Goal: Information Seeking & Learning: Learn about a topic

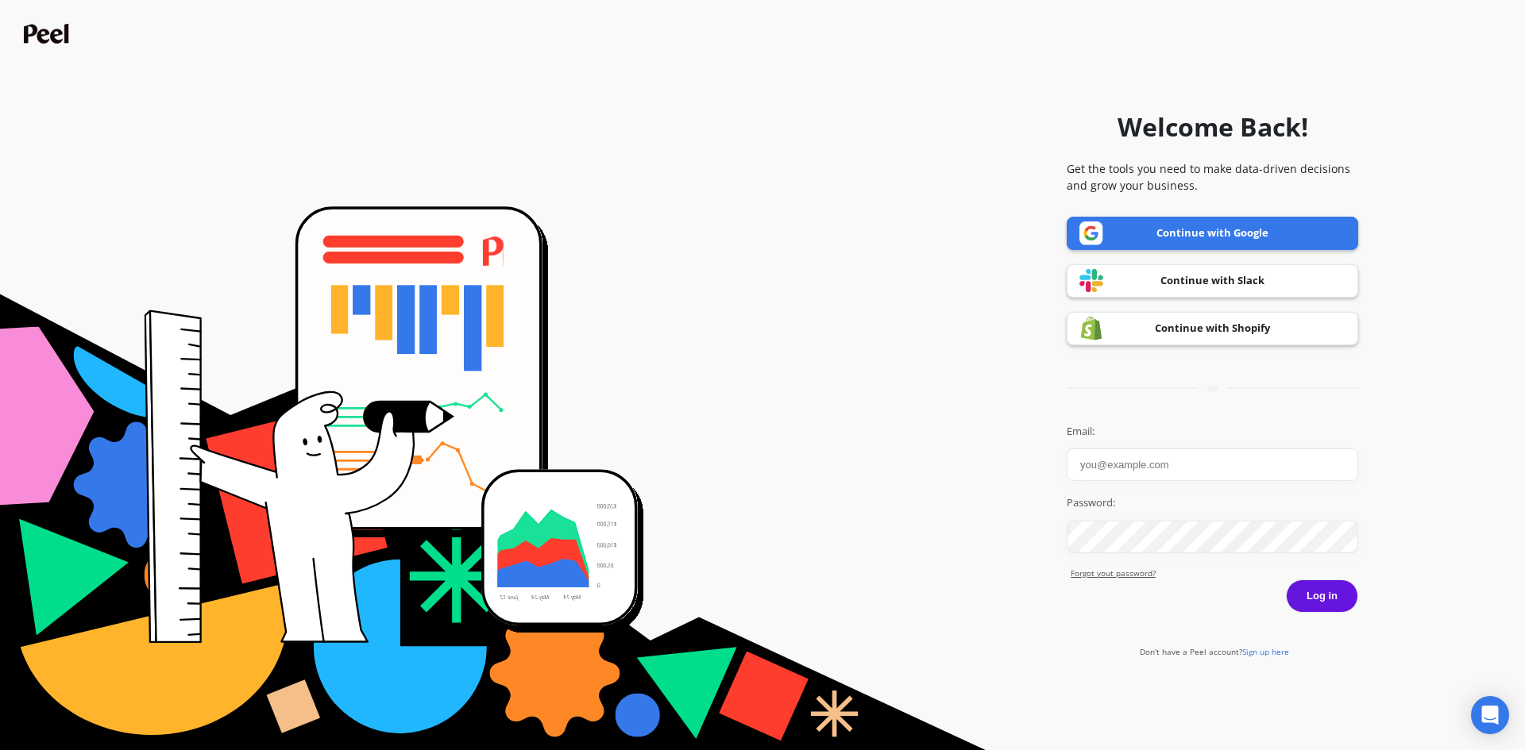
click at [1224, 231] on link "Continue with Google" at bounding box center [1211, 233] width 291 height 33
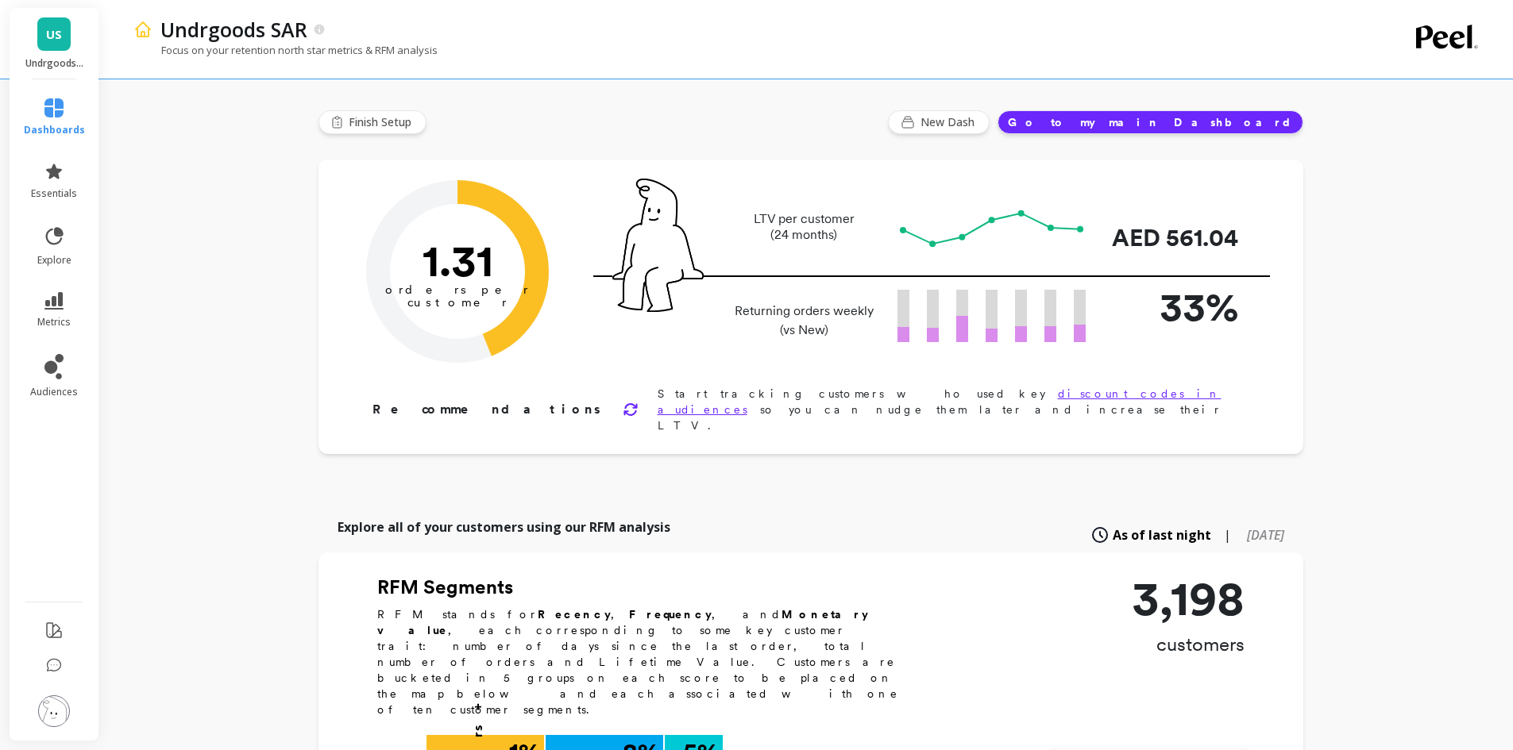
click at [1253, 125] on button "Go to my main Dashboard" at bounding box center [1150, 122] width 306 height 24
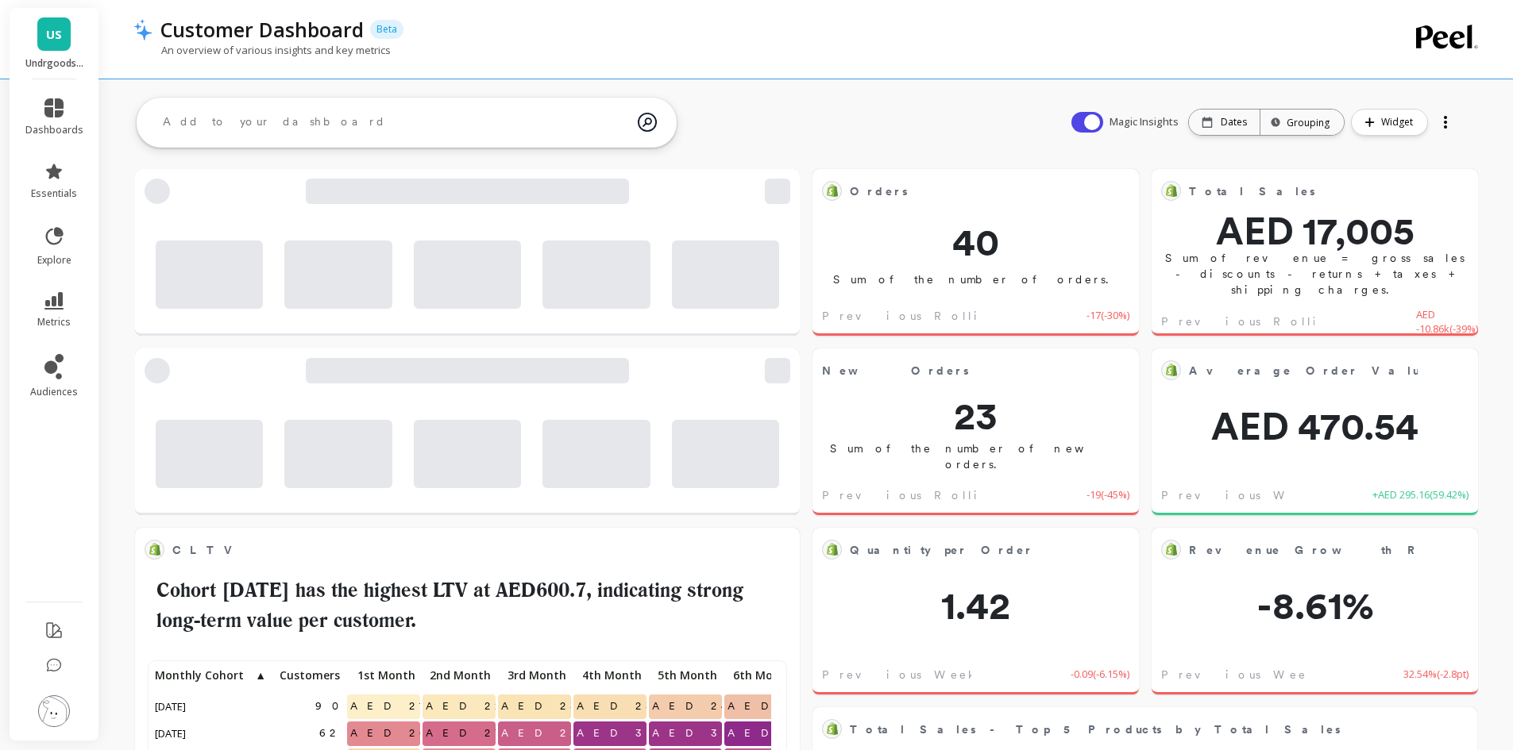
scroll to position [425, 607]
click at [1442, 128] on div at bounding box center [1445, 122] width 22 height 25
click at [1464, 116] on div "Magic Insights Date: Dates Time grouping: Grouping Widget New Dash Share Delete" at bounding box center [1263, 122] width 418 height 51
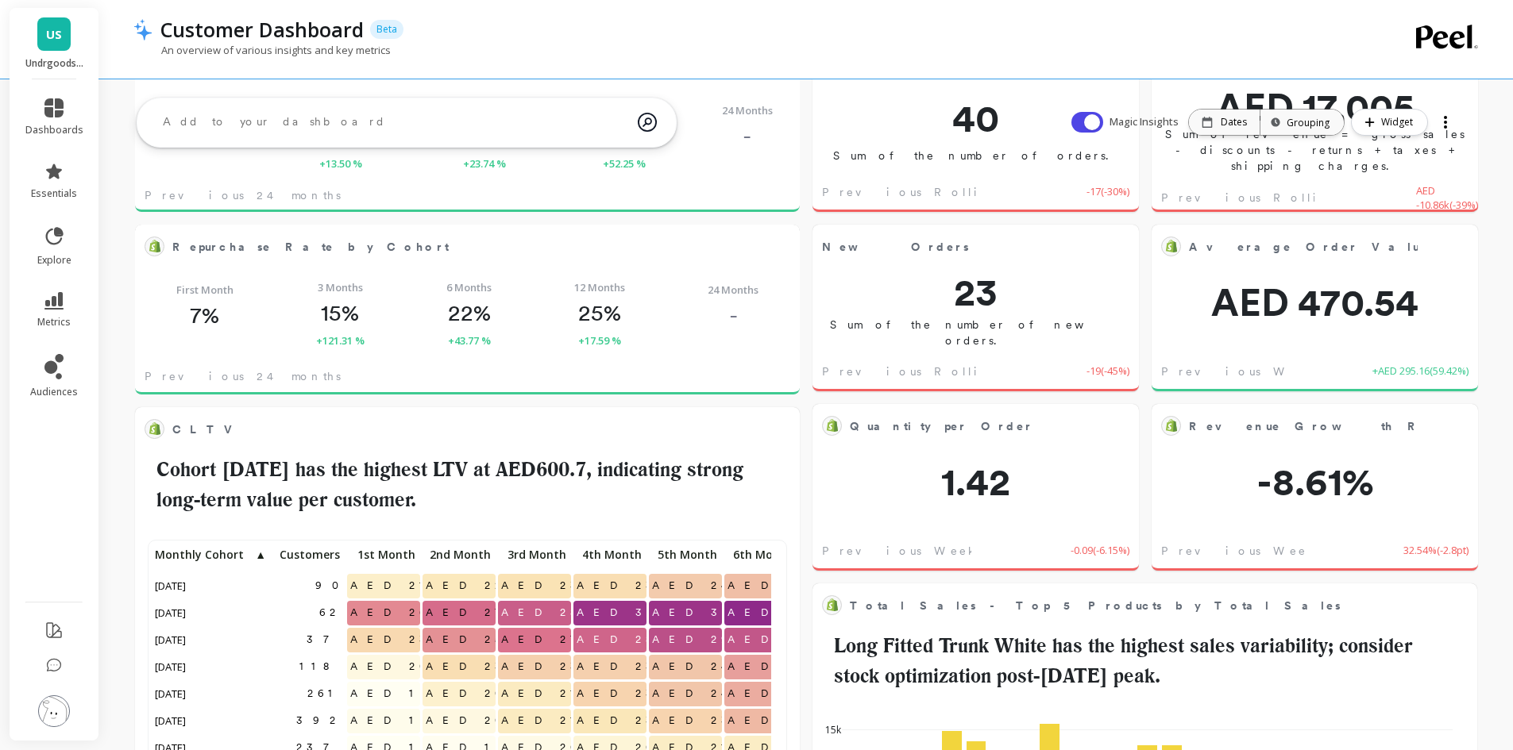
scroll to position [0, 0]
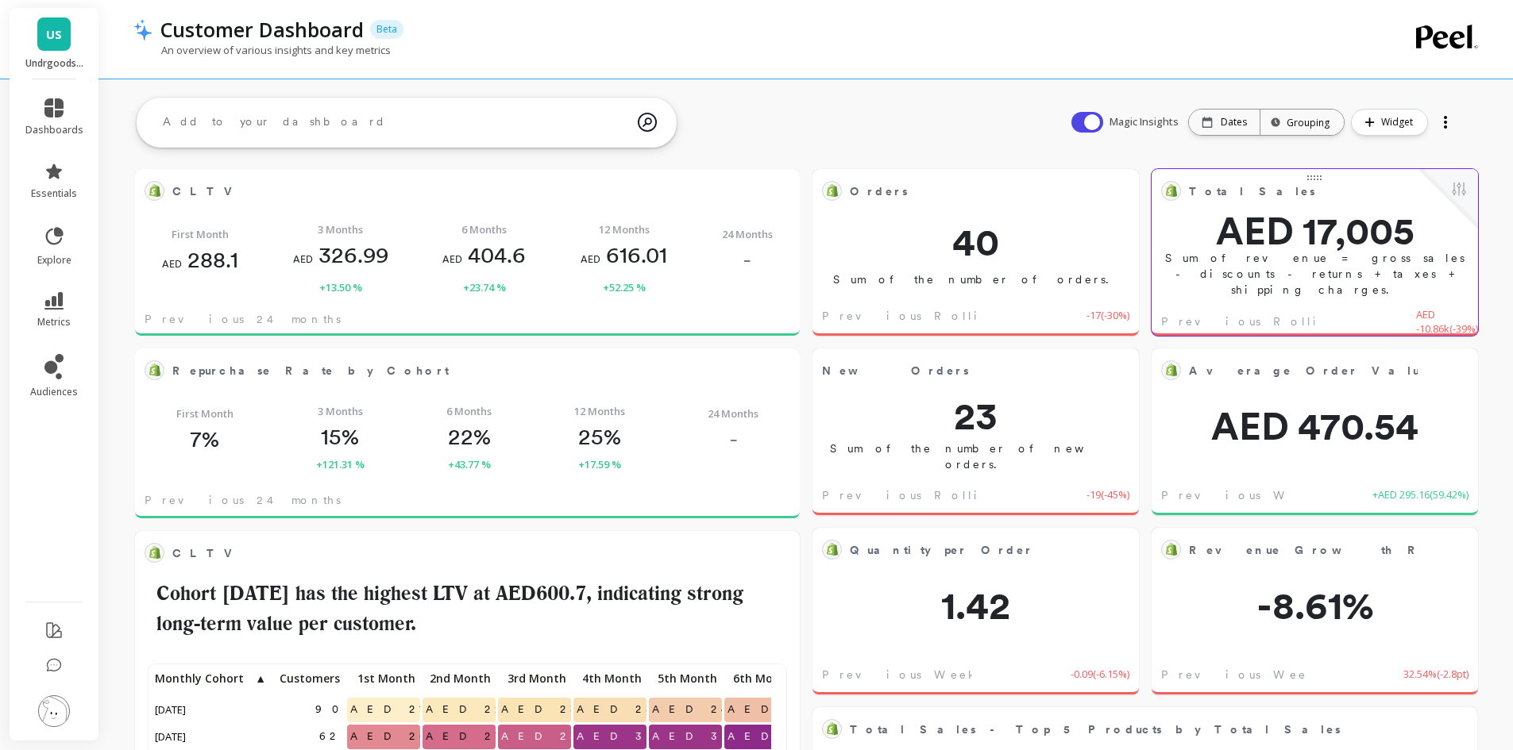
click at [1301, 217] on span "AED 17,005" at bounding box center [1314, 231] width 326 height 38
click at [1305, 250] on span "AED 17,005" at bounding box center [1314, 231] width 326 height 38
click at [1244, 297] on div "Total Sales Edit Widget & Insights AED 17,005 Sum of revenue = gross sales - di…" at bounding box center [1314, 252] width 326 height 167
click at [1276, 269] on p "Sum of revenue = gross sales - discounts - returns + taxes + shipping charges." at bounding box center [1314, 274] width 326 height 48
click at [1232, 121] on p "Dates" at bounding box center [1233, 122] width 26 height 13
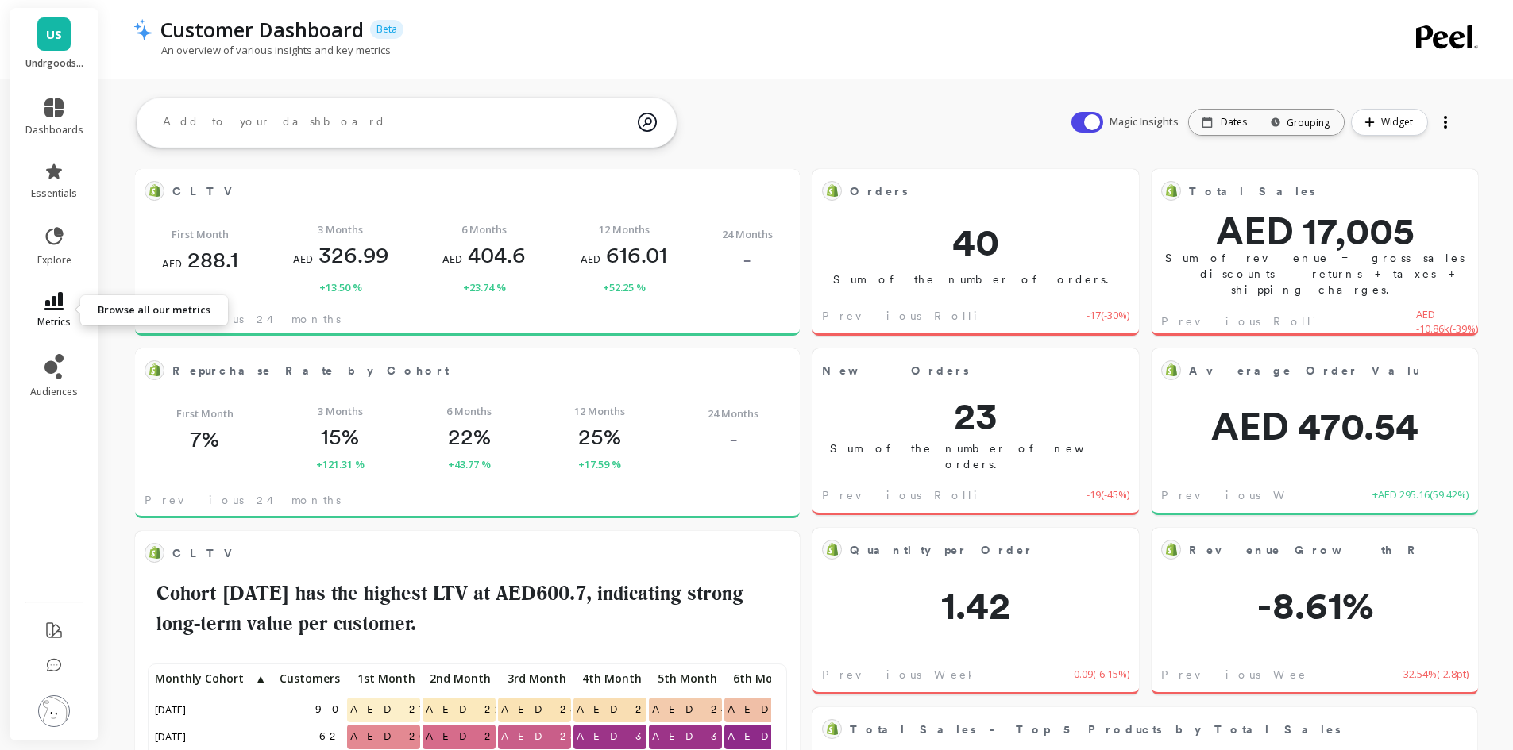
click at [64, 322] on span "metrics" at bounding box center [53, 322] width 33 height 13
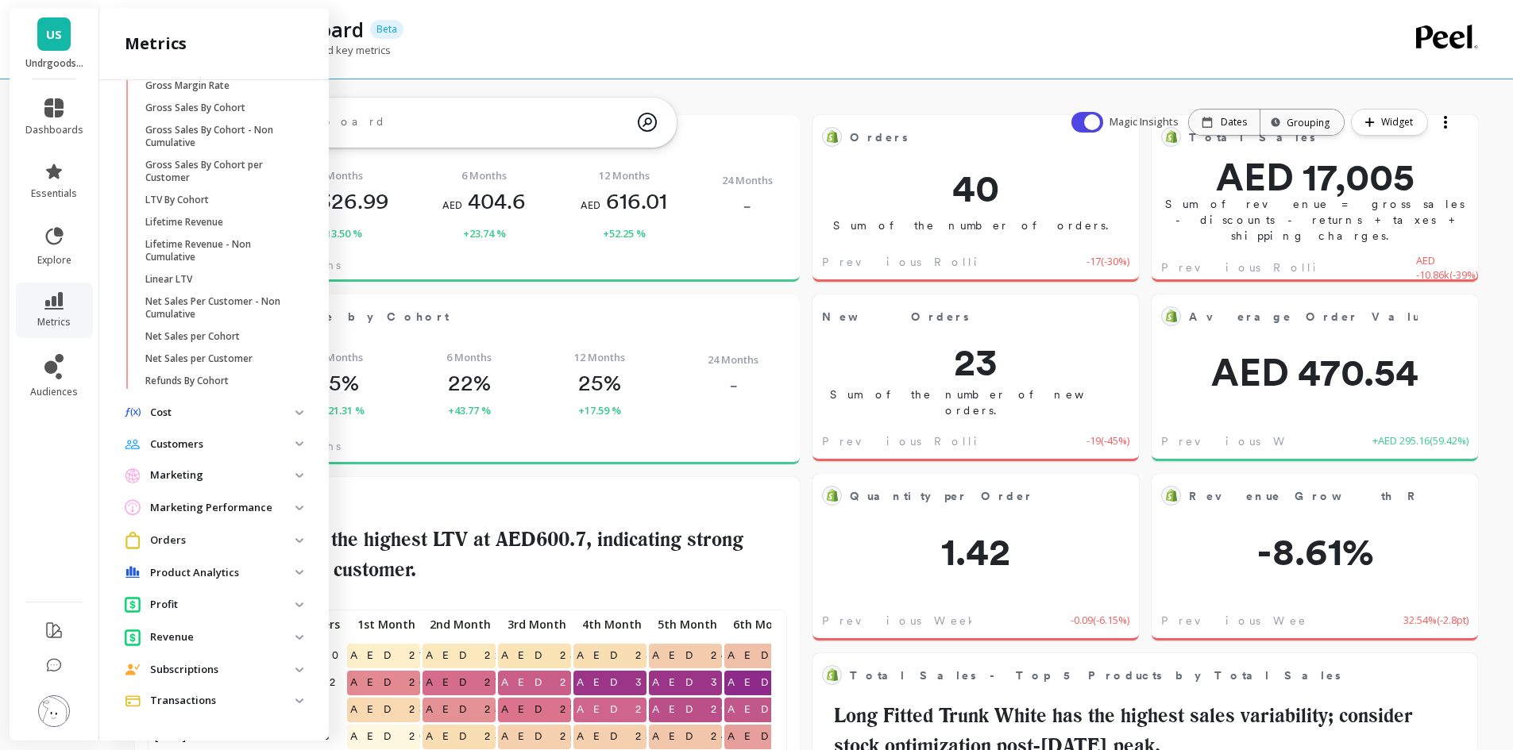
scroll to position [79, 0]
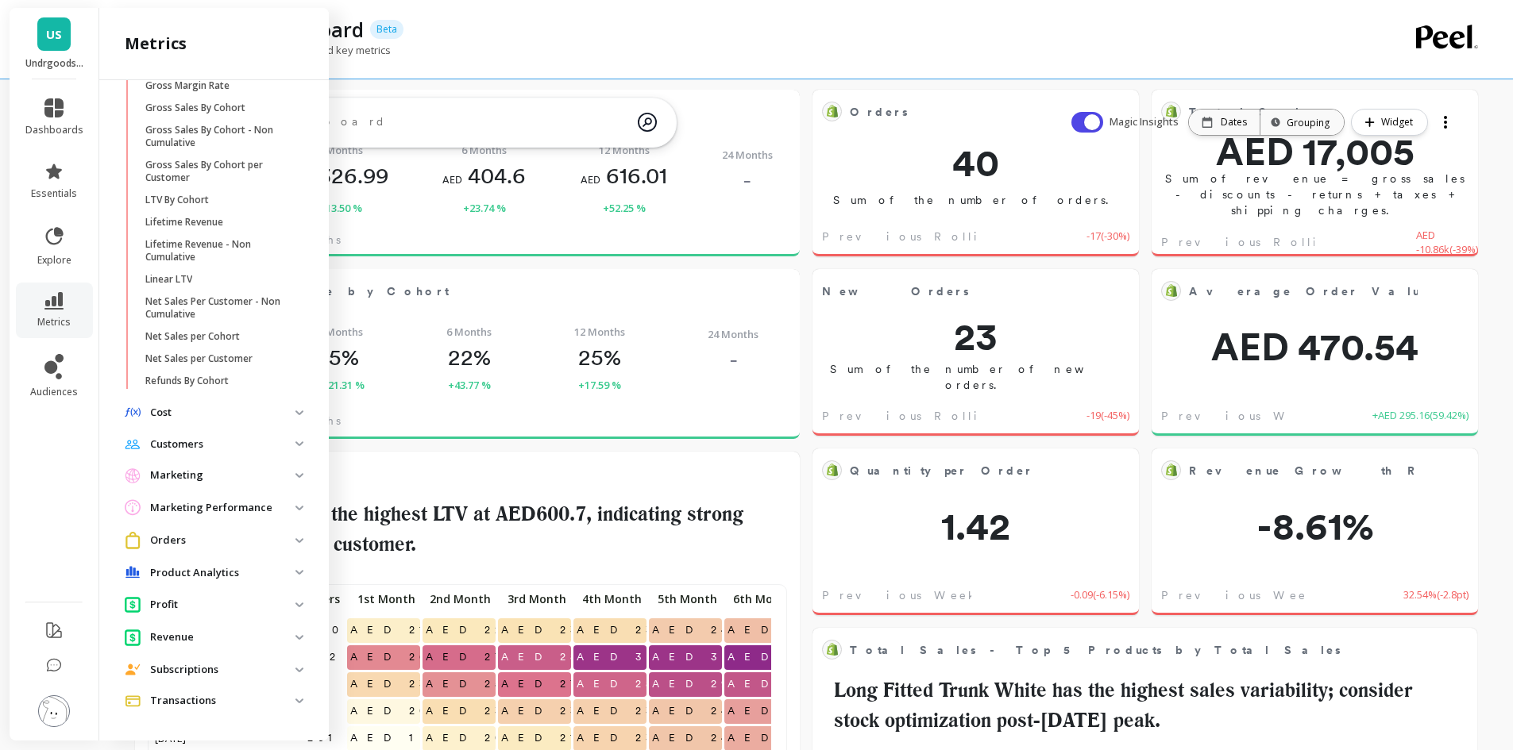
click at [229, 640] on p "Revenue" at bounding box center [222, 638] width 145 height 16
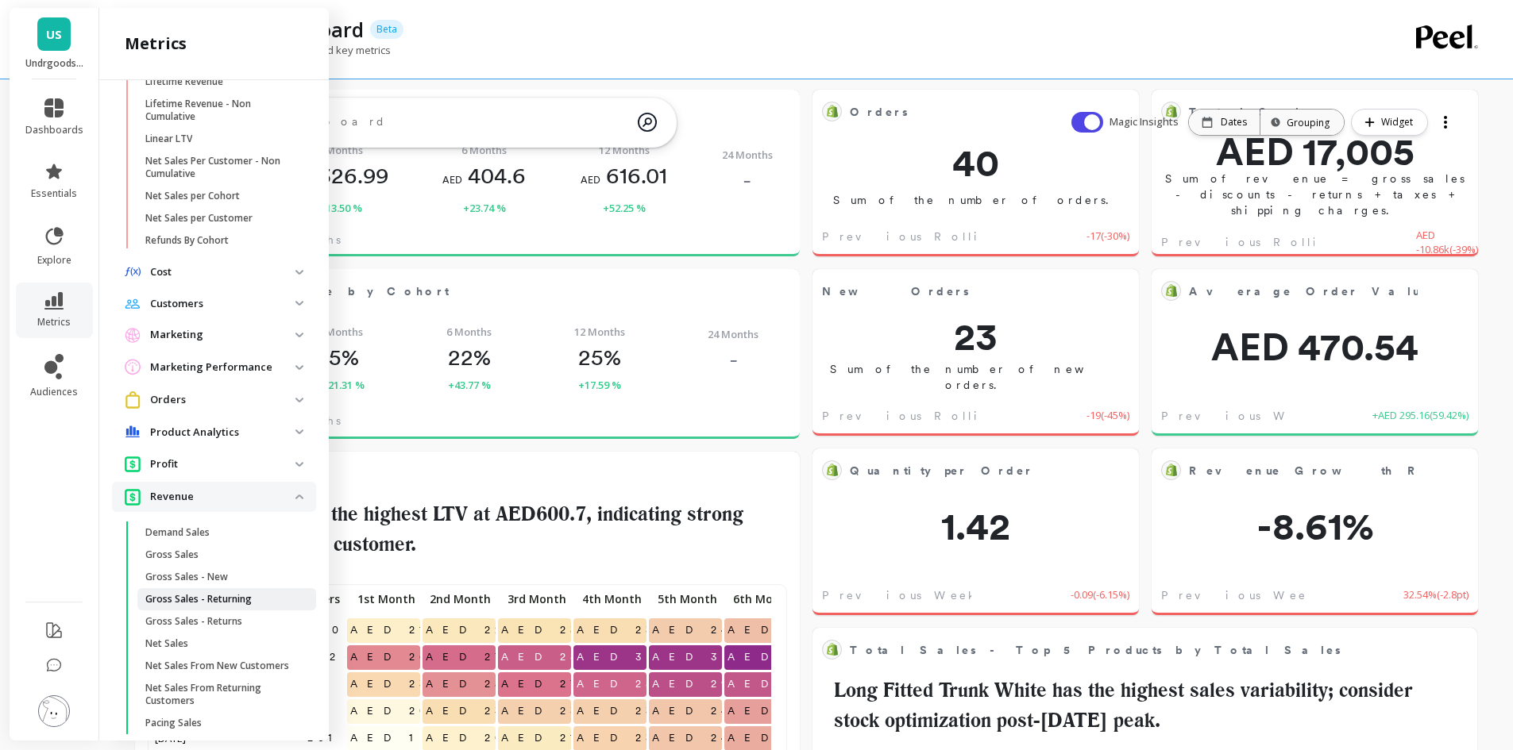
scroll to position [502, 0]
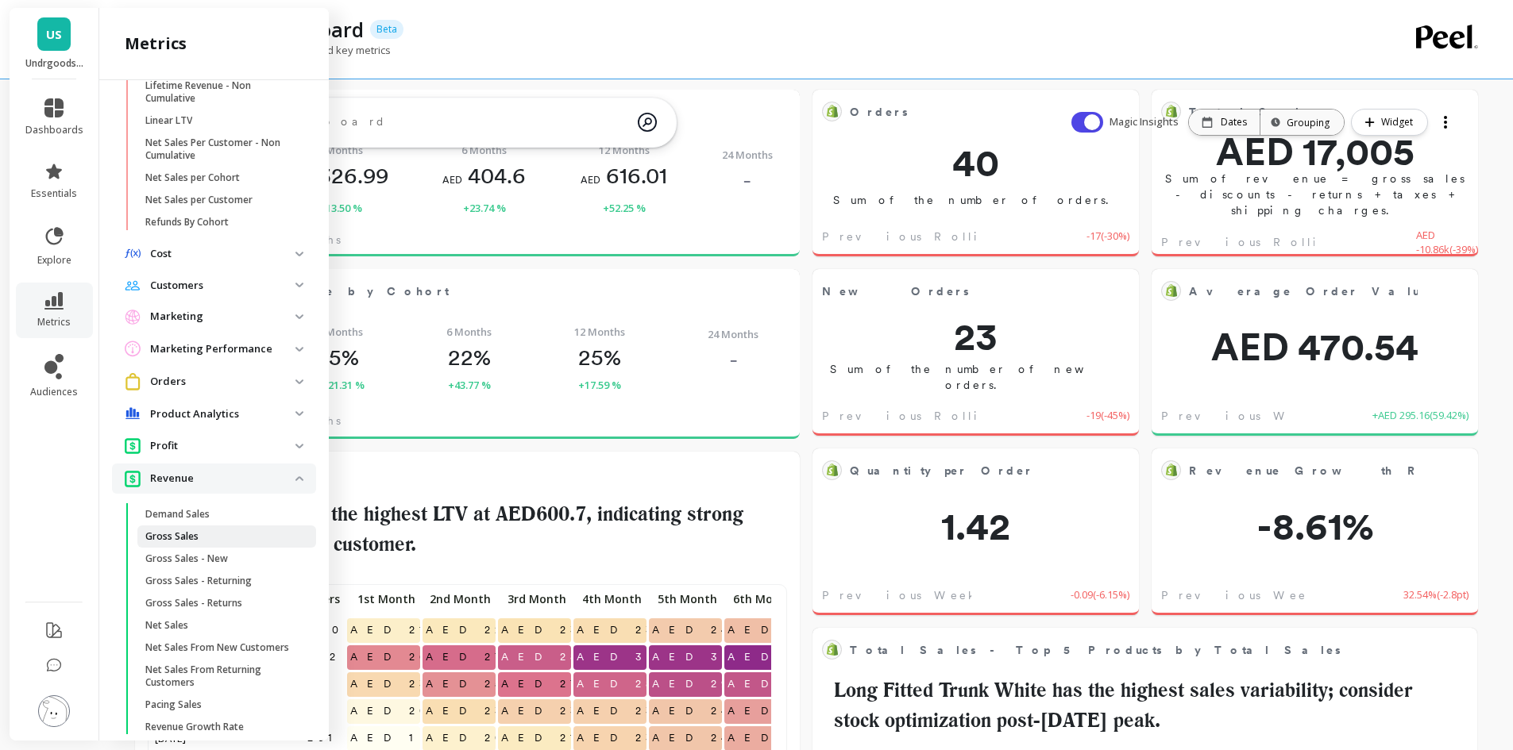
click at [195, 536] on p "Gross Sales" at bounding box center [171, 536] width 53 height 13
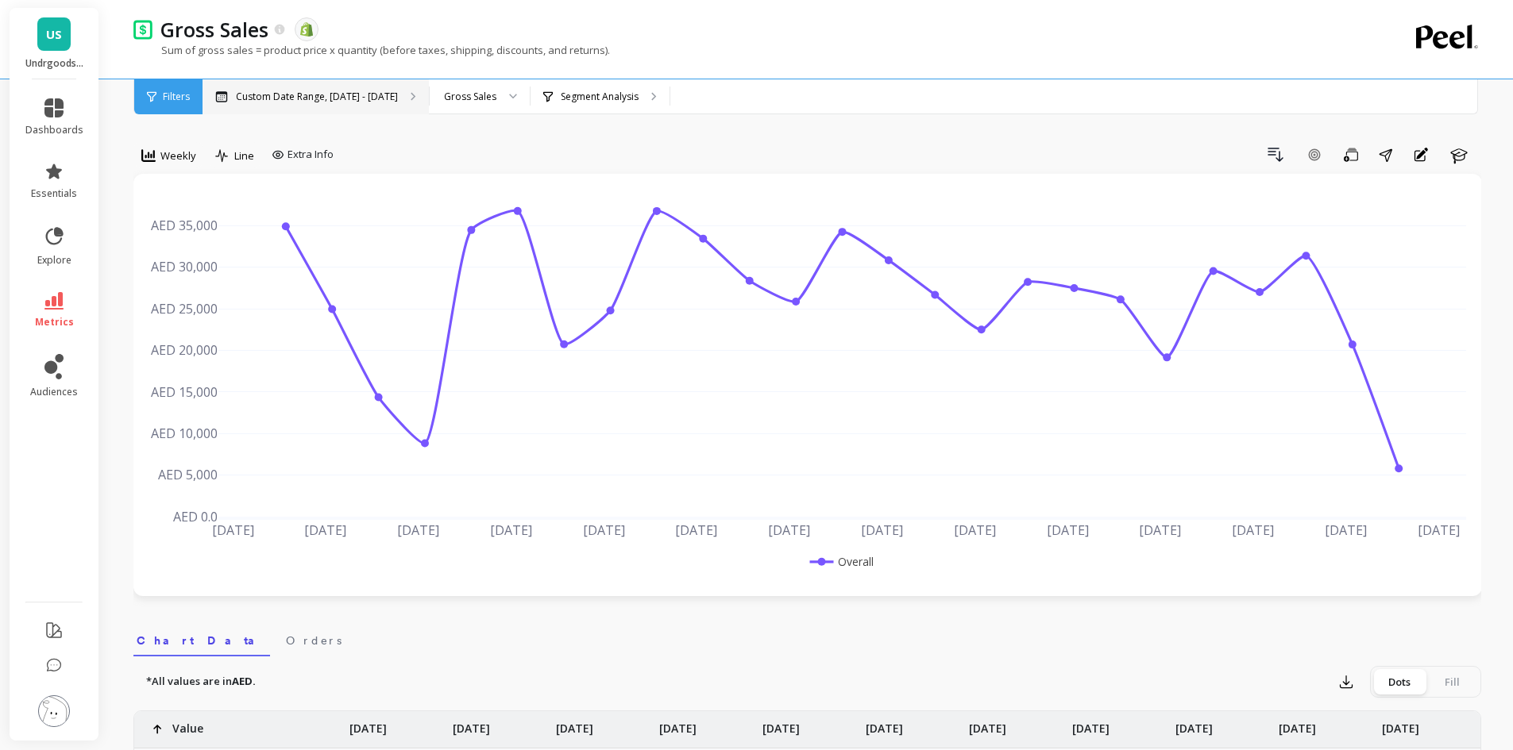
click at [372, 88] on div "Custom Date Range, [DATE] - [DATE]" at bounding box center [315, 96] width 226 height 35
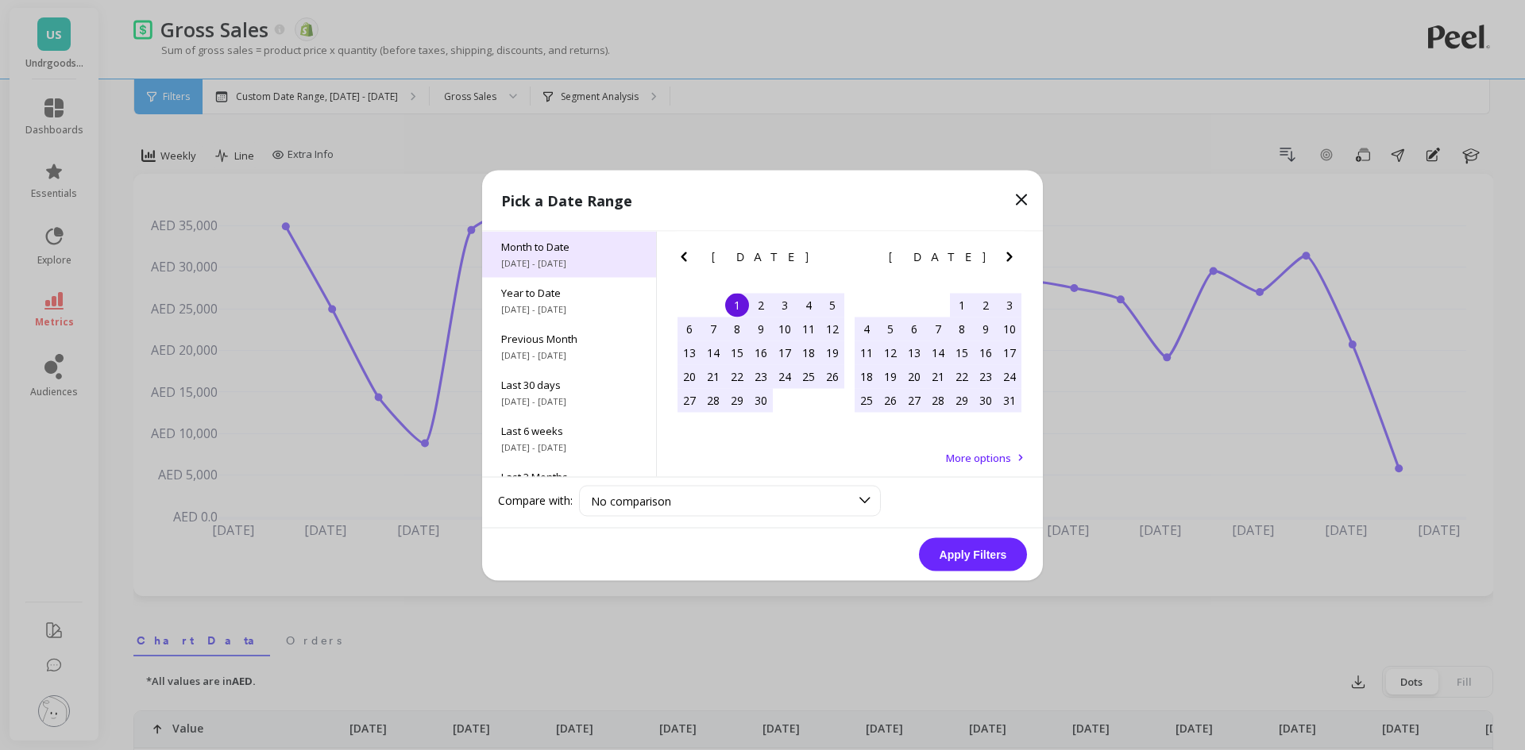
click at [563, 252] on span "Month to Date" at bounding box center [569, 246] width 136 height 14
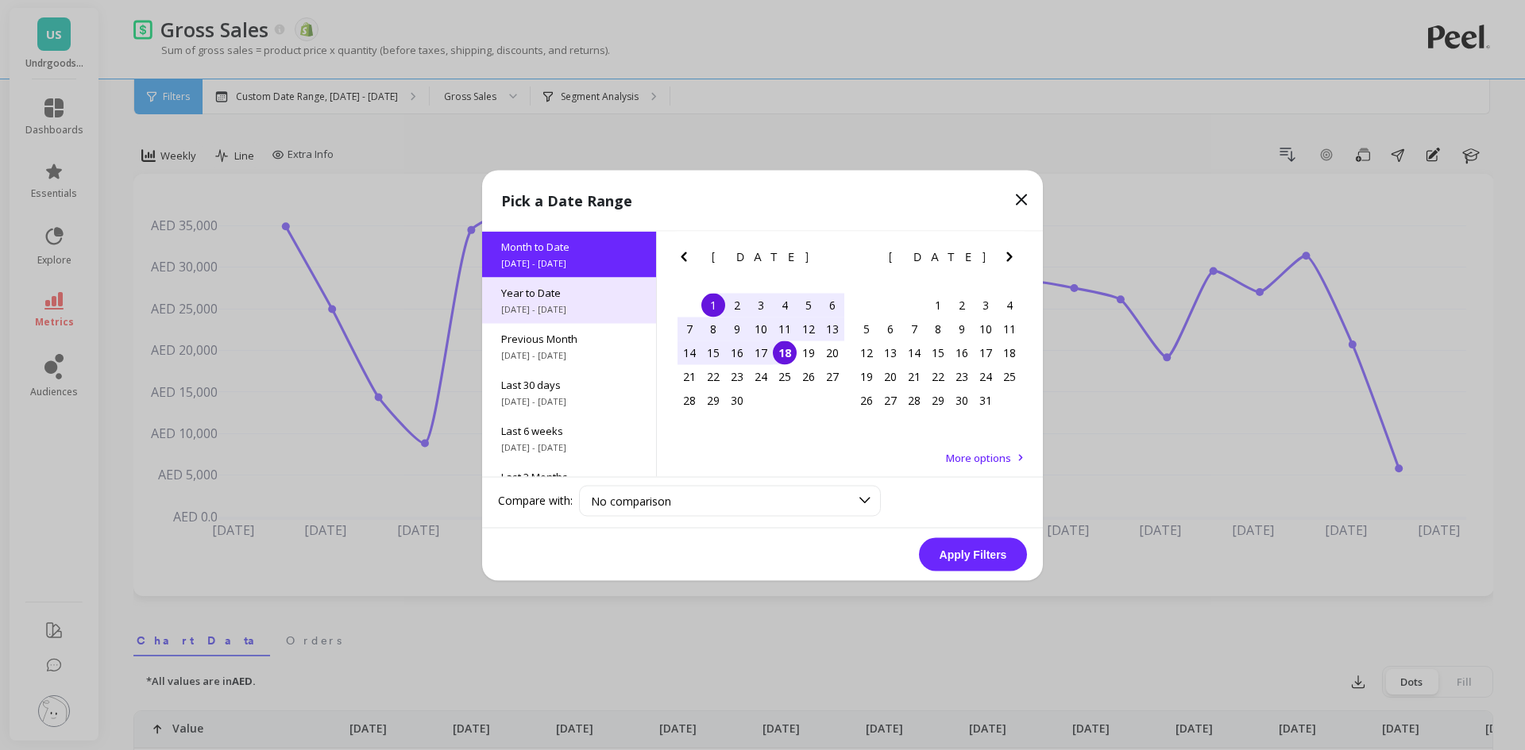
click at [550, 294] on span "Year to Date" at bounding box center [569, 292] width 136 height 14
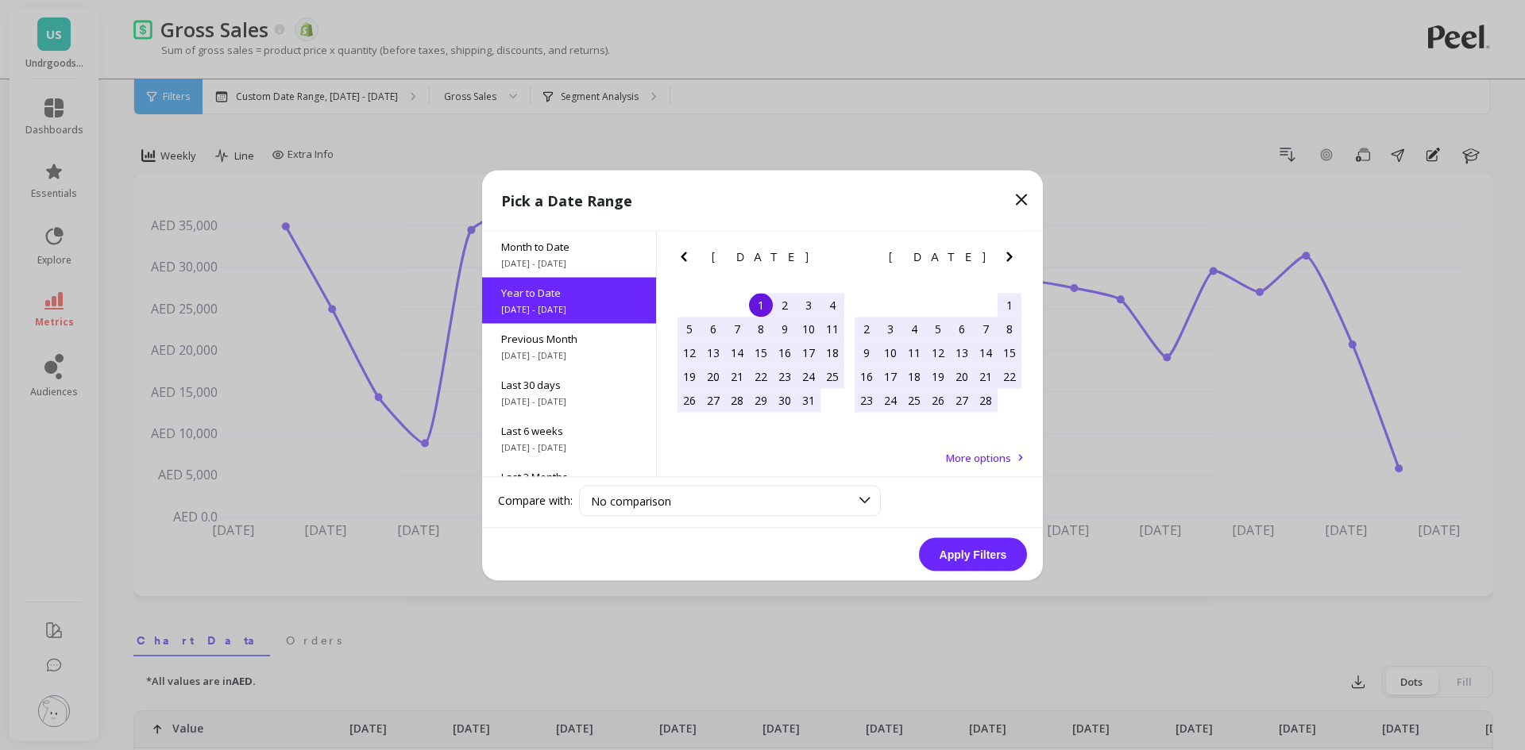
click at [955, 560] on button "Apply Filters" at bounding box center [973, 554] width 108 height 33
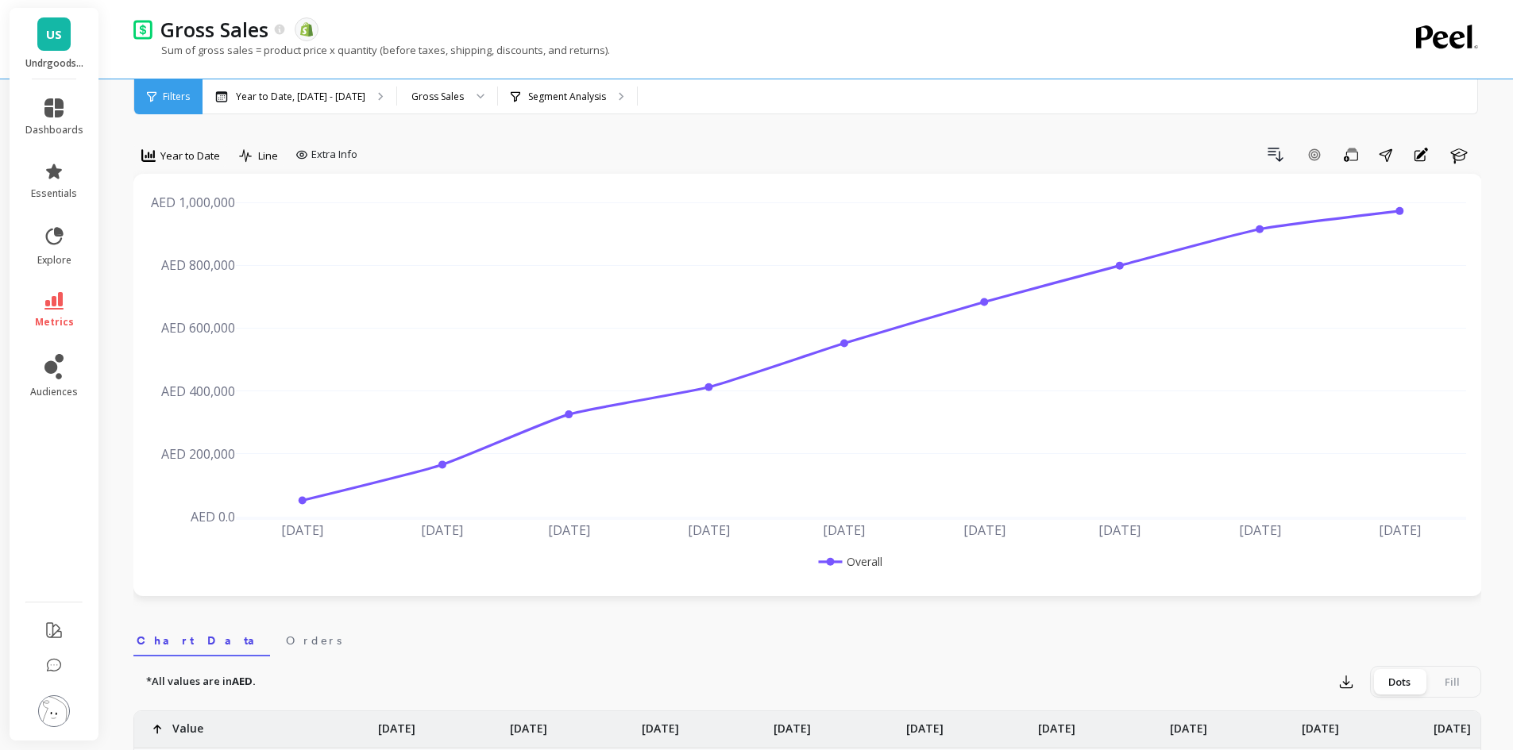
click at [52, 52] on div "US Undrgoods SAR" at bounding box center [54, 43] width 89 height 71
click at [606, 148] on div "Drill Down Add Goal Save Share Annotations Learn" at bounding box center [922, 154] width 1117 height 25
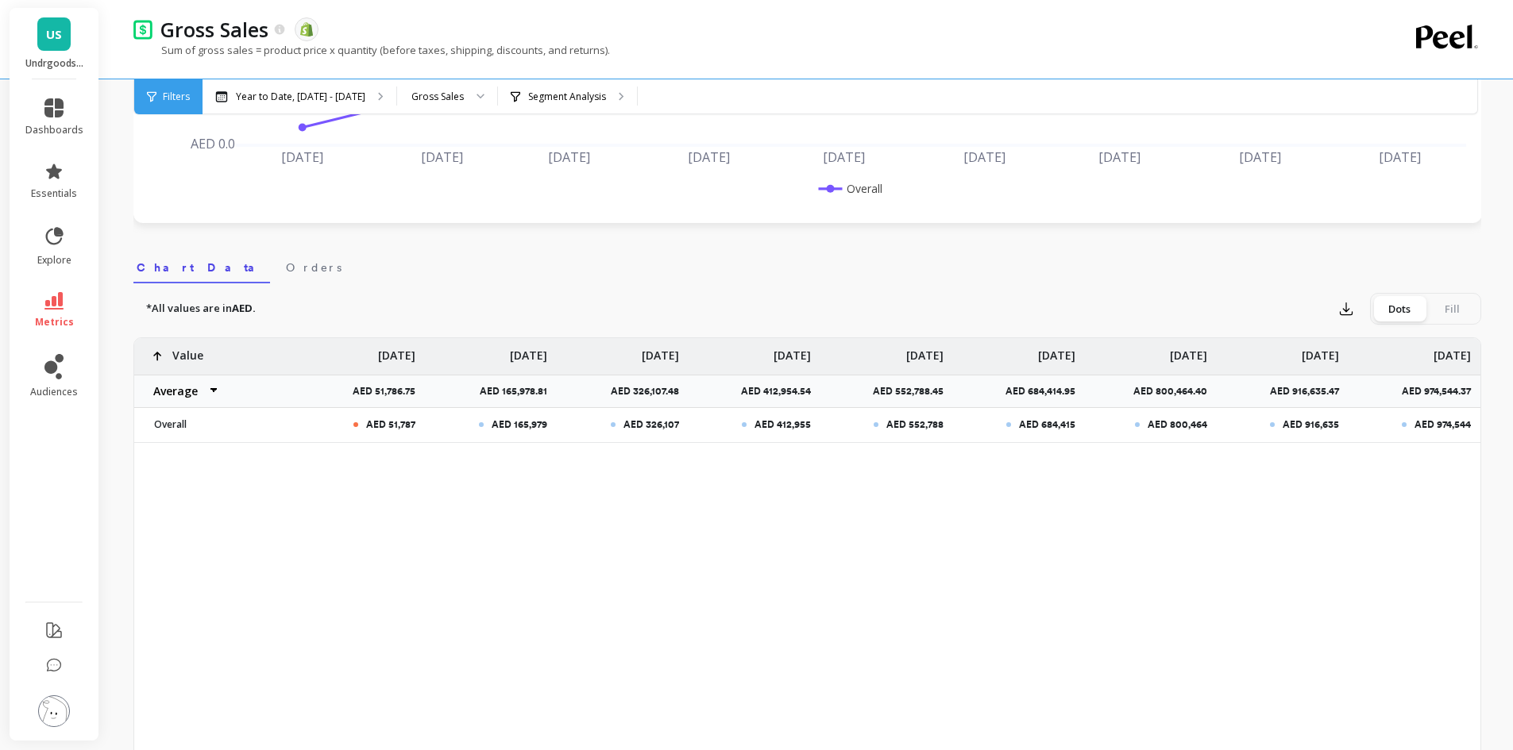
scroll to position [476, 0]
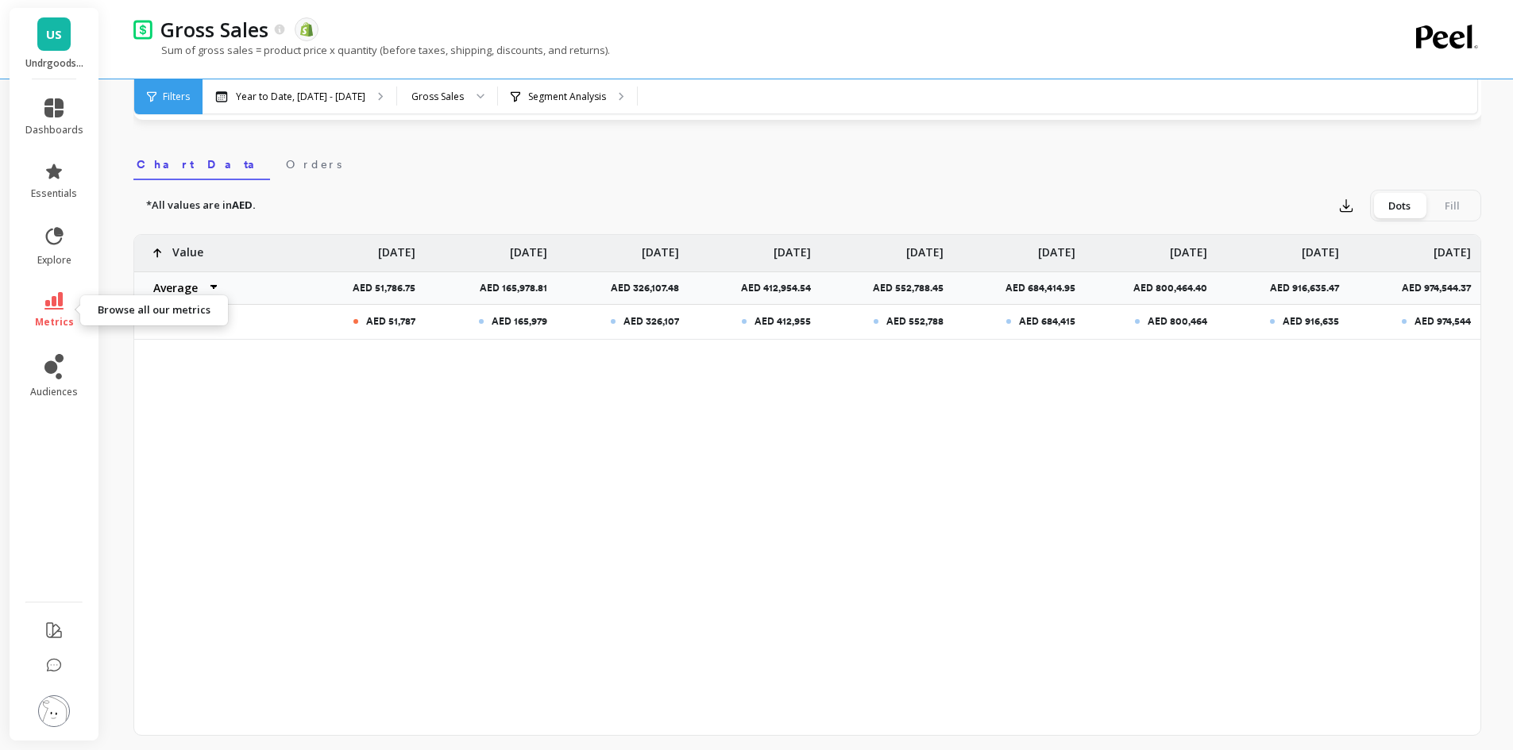
click at [56, 297] on icon at bounding box center [53, 300] width 19 height 17
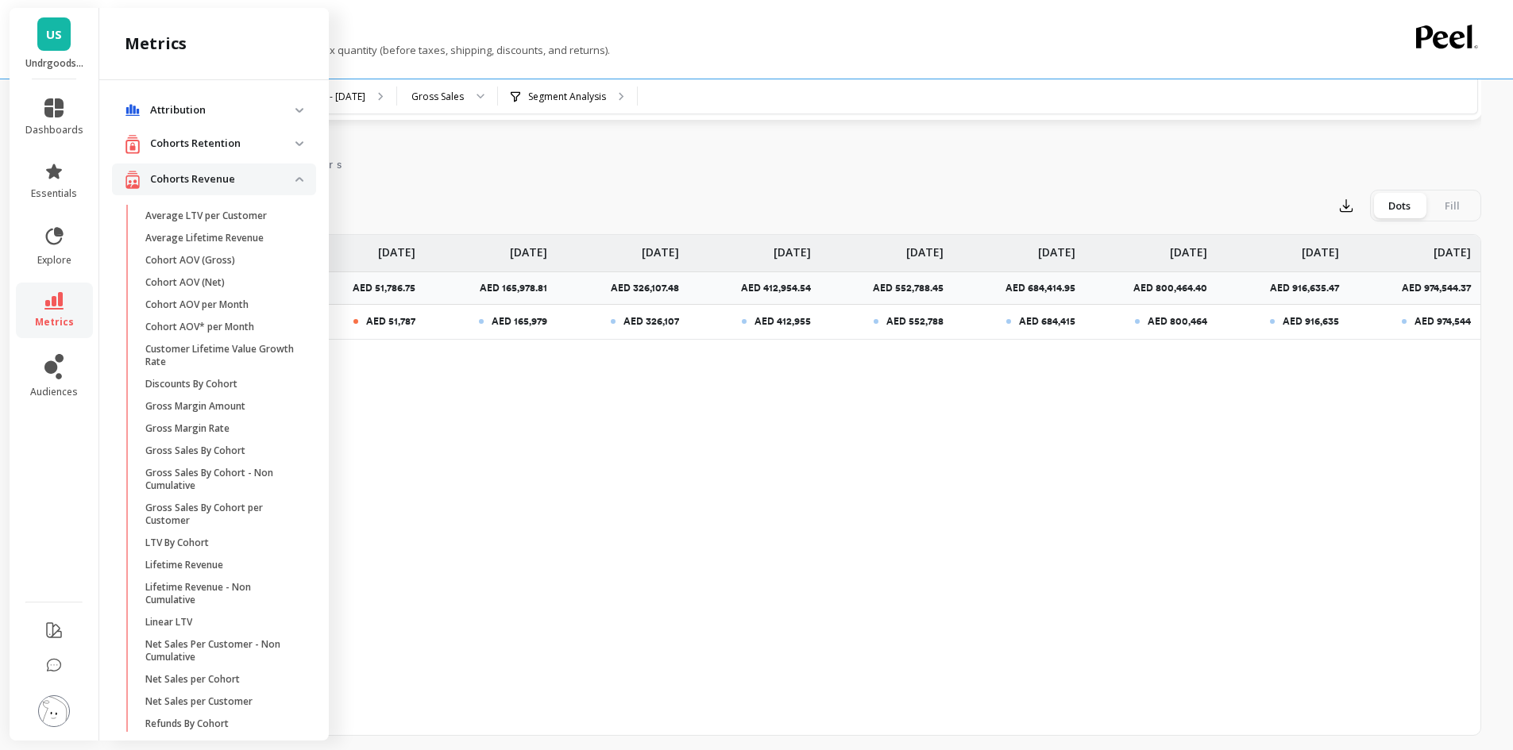
scroll to position [502, 0]
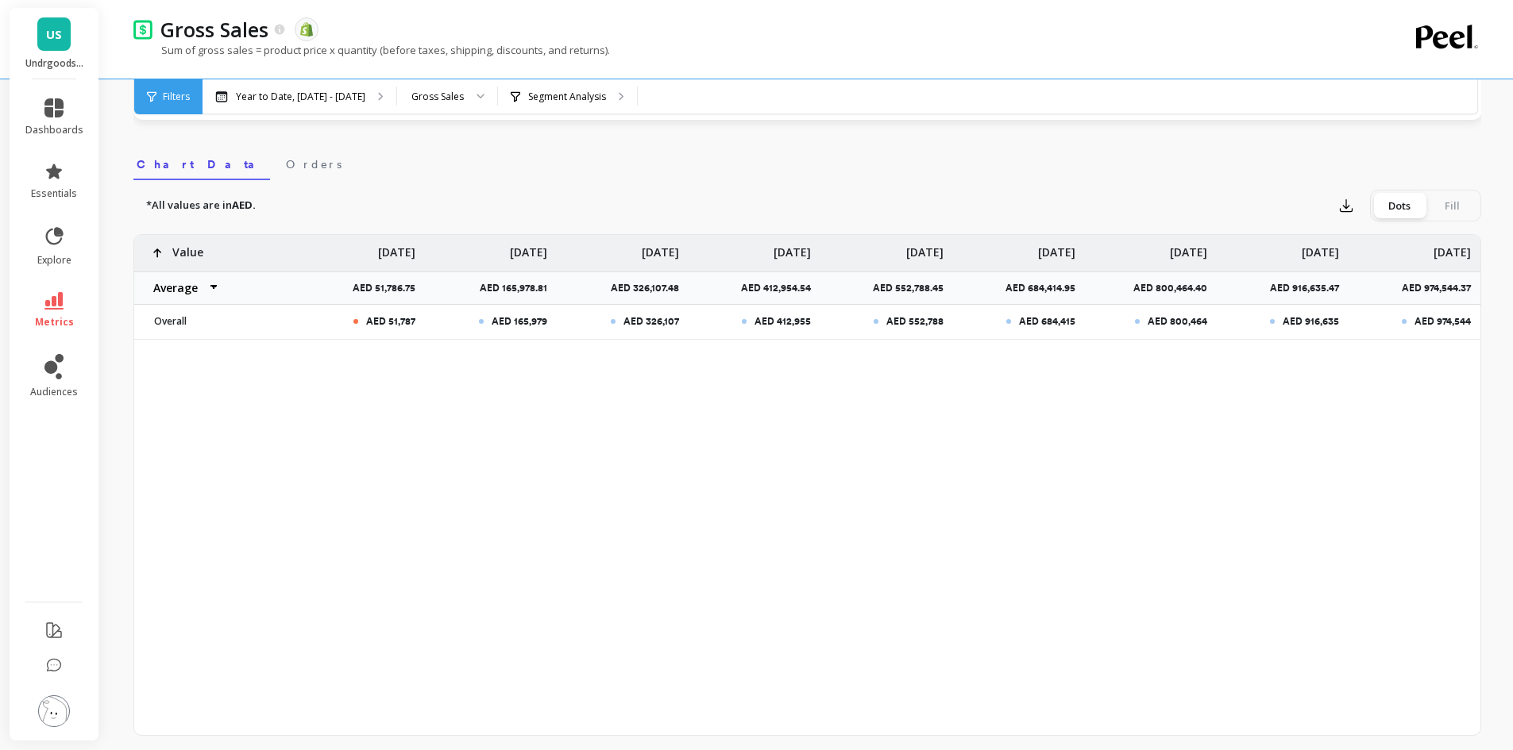
click at [484, 207] on div "*All values are in AED. Export Dots Fill" at bounding box center [806, 206] width 1347 height 32
click at [208, 286] on select "Average Sum [PERSON_NAME]" at bounding box center [181, 288] width 95 height 32
select select "sum"
click at [55, 311] on link "metrics" at bounding box center [54, 310] width 58 height 37
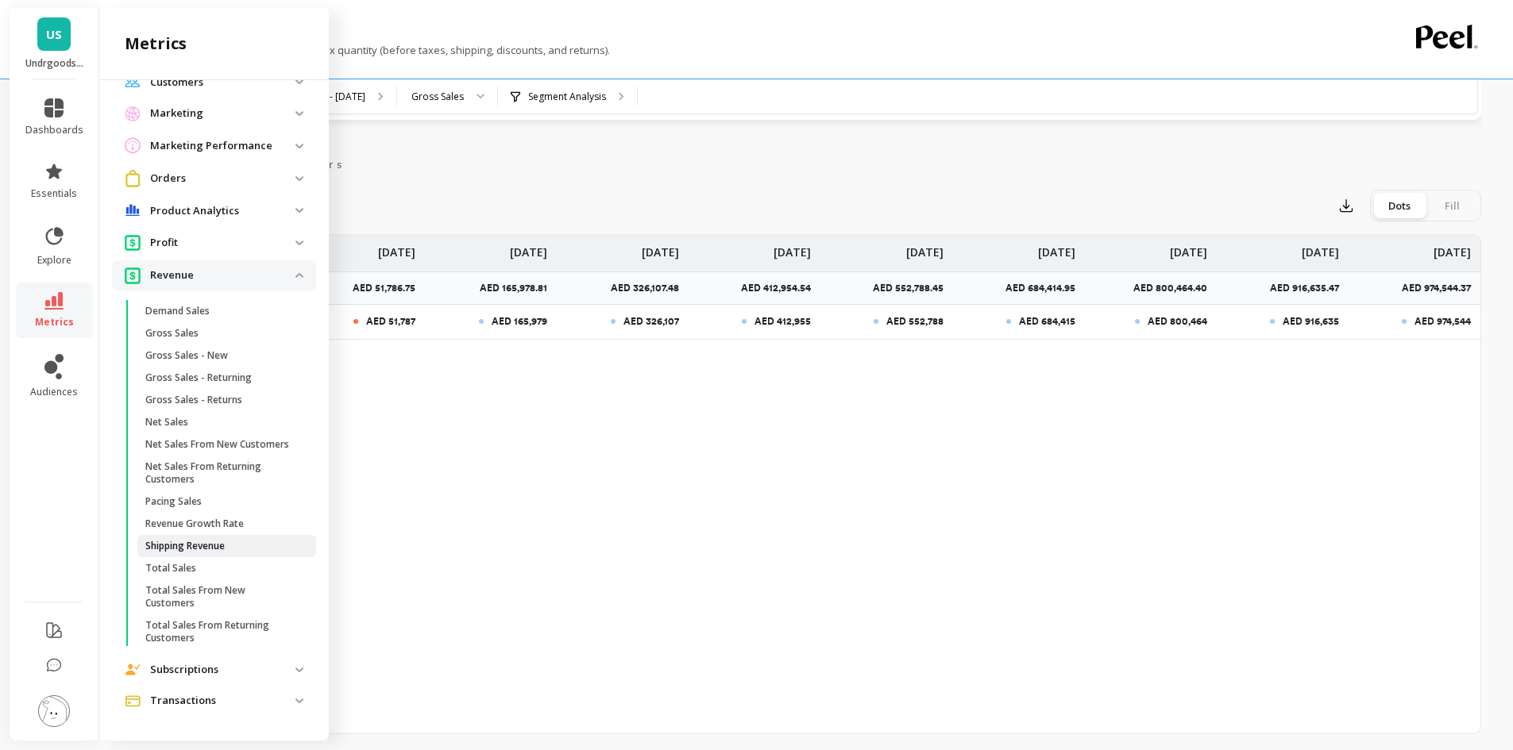
scroll to position [718, 0]
click at [192, 416] on span "Net Sales" at bounding box center [221, 422] width 152 height 13
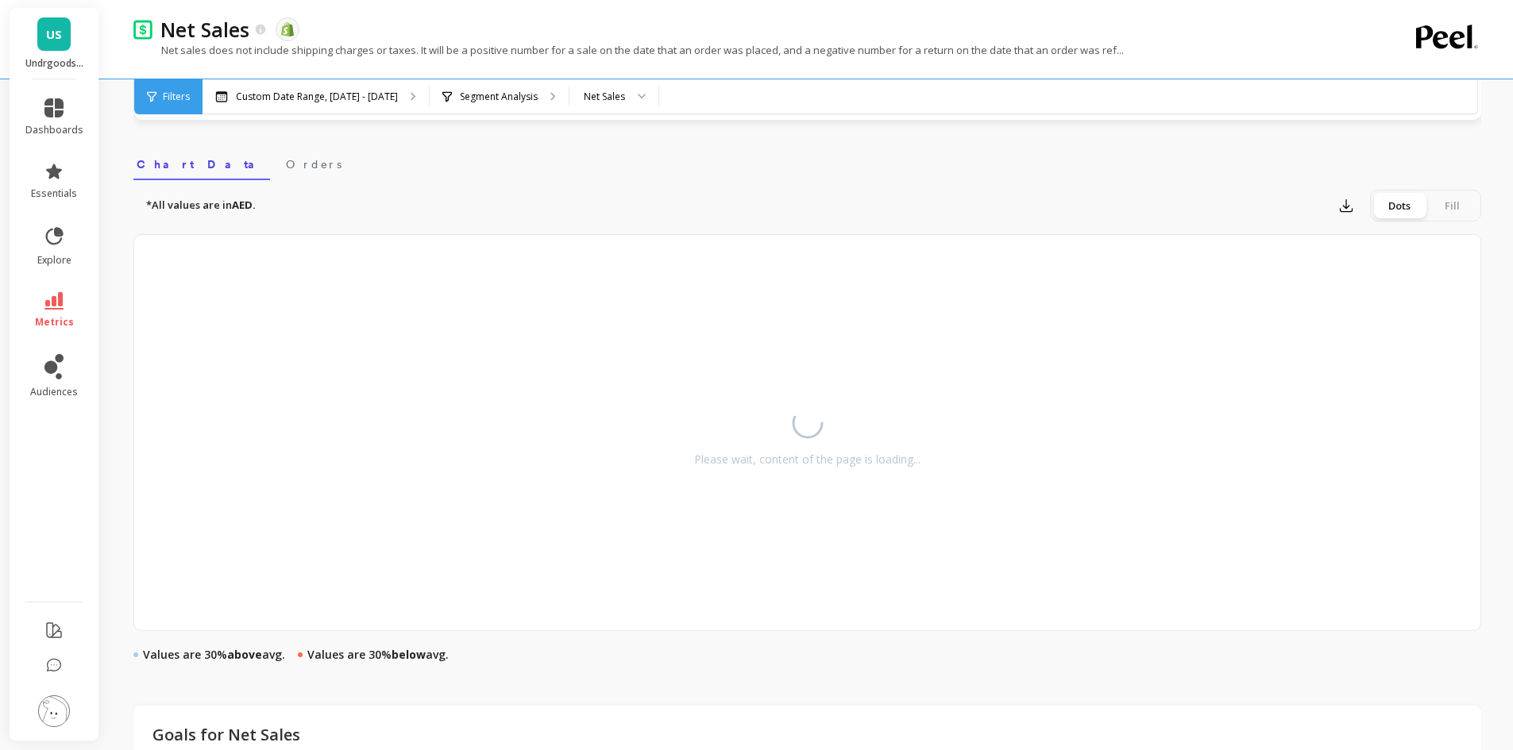
select select "sum"
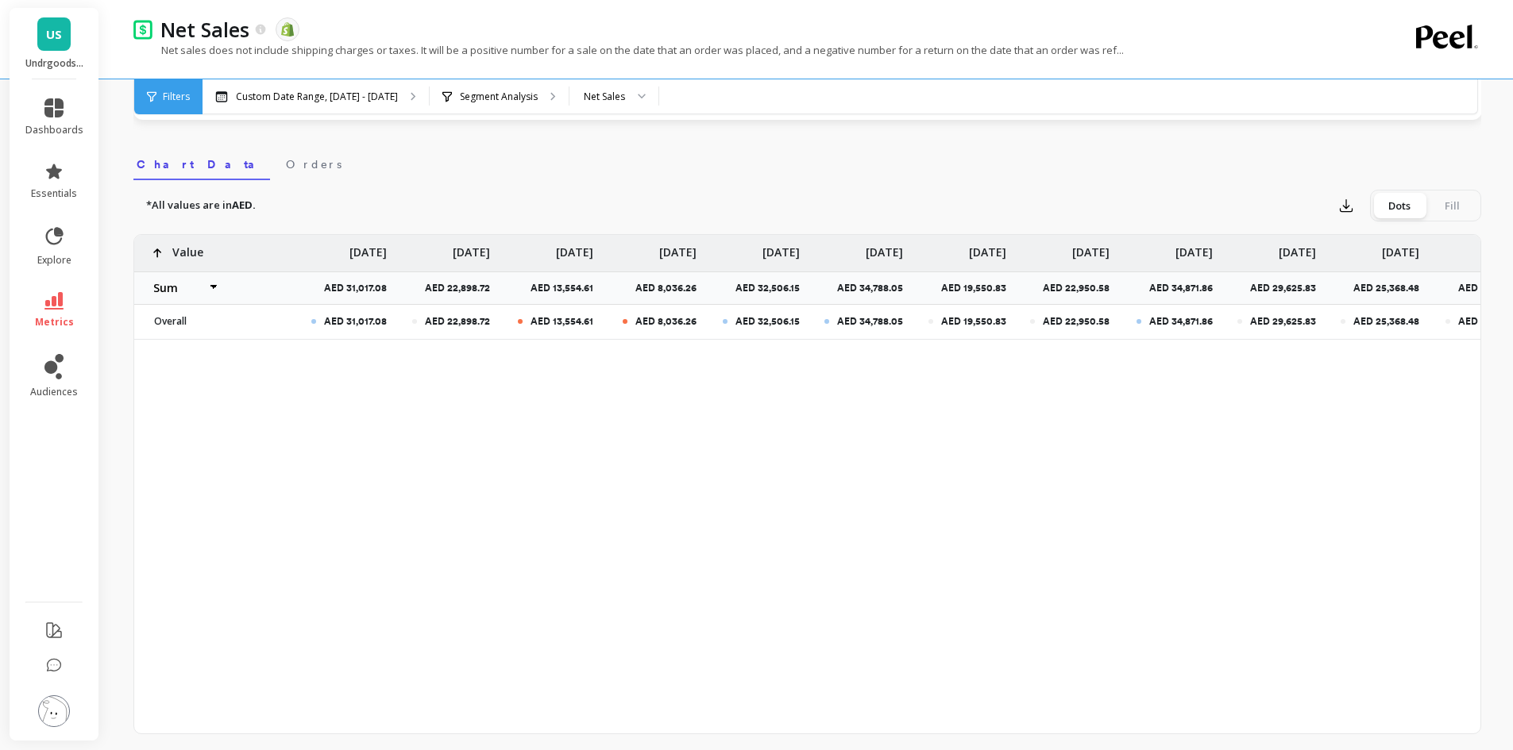
select select "sum"
click at [344, 94] on p "Custom Date Range, [DATE] - [DATE]" at bounding box center [317, 97] width 162 height 13
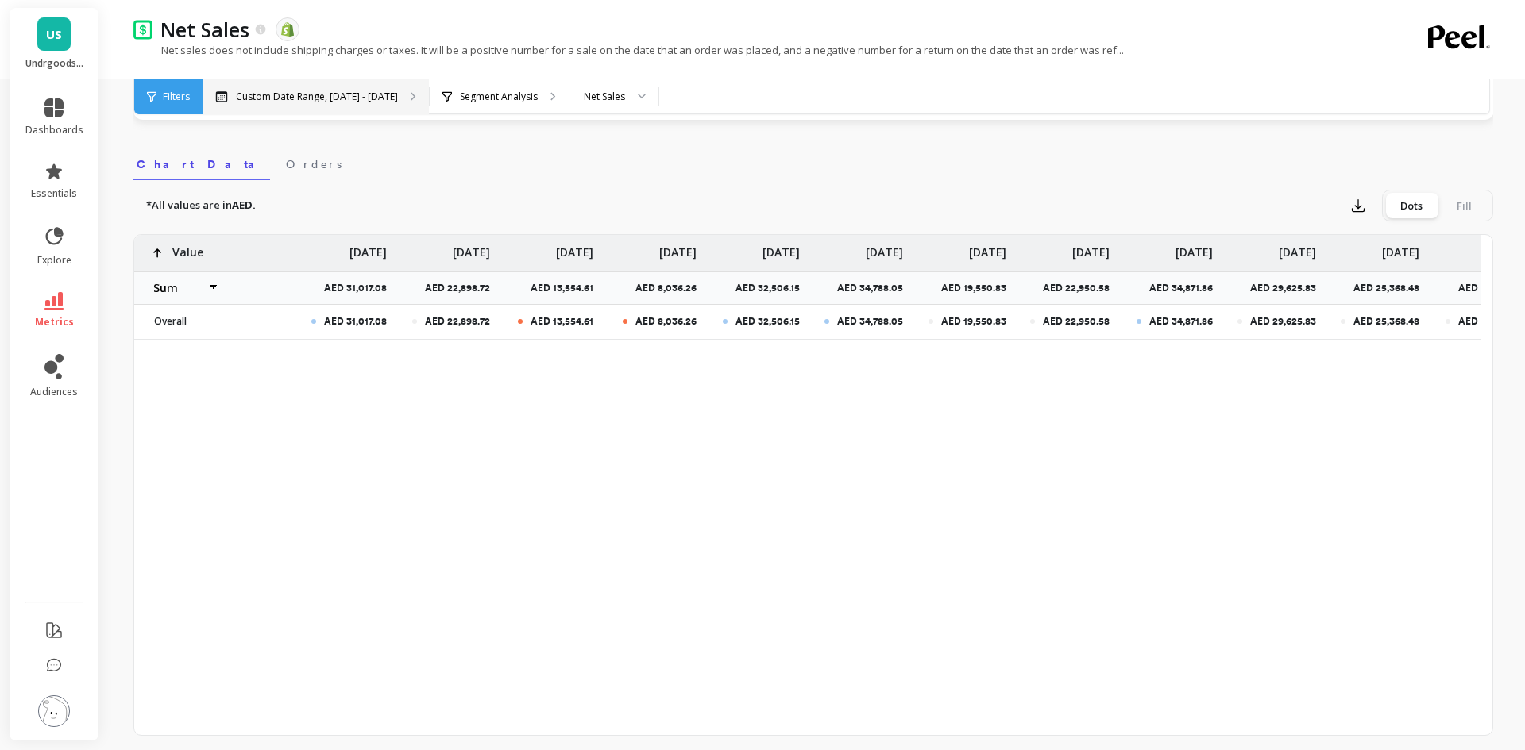
select select "sum"
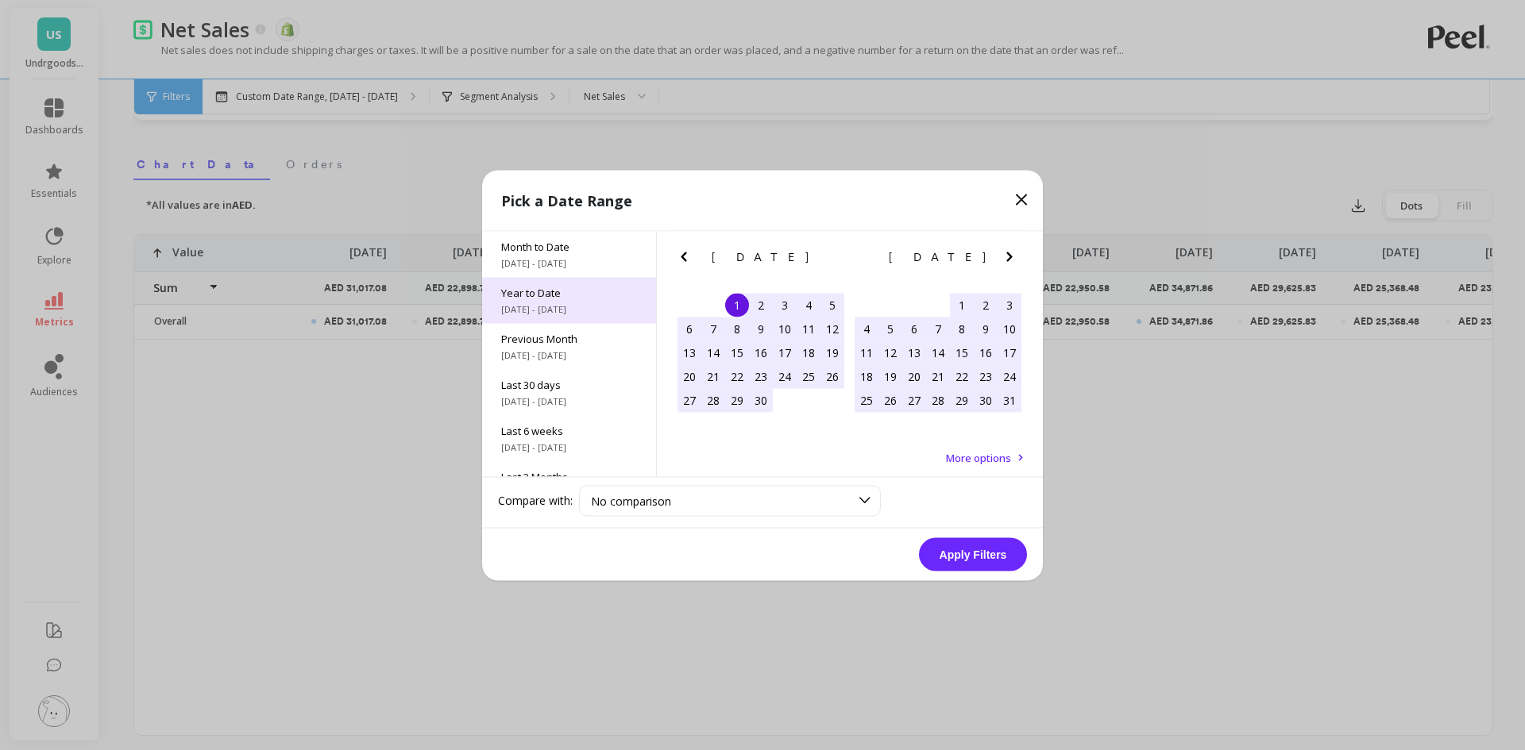
click at [569, 306] on span "[DATE] - [DATE]" at bounding box center [569, 309] width 136 height 13
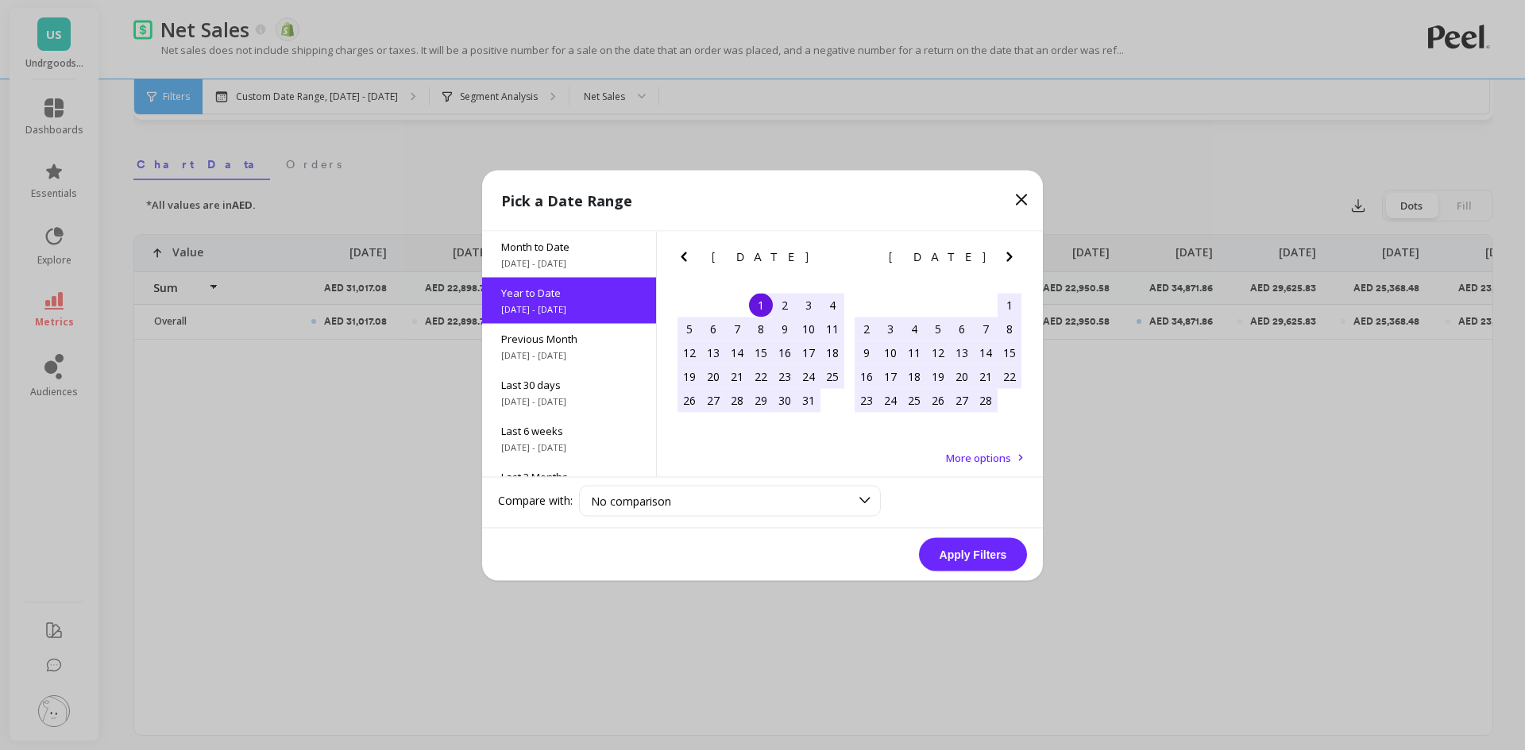
click at [972, 551] on button "Apply Filters" at bounding box center [973, 554] width 108 height 33
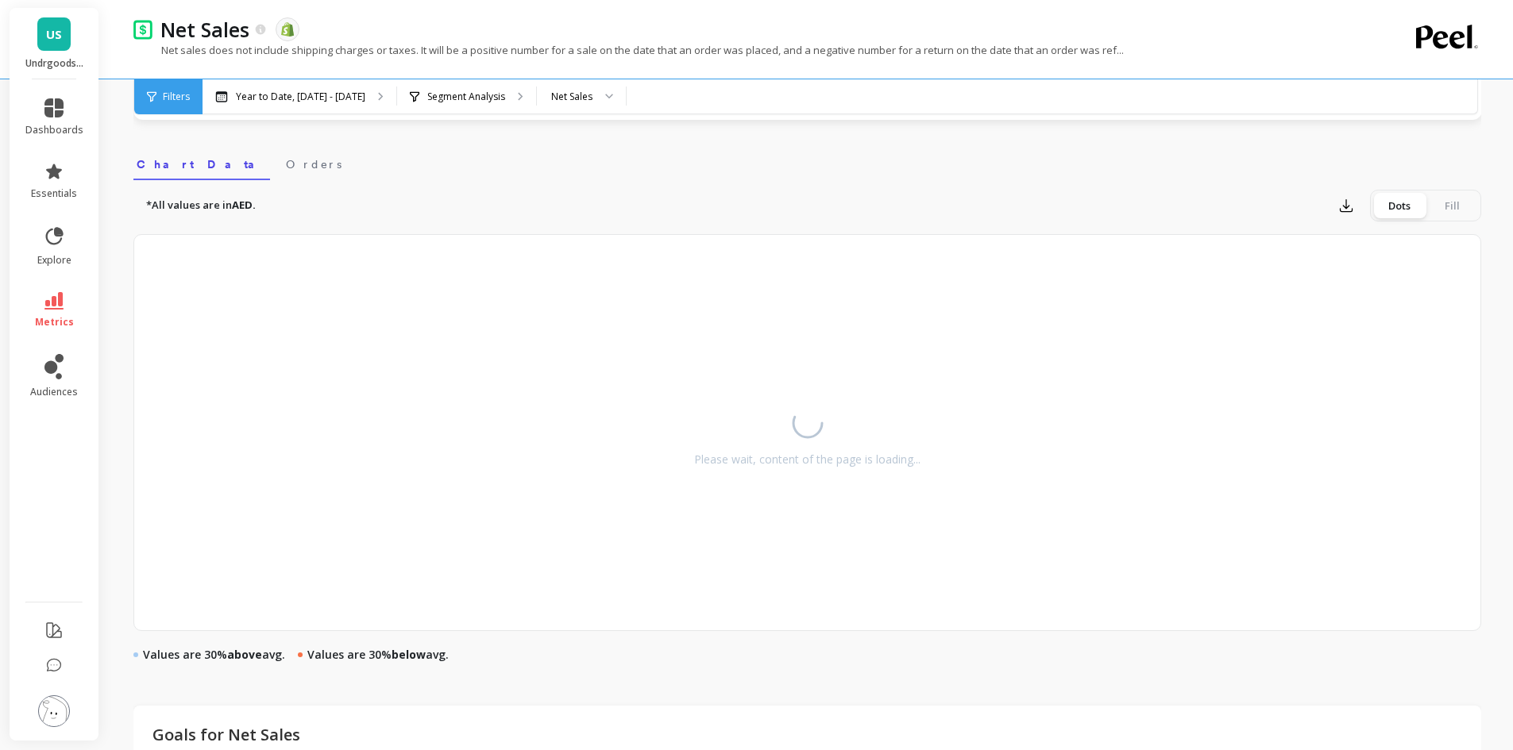
select select "sum"
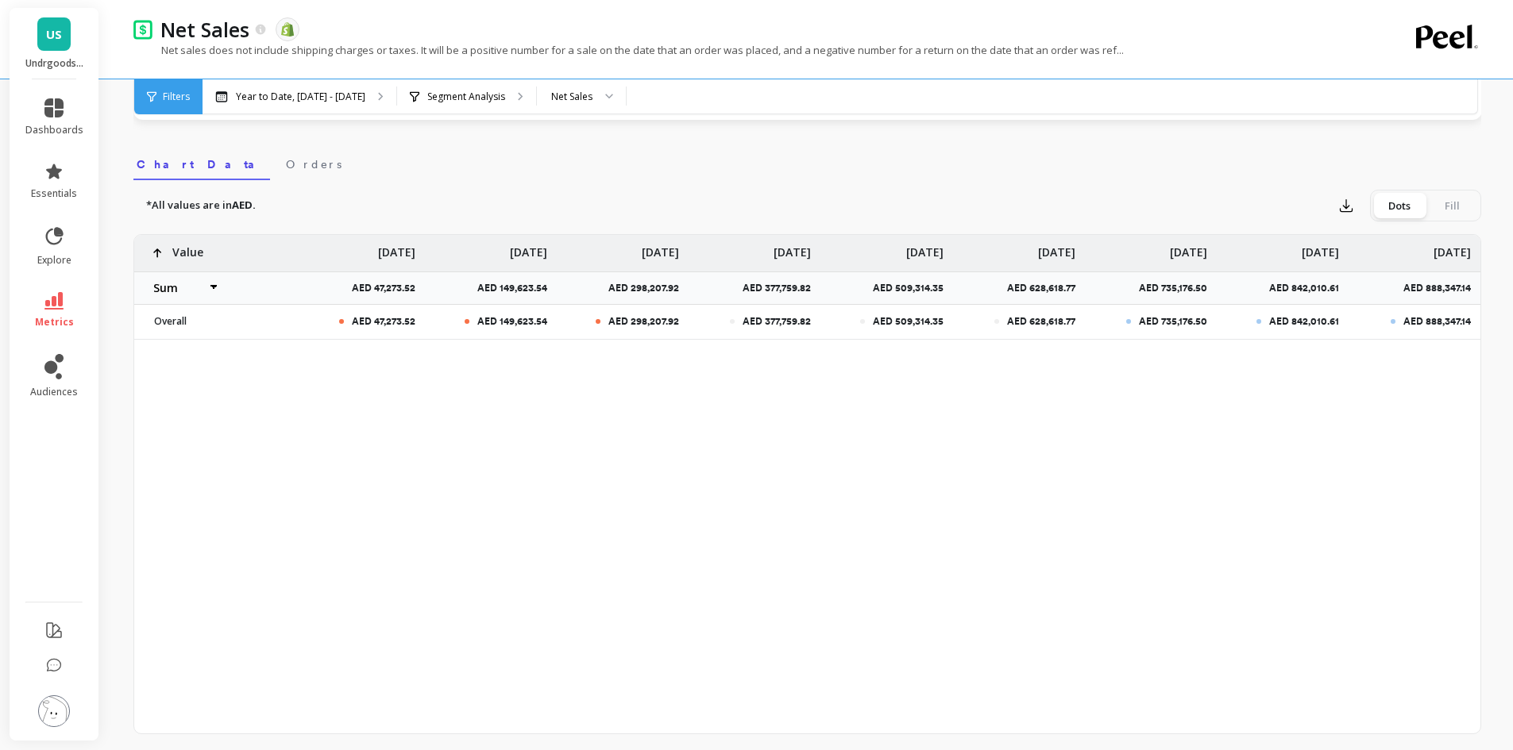
select select "sum"
click at [213, 288] on select "Average Sum [PERSON_NAME]" at bounding box center [181, 288] width 95 height 32
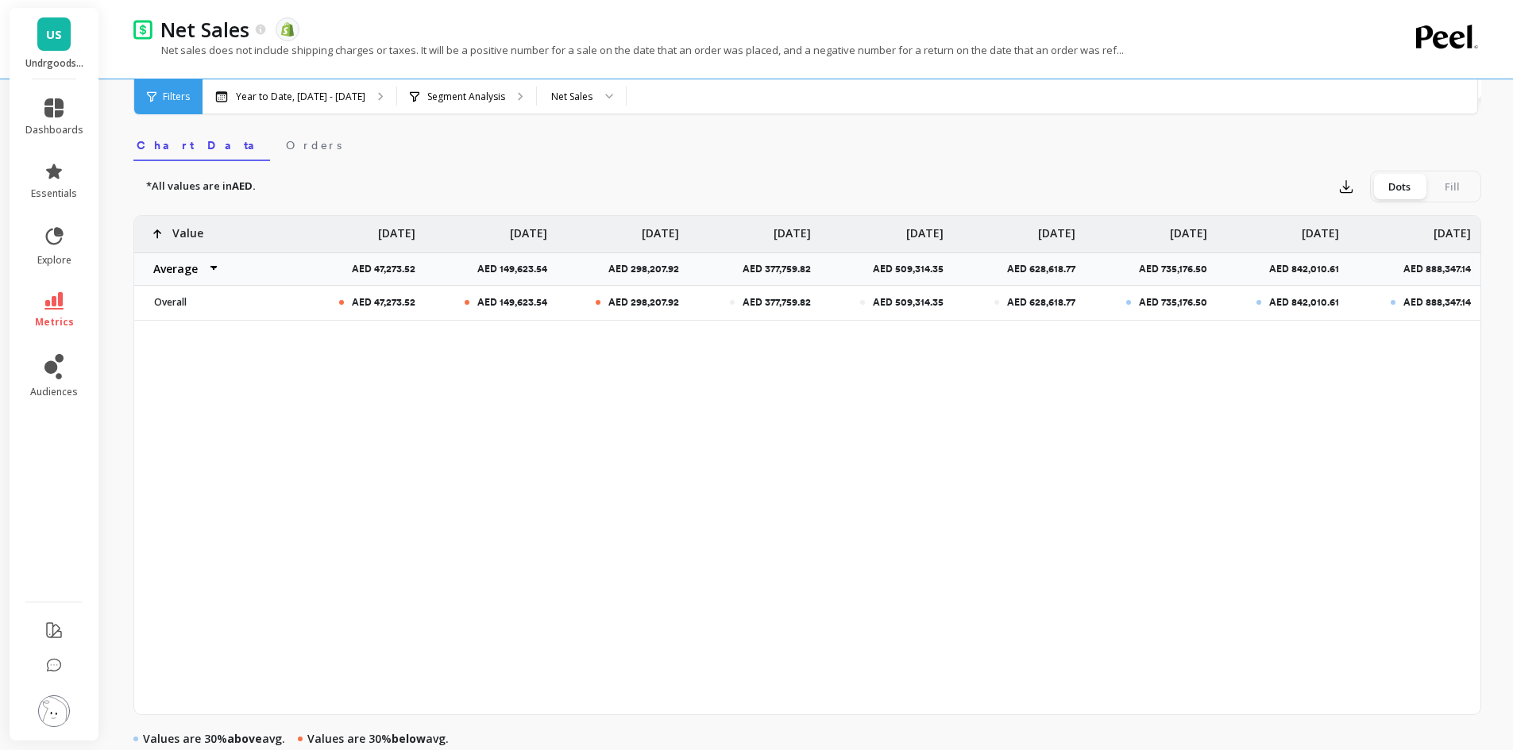
scroll to position [495, 0]
click at [1440, 272] on p "AED 888,347.14" at bounding box center [1441, 270] width 77 height 13
click at [1392, 302] on div at bounding box center [1392, 303] width 5 height 5
click at [51, 305] on icon at bounding box center [53, 300] width 19 height 17
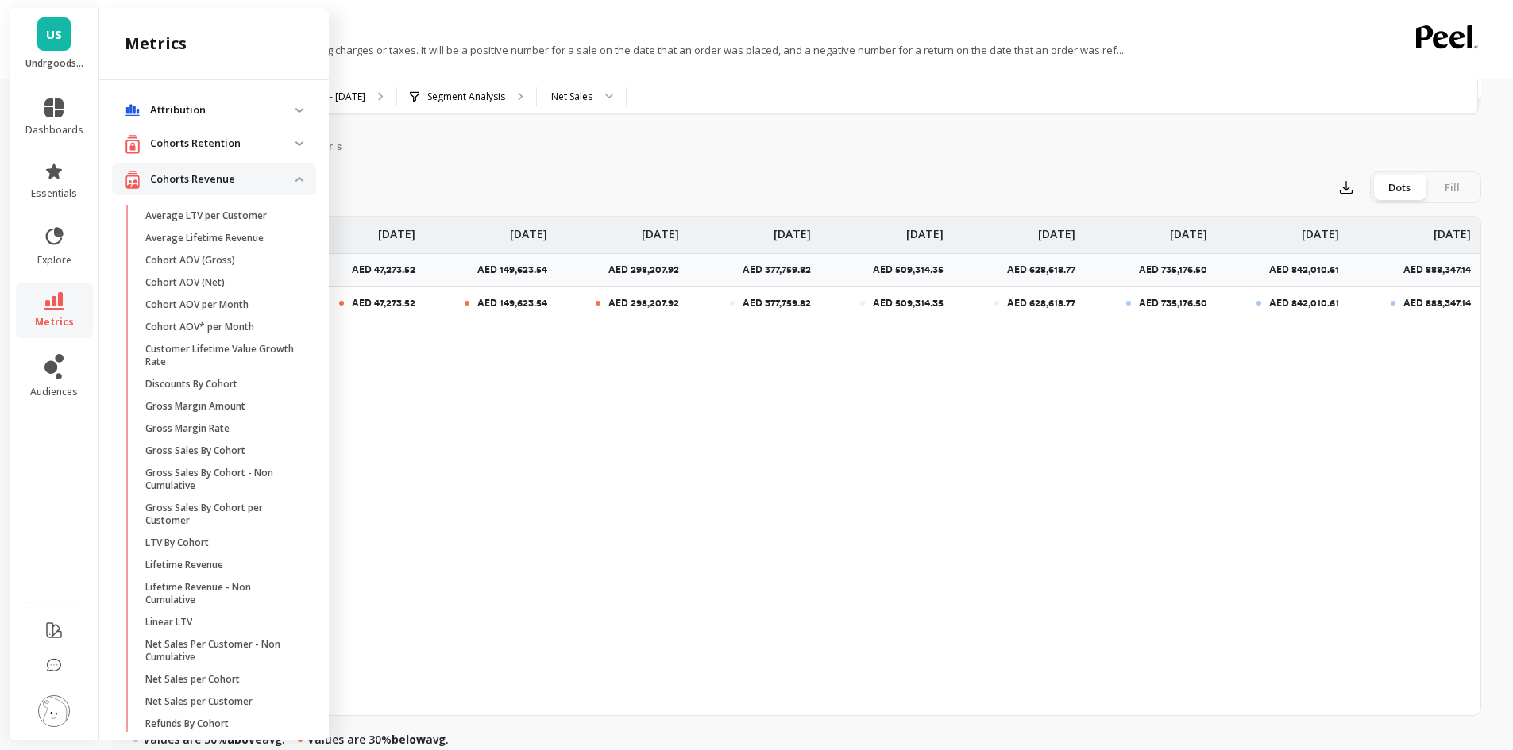
scroll to position [718, 0]
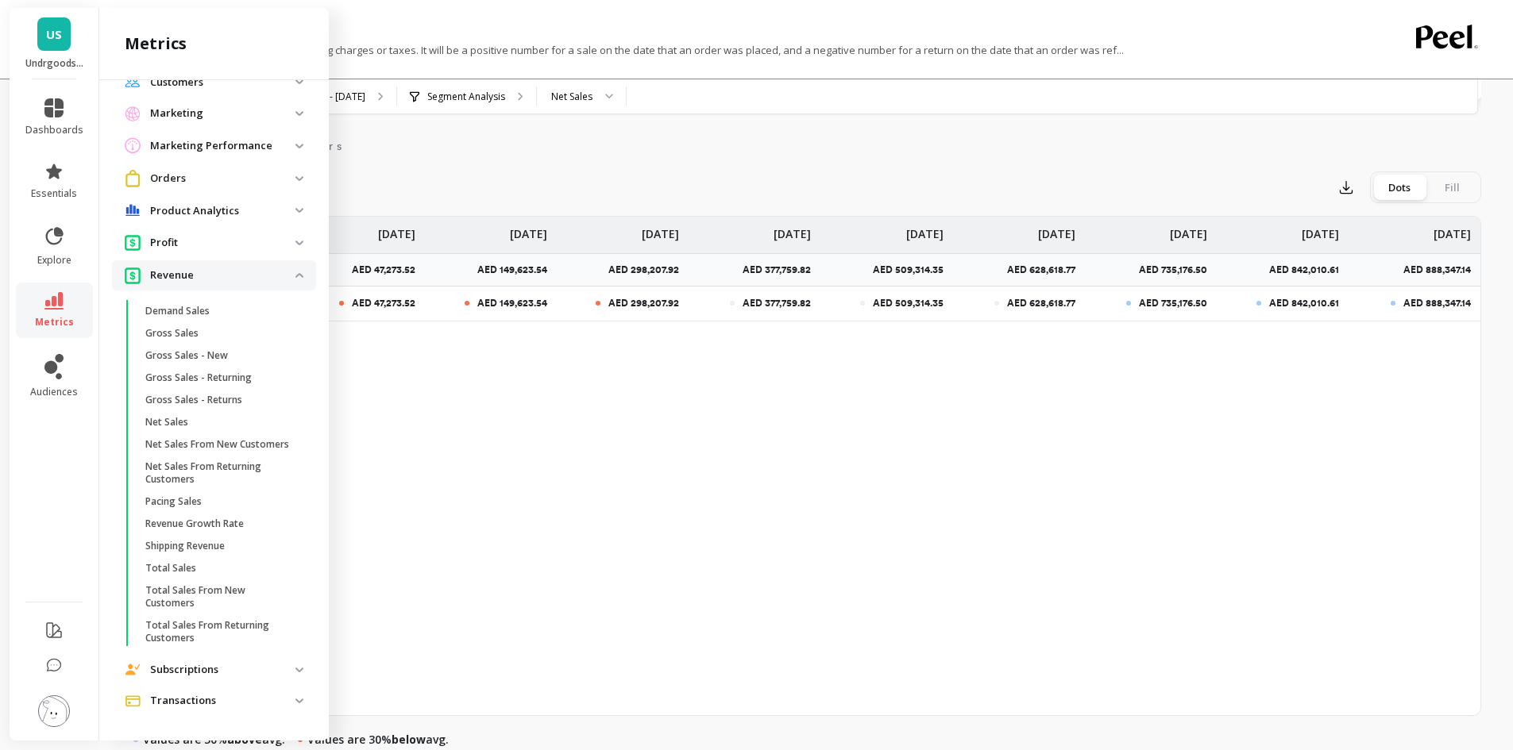
click at [46, 87] on div "dashboards essentials explore metrics audiences" at bounding box center [55, 409] width 90 height 661
click at [52, 103] on icon at bounding box center [53, 107] width 19 height 19
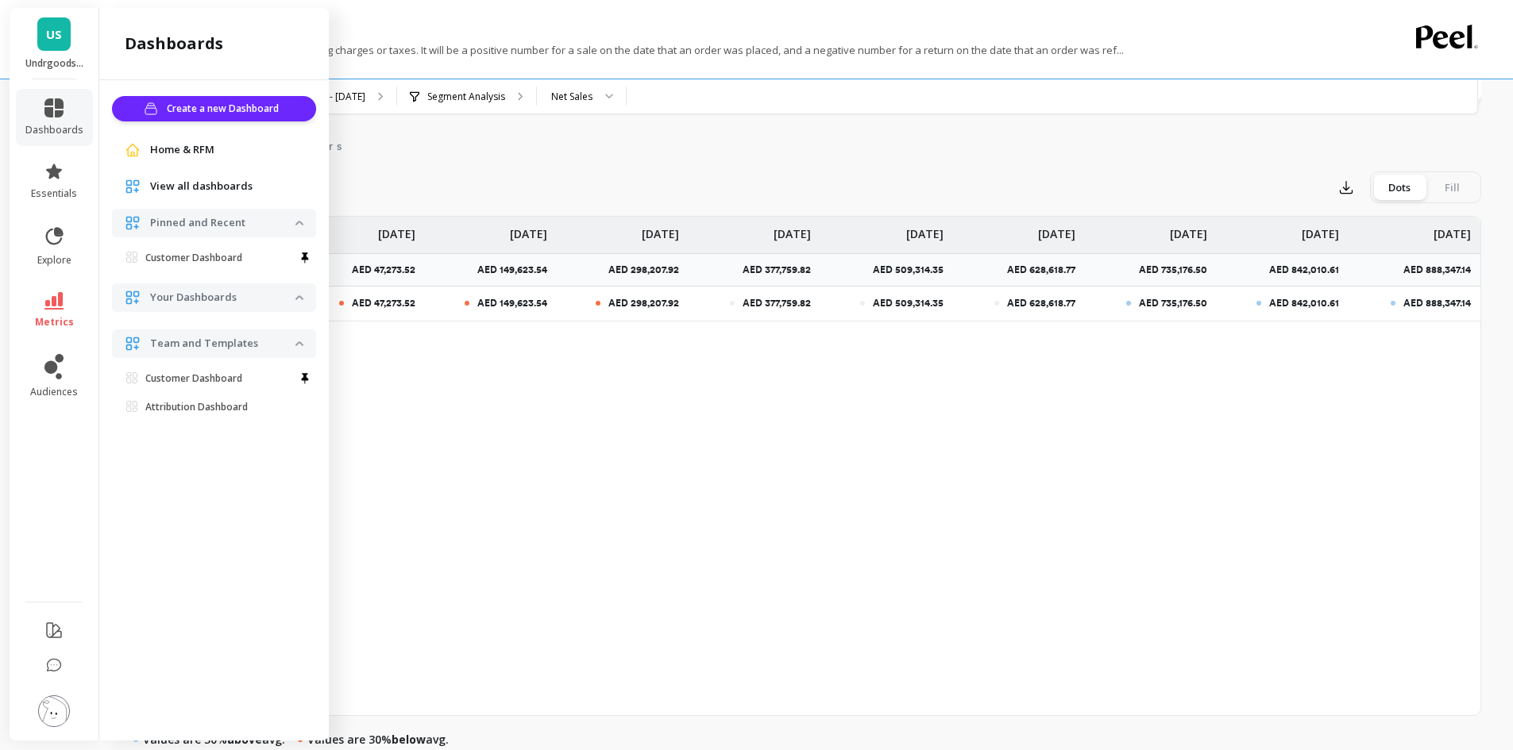
click at [183, 191] on span "View all dashboards" at bounding box center [201, 187] width 102 height 16
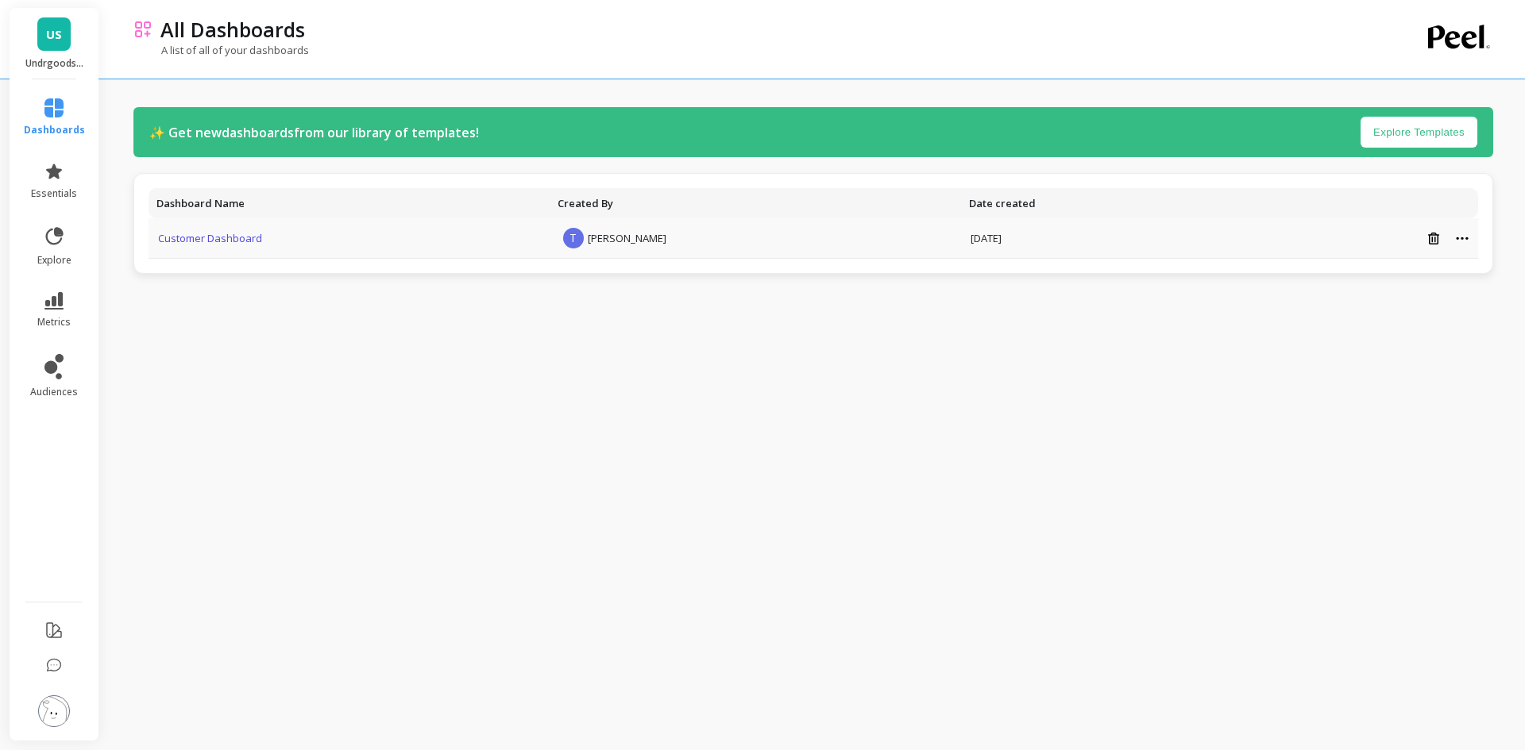
click at [222, 241] on link "Customer Dashboard" at bounding box center [210, 238] width 104 height 14
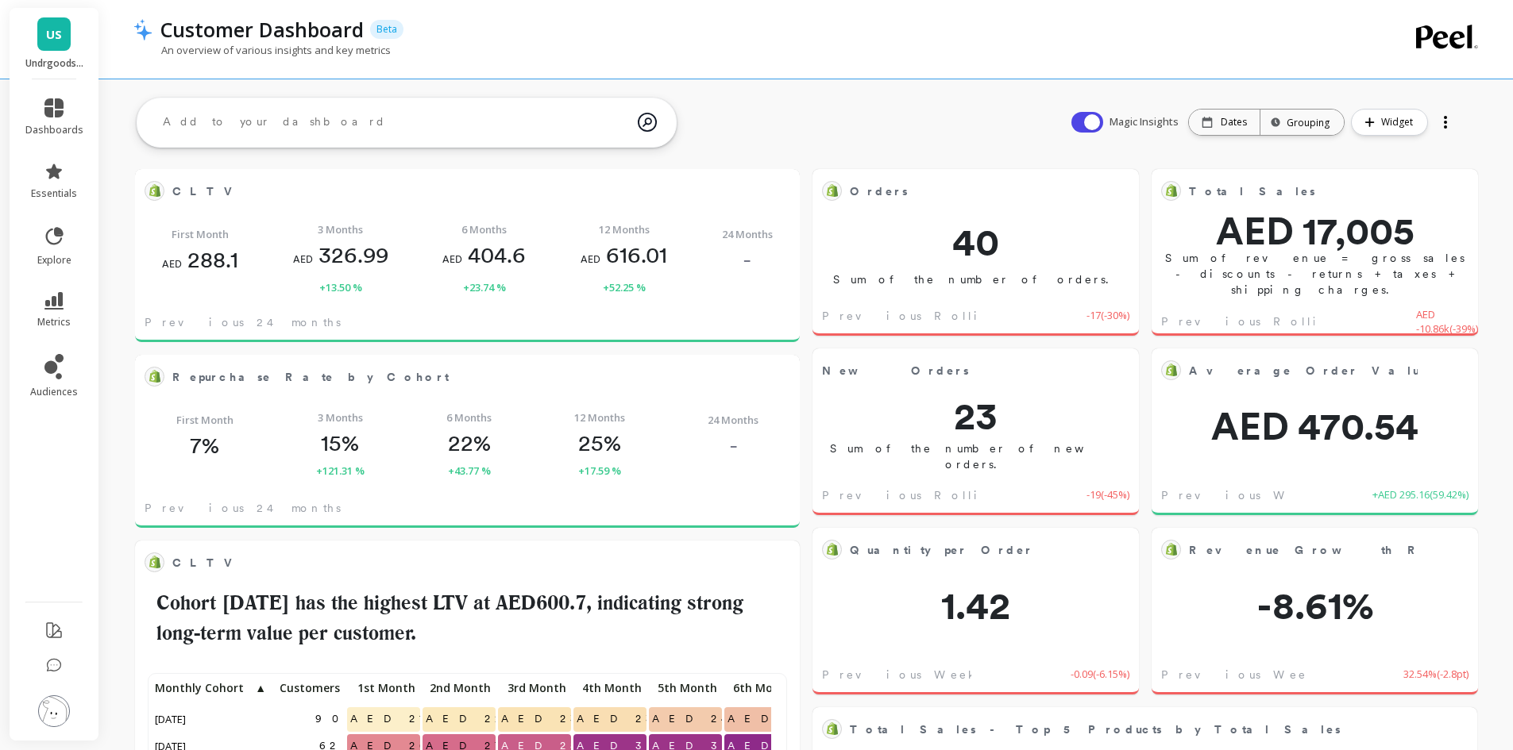
scroll to position [425, 607]
click at [1232, 125] on p "Dates" at bounding box center [1233, 122] width 26 height 13
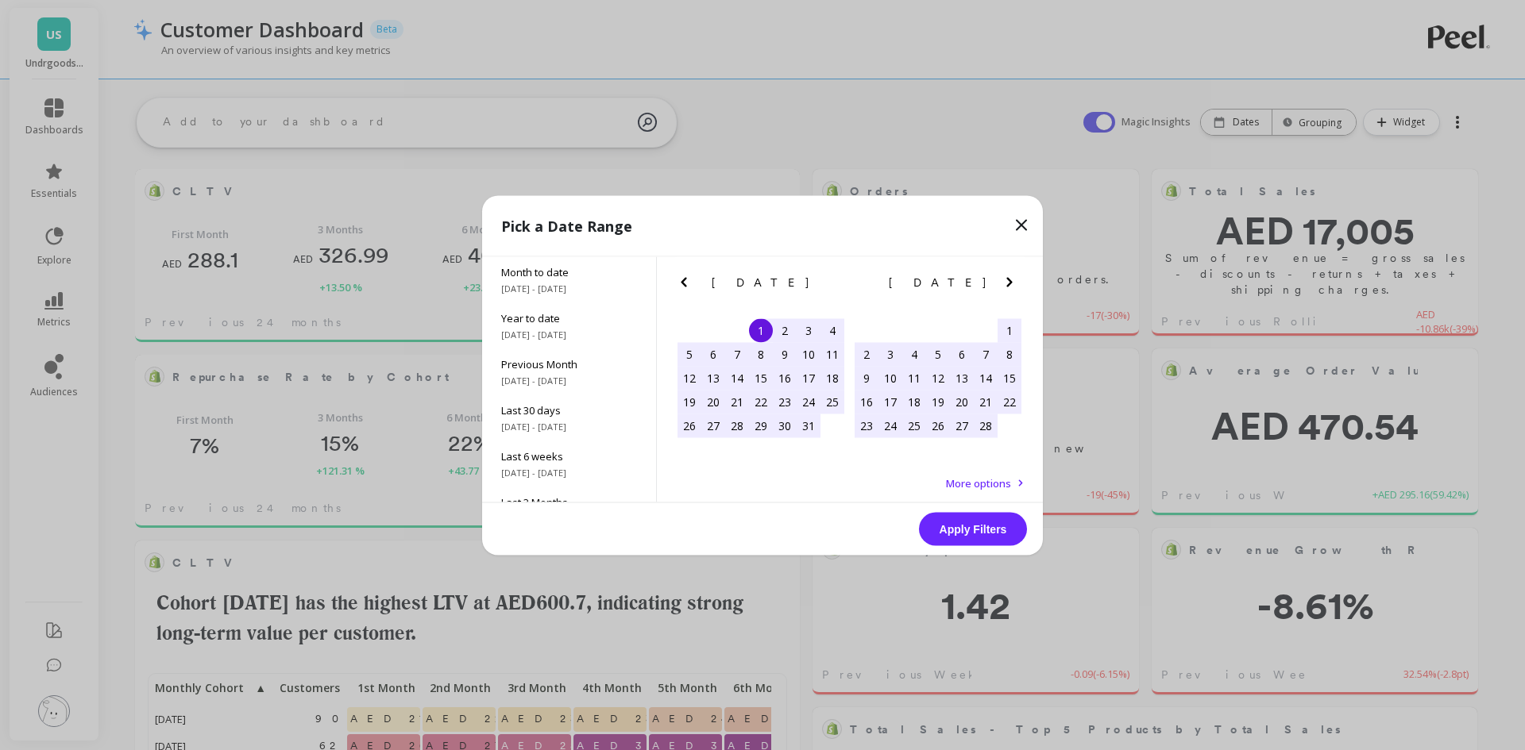
click at [1014, 272] on div "[DATE] Su Mo Tu We Th Fr Sa" at bounding box center [938, 284] width 177 height 57
click at [1004, 281] on icon "Next Month" at bounding box center [1009, 281] width 19 height 19
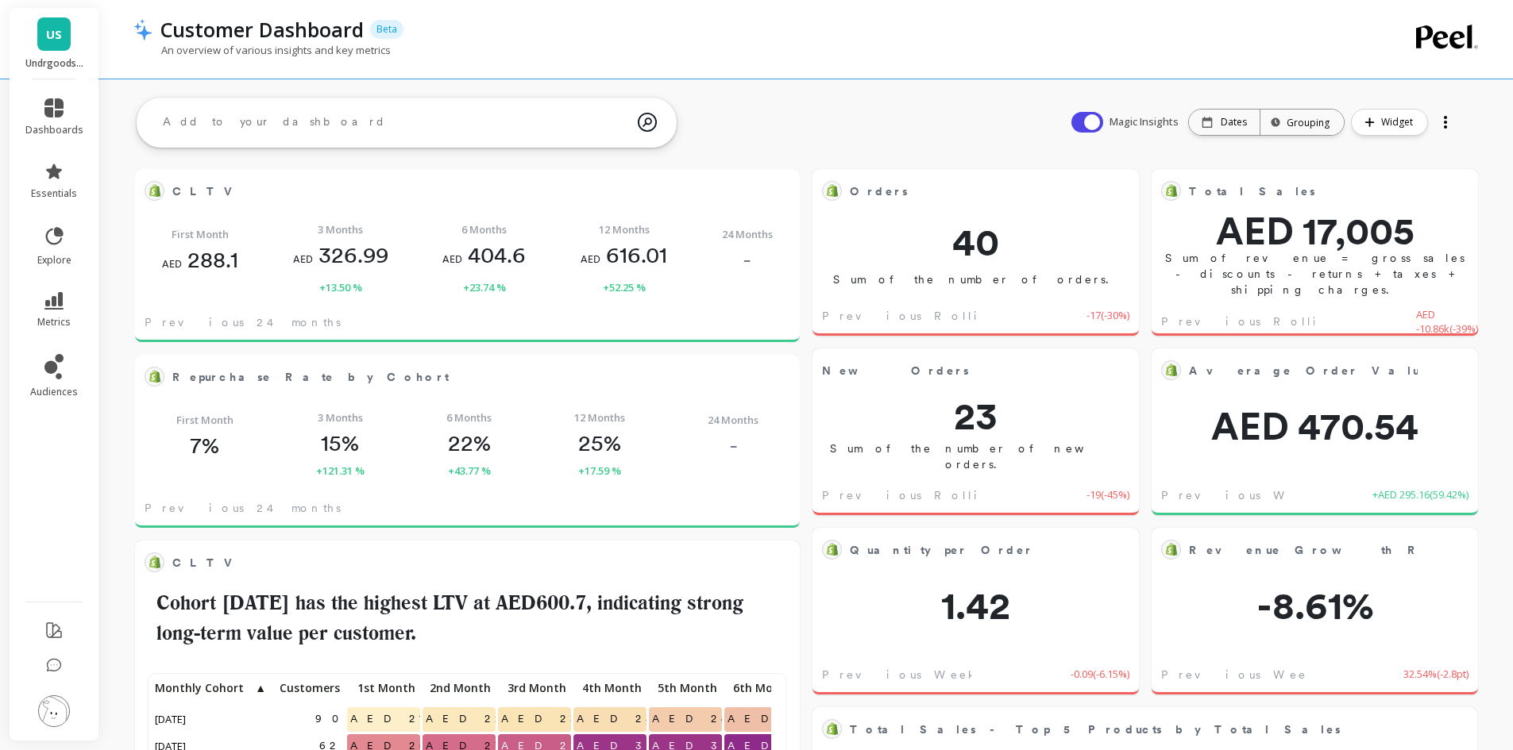
click at [62, 61] on p "Undrgoods SAR" at bounding box center [54, 63] width 58 height 13
click at [1228, 111] on div "Dates" at bounding box center [1224, 122] width 71 height 25
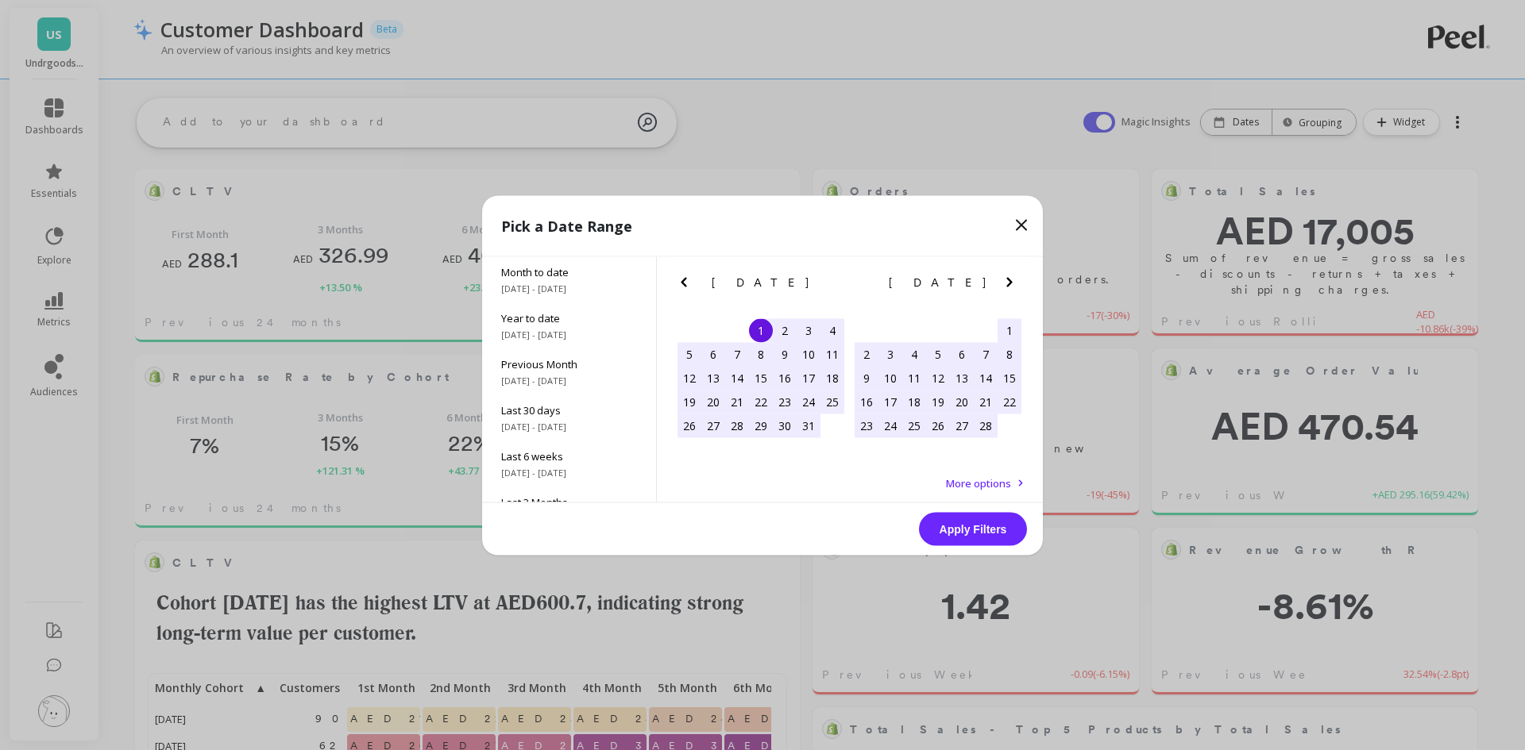
click at [1009, 283] on icon "Next Month" at bounding box center [1009, 282] width 6 height 10
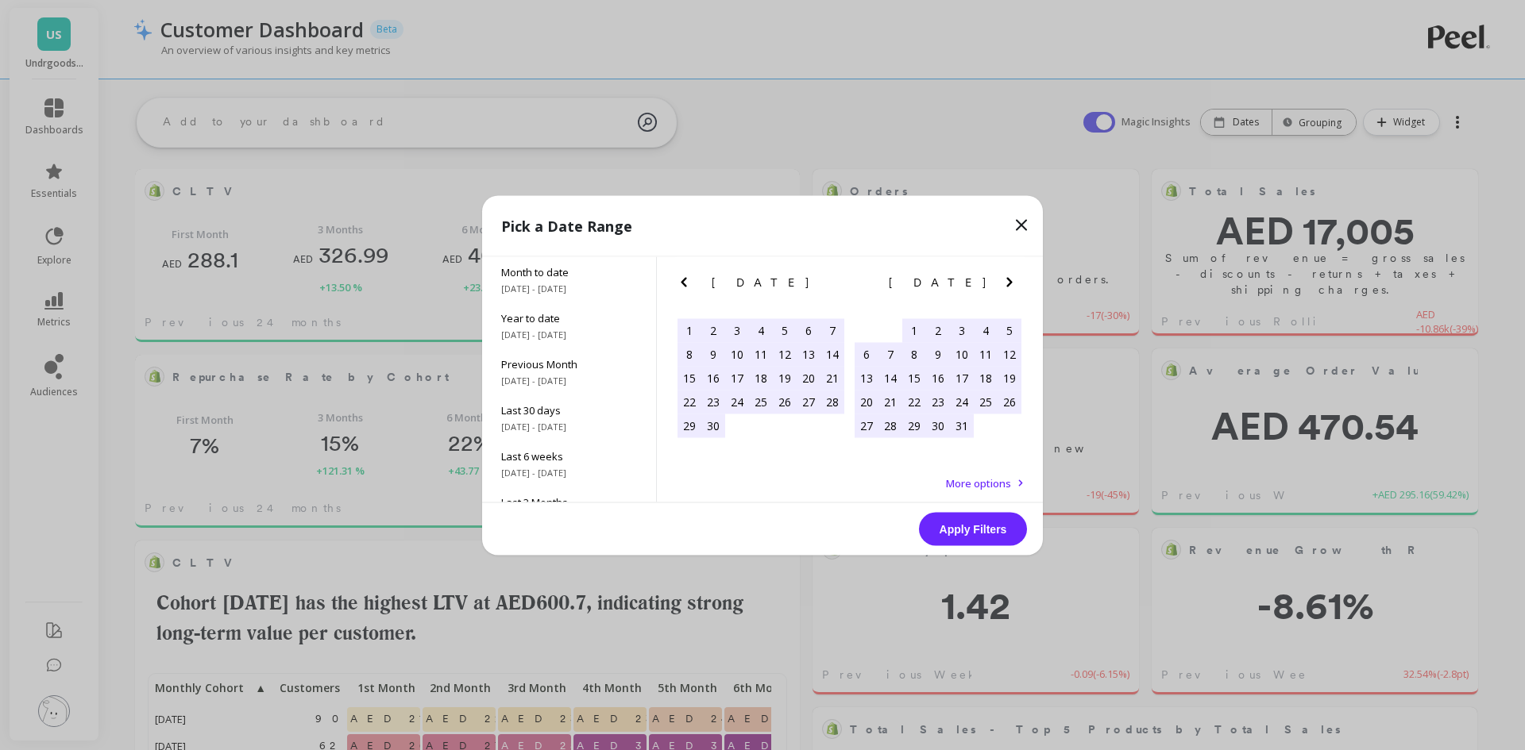
click at [1009, 283] on icon "Next Month" at bounding box center [1009, 282] width 6 height 10
click at [981, 330] on div "1" at bounding box center [985, 330] width 24 height 24
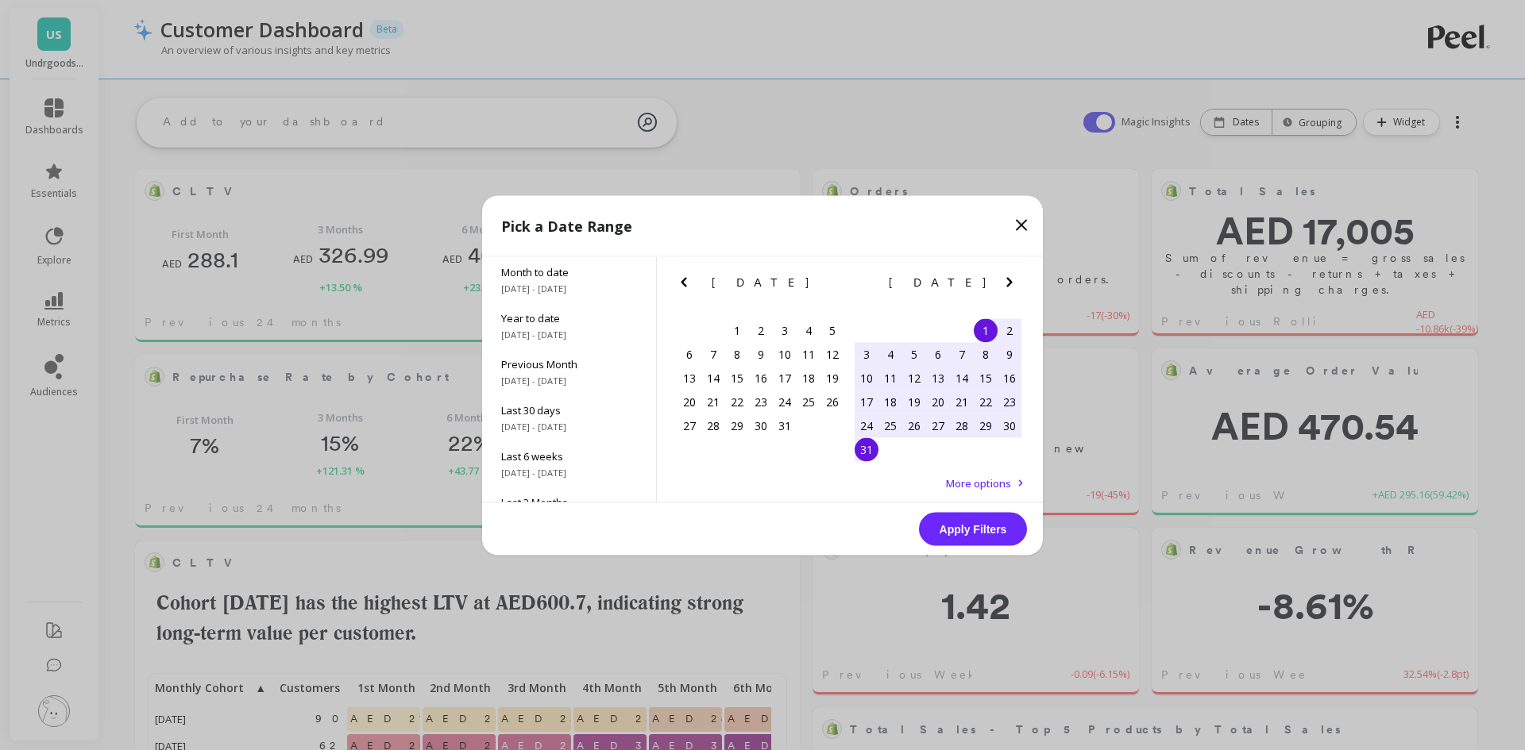
click at [867, 453] on div "31" at bounding box center [866, 450] width 24 height 24
click at [978, 532] on button "Apply Filters" at bounding box center [973, 528] width 108 height 33
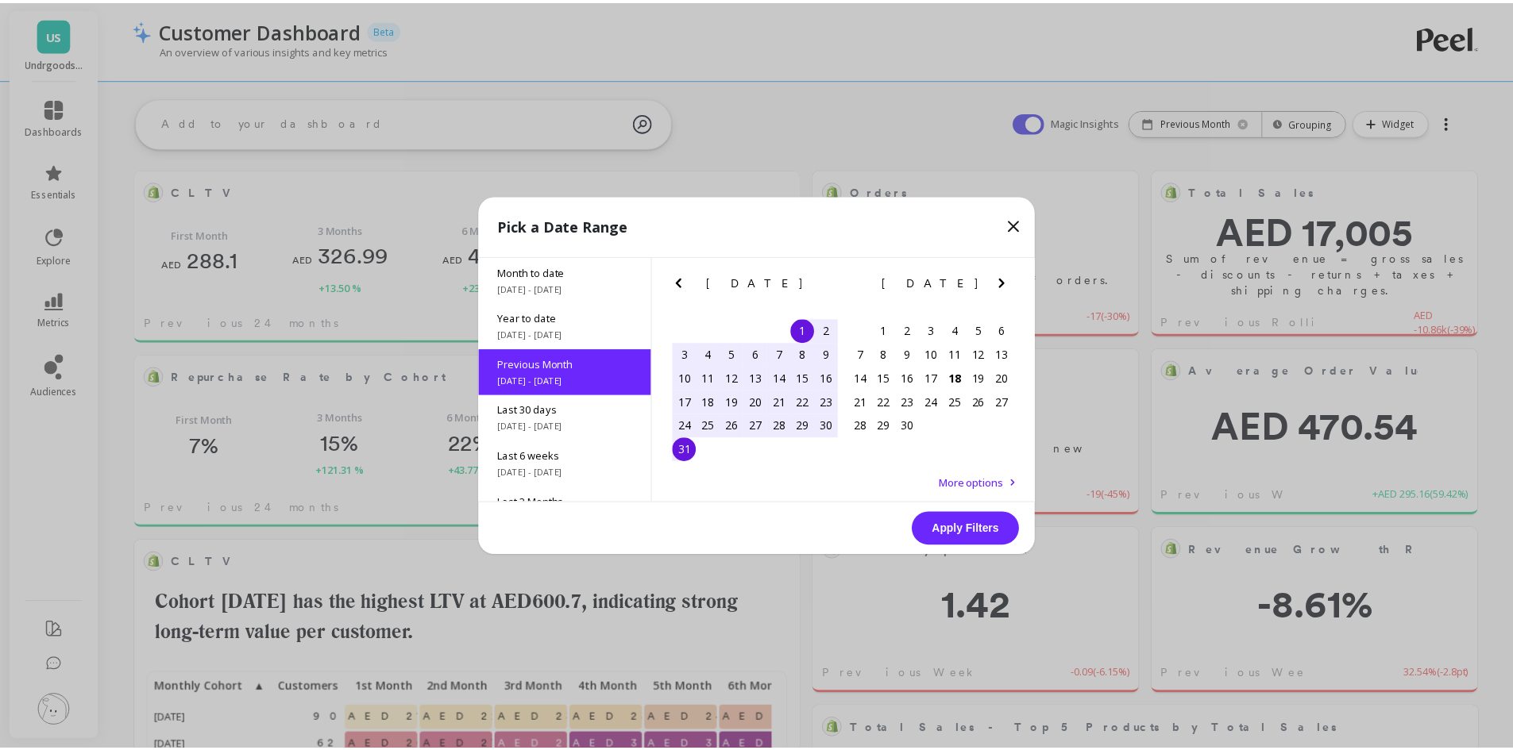
scroll to position [425, 614]
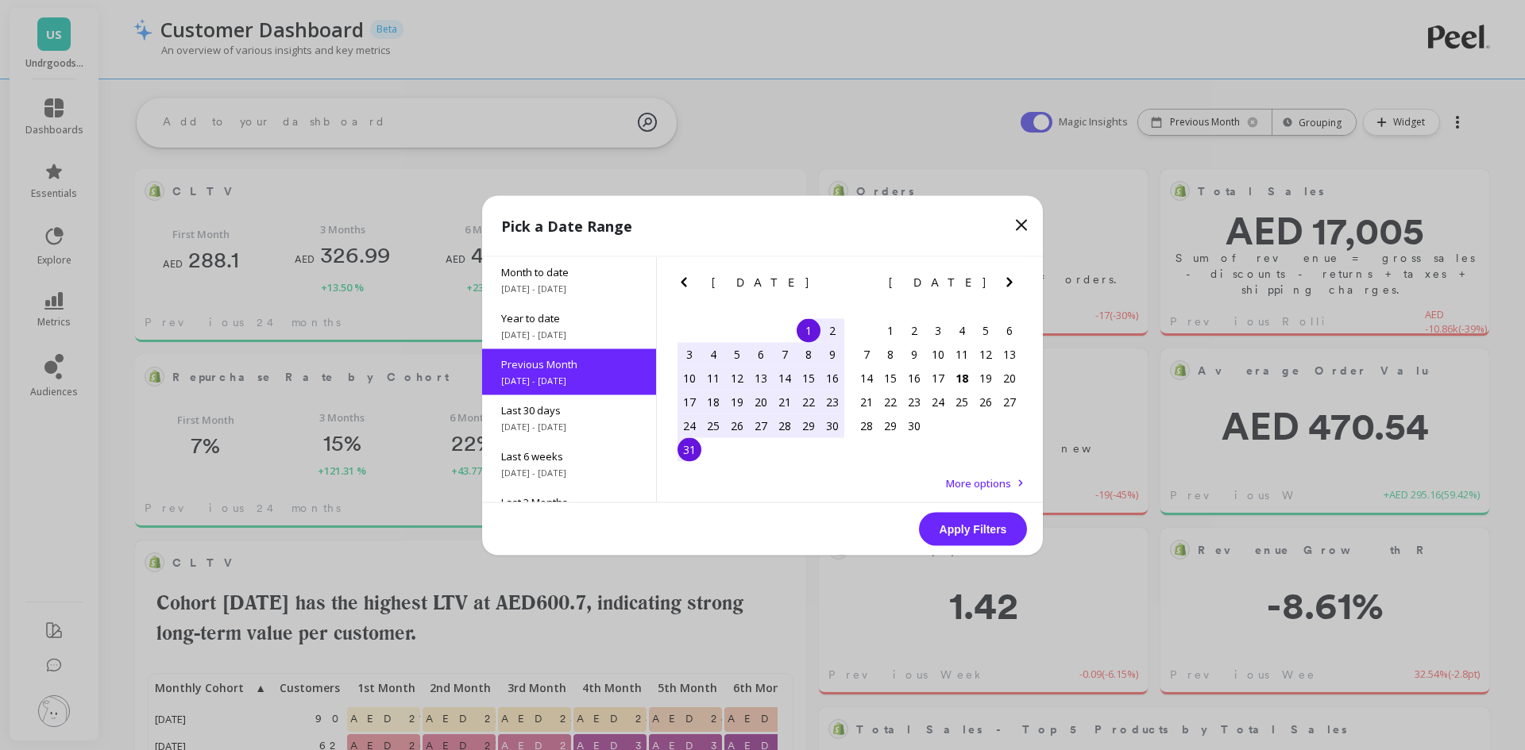
click at [970, 522] on button "Apply Filters" at bounding box center [973, 528] width 108 height 33
click at [1018, 222] on icon at bounding box center [1021, 225] width 10 height 10
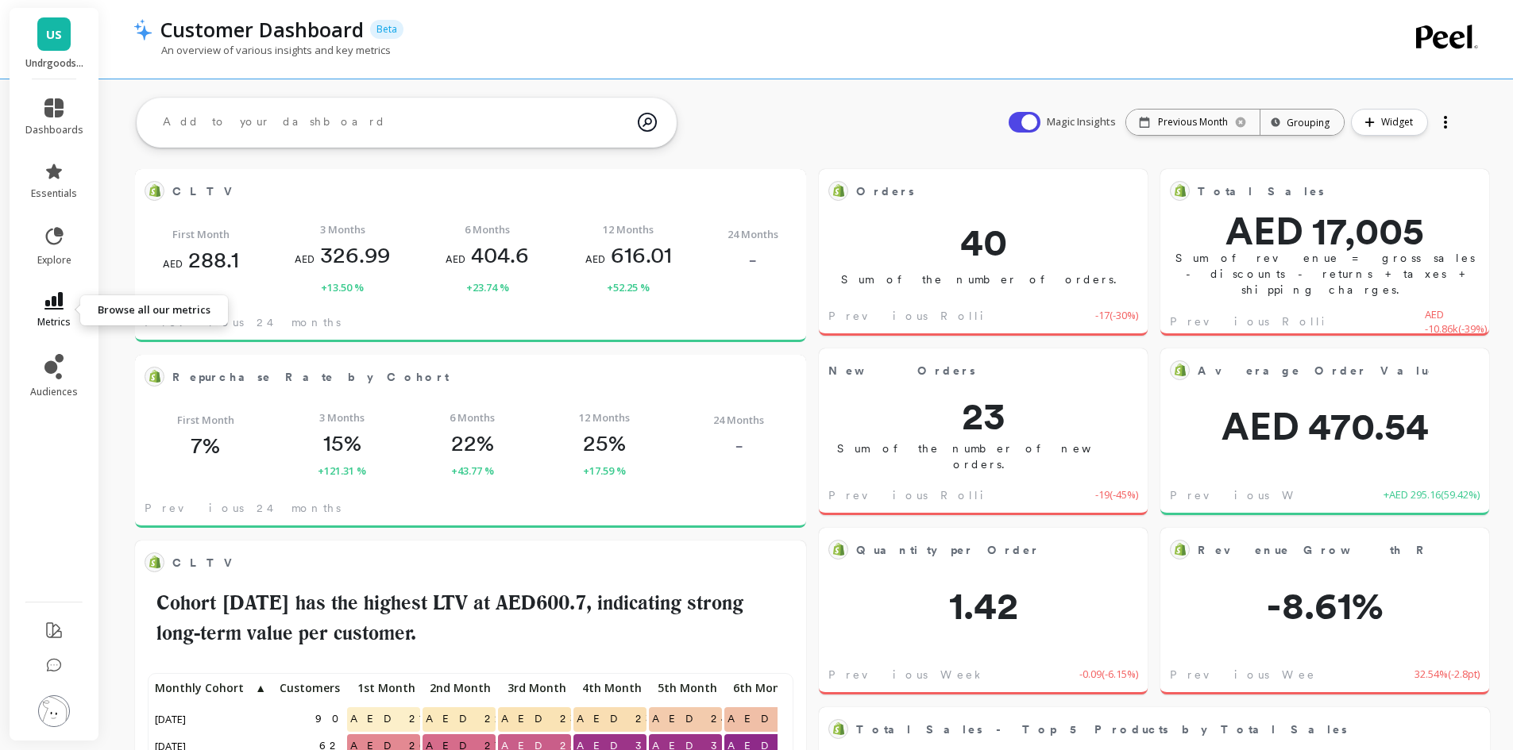
click at [40, 304] on link "metrics" at bounding box center [54, 310] width 58 height 37
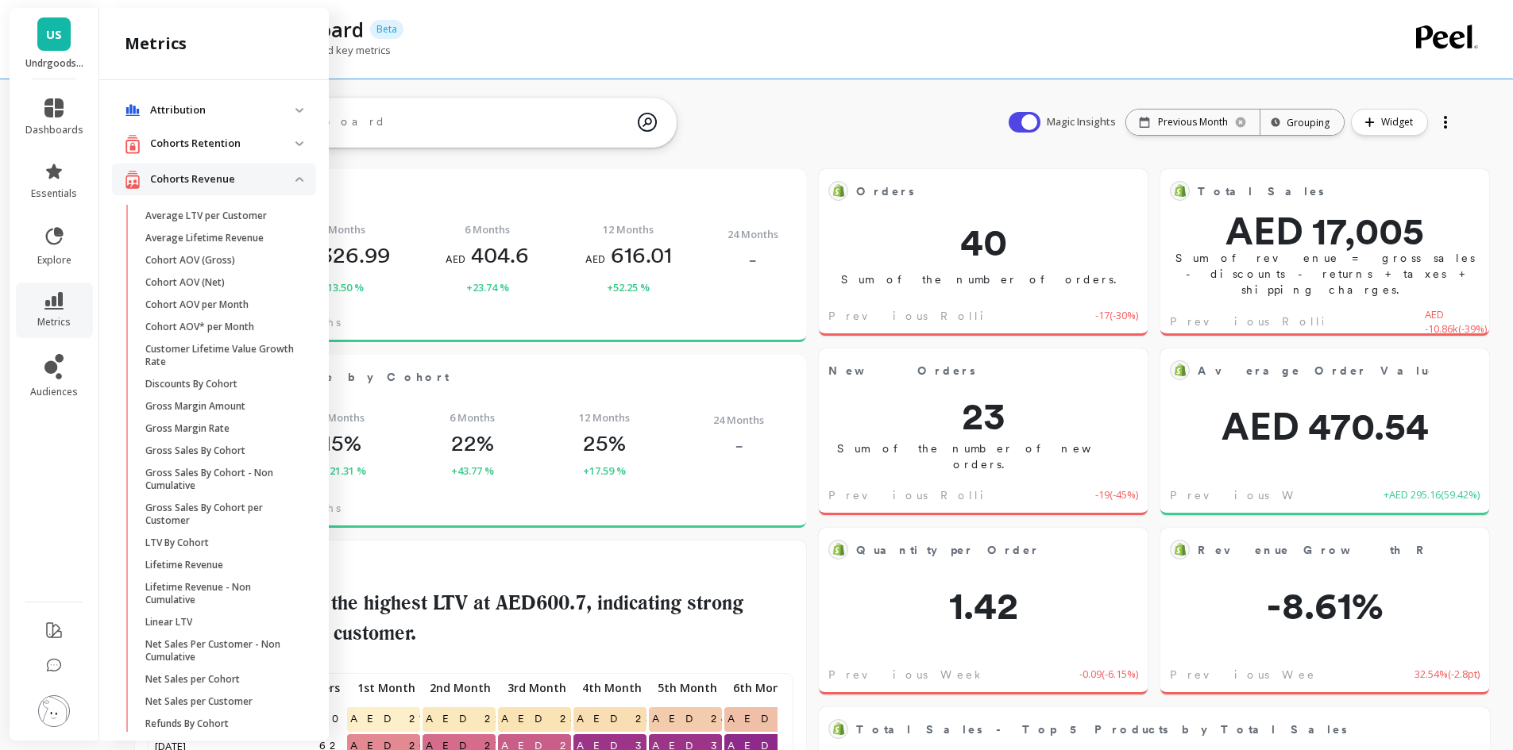
scroll to position [718, 0]
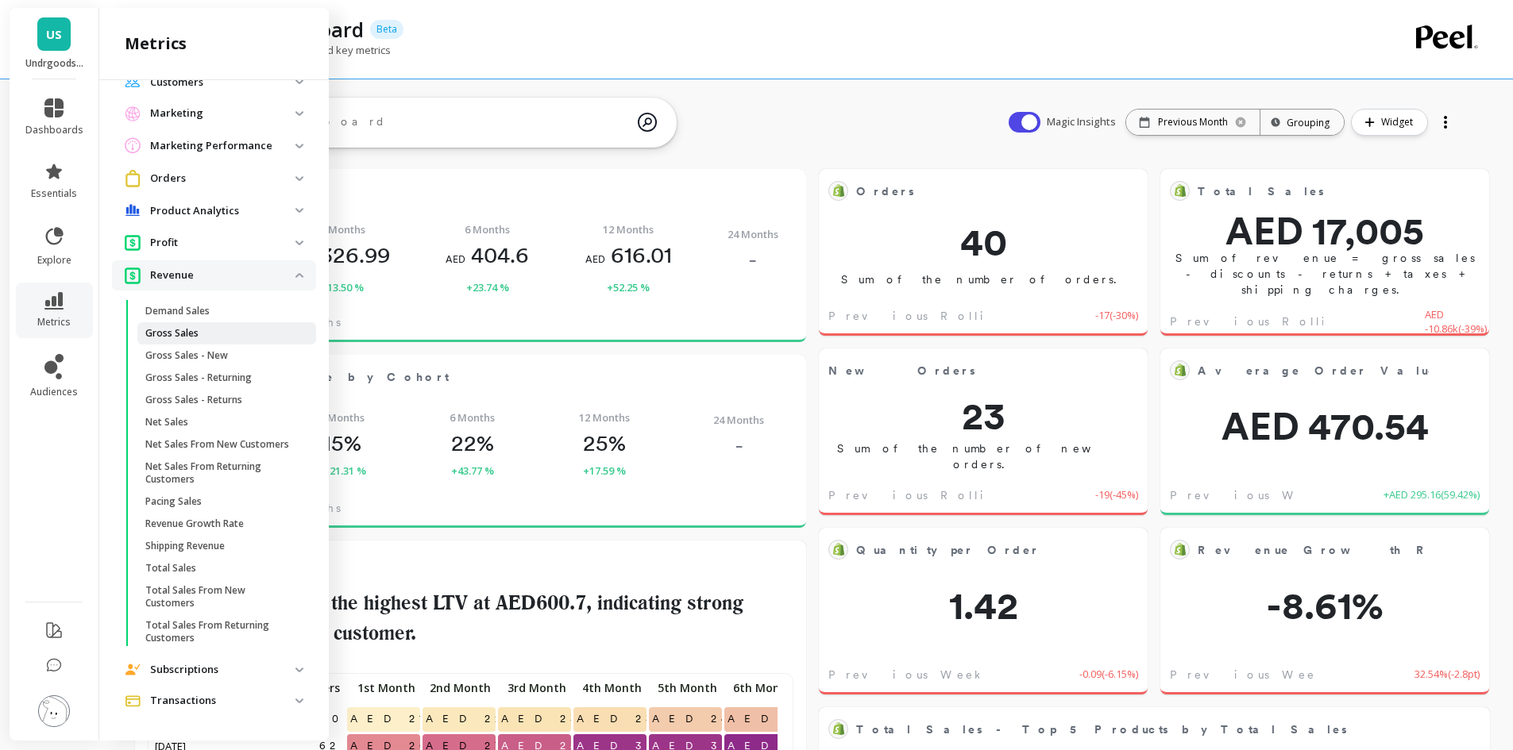
click at [220, 327] on span "Gross Sales" at bounding box center [221, 333] width 152 height 13
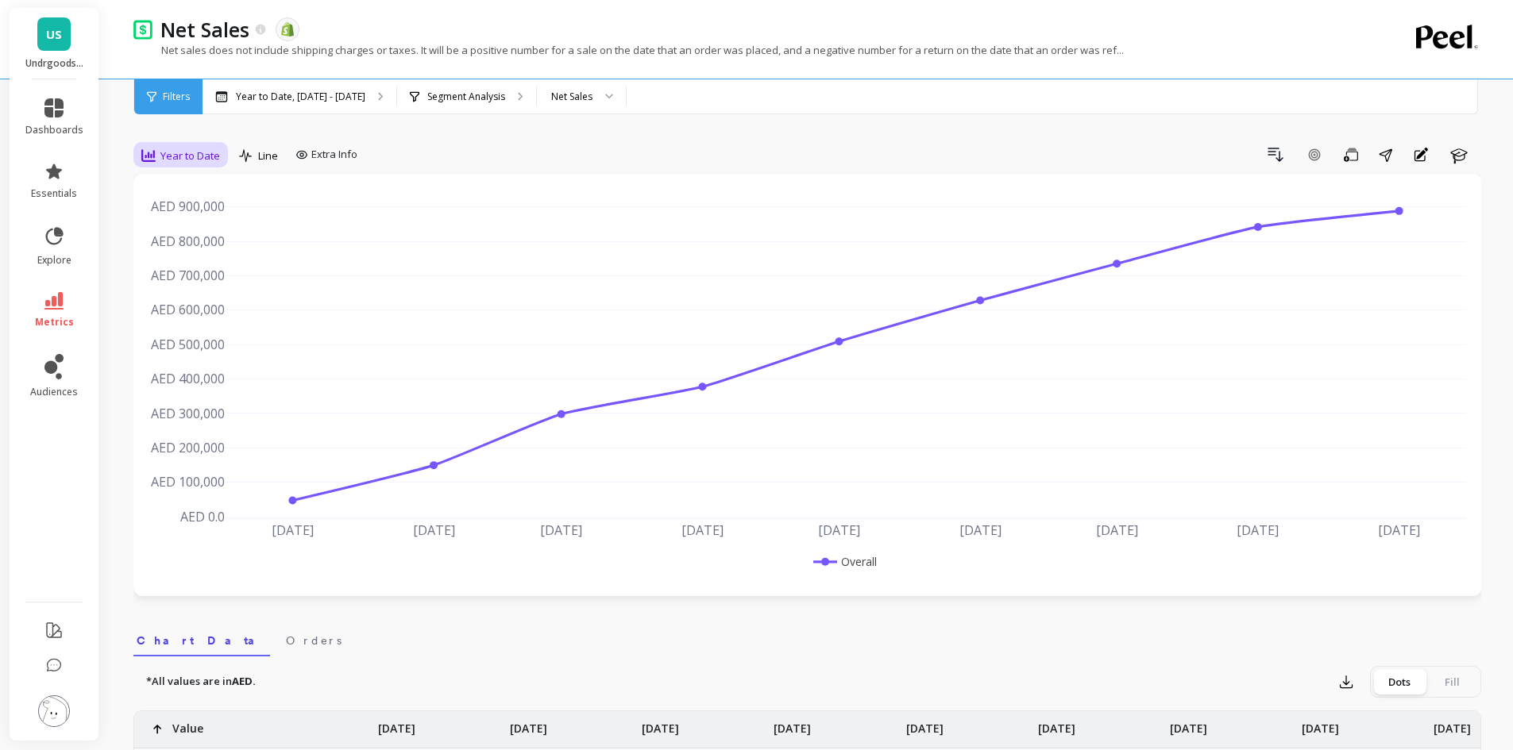
click at [159, 157] on div "Year to Date" at bounding box center [180, 155] width 79 height 19
click at [293, 91] on p "Year to Date, [DATE] - [DATE]" at bounding box center [300, 97] width 129 height 13
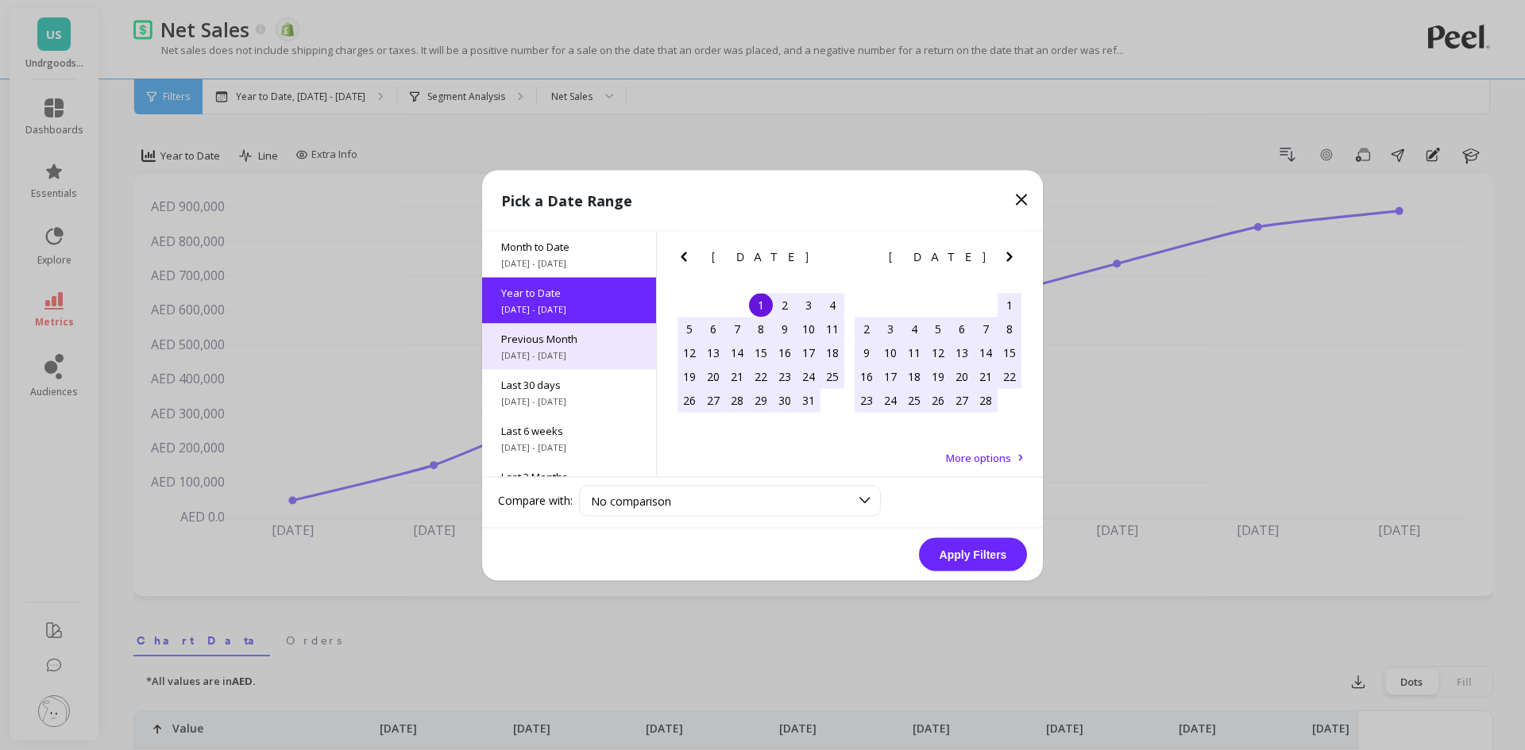
click at [571, 358] on span "[DATE] - [DATE]" at bounding box center [569, 355] width 136 height 13
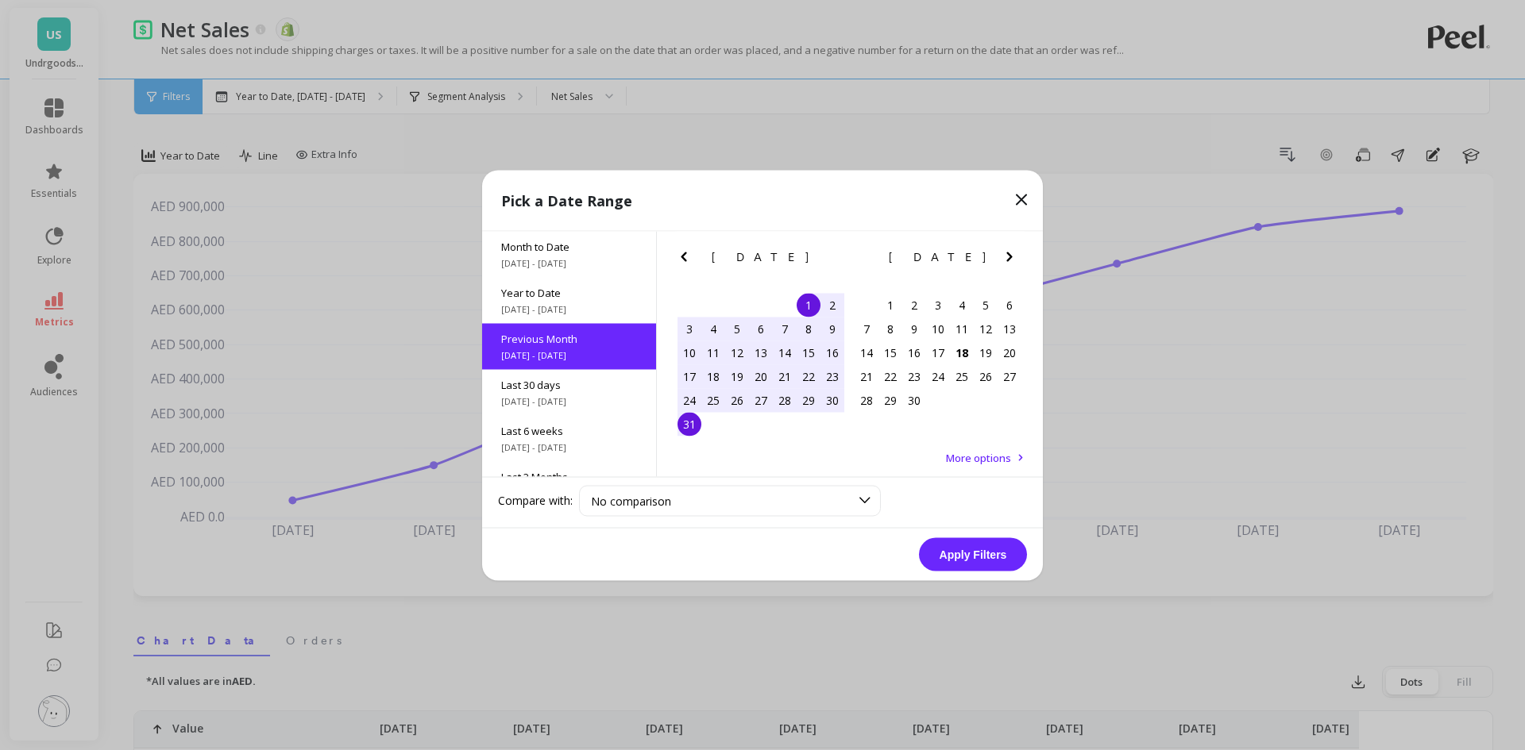
click at [988, 554] on button "Apply Filters" at bounding box center [973, 554] width 108 height 33
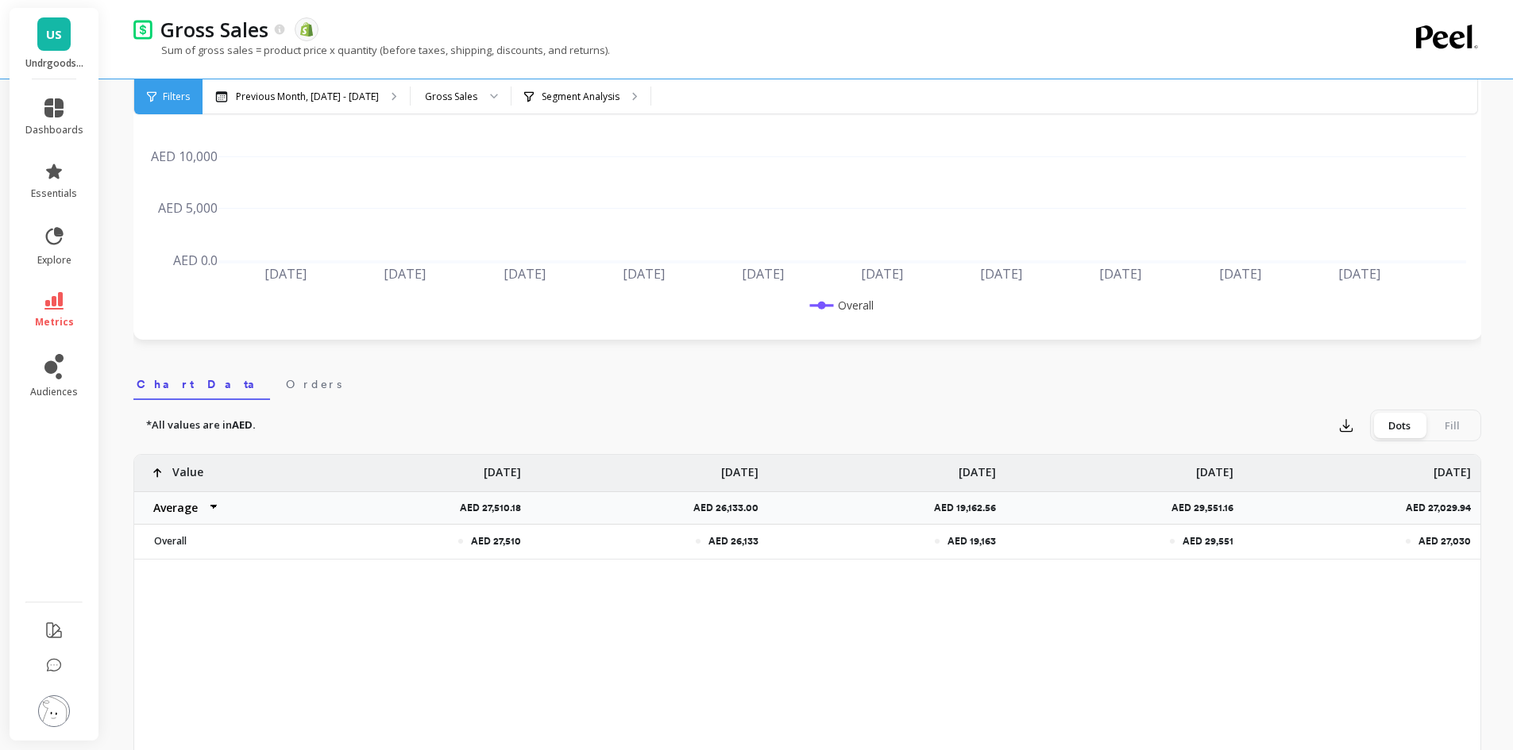
scroll to position [397, 0]
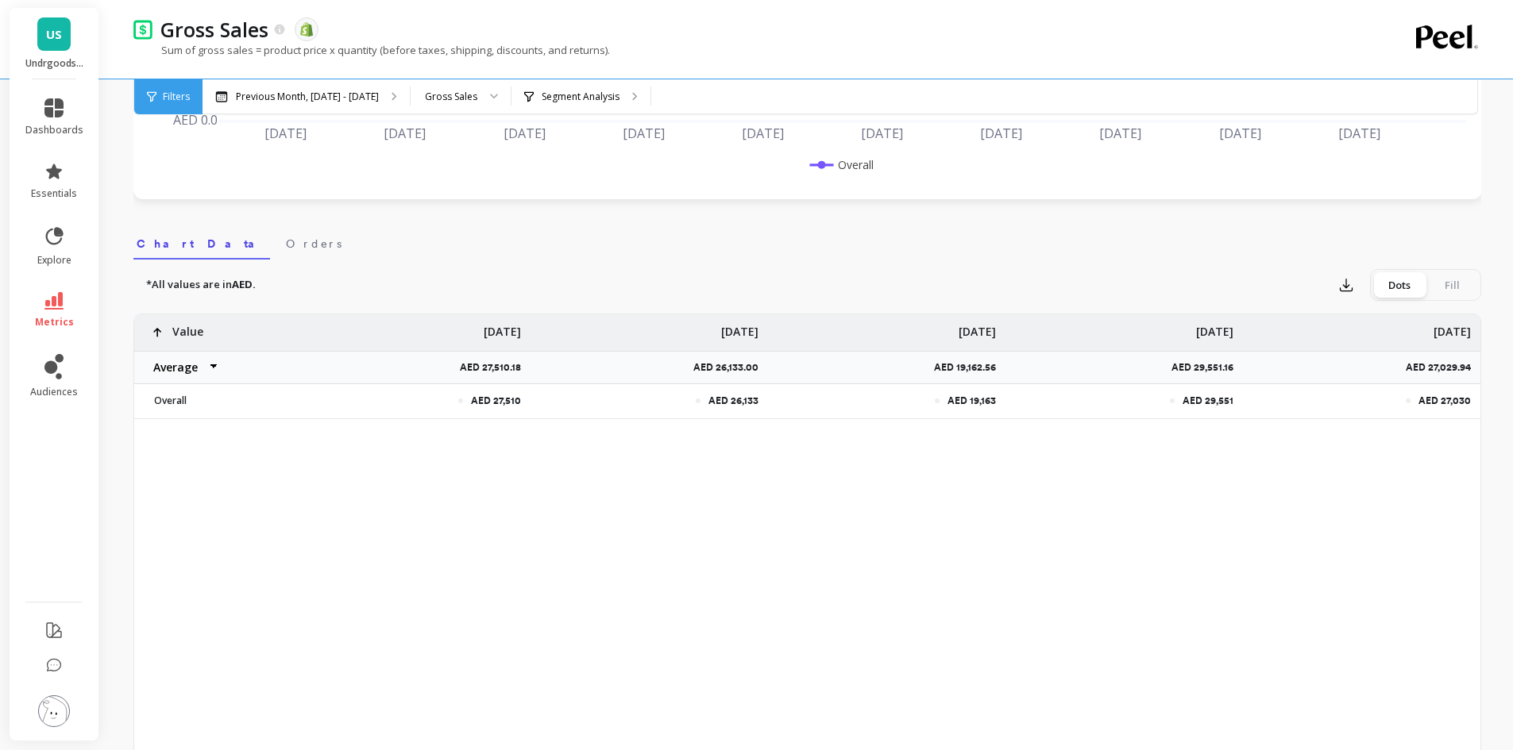
click at [199, 370] on select "Average Sum [PERSON_NAME]" at bounding box center [181, 368] width 95 height 32
click at [430, 264] on div "*All values are in AED. Export Dots Fill AED 27,510 AED 26,133 AED 19,163 AED 2…" at bounding box center [806, 554] width 1347 height 588
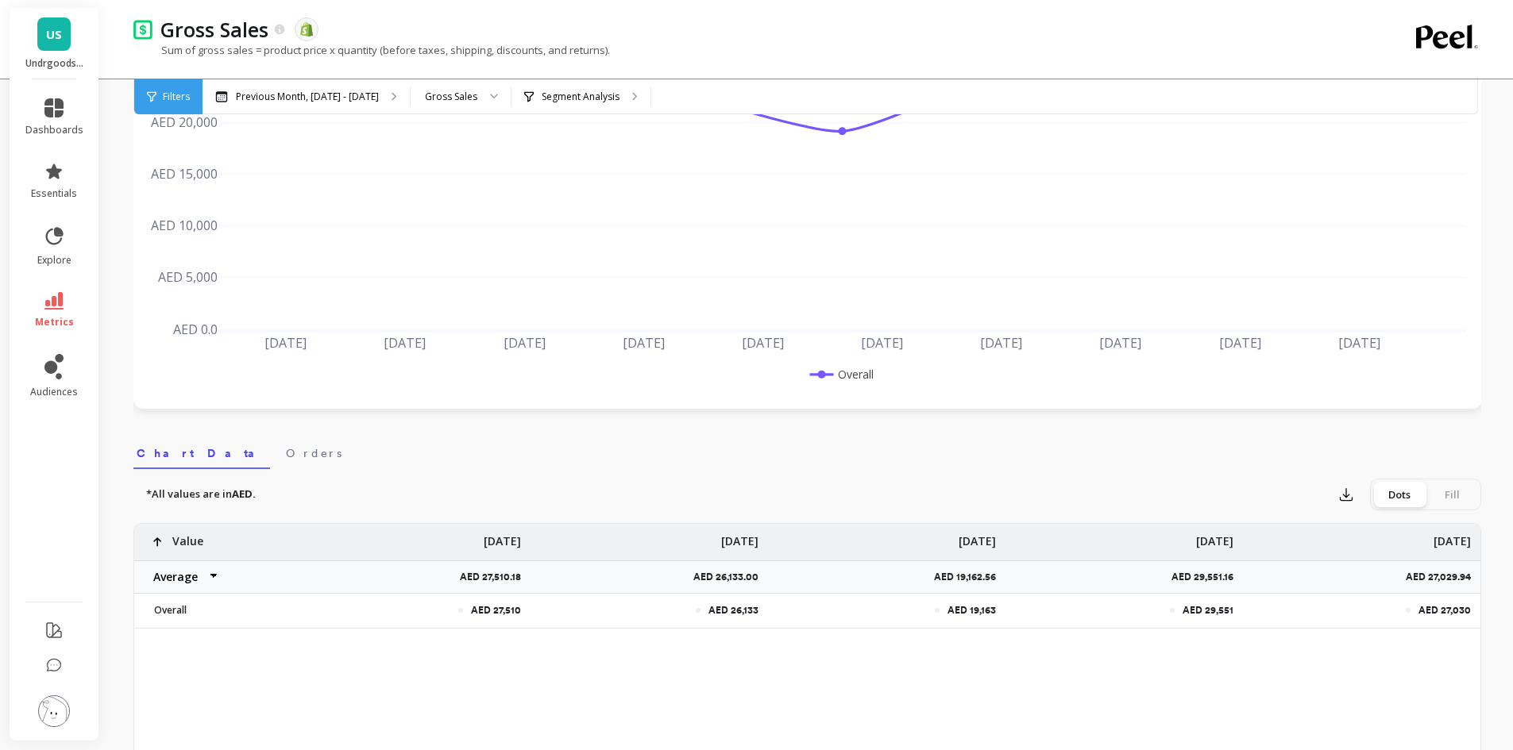
scroll to position [0, 0]
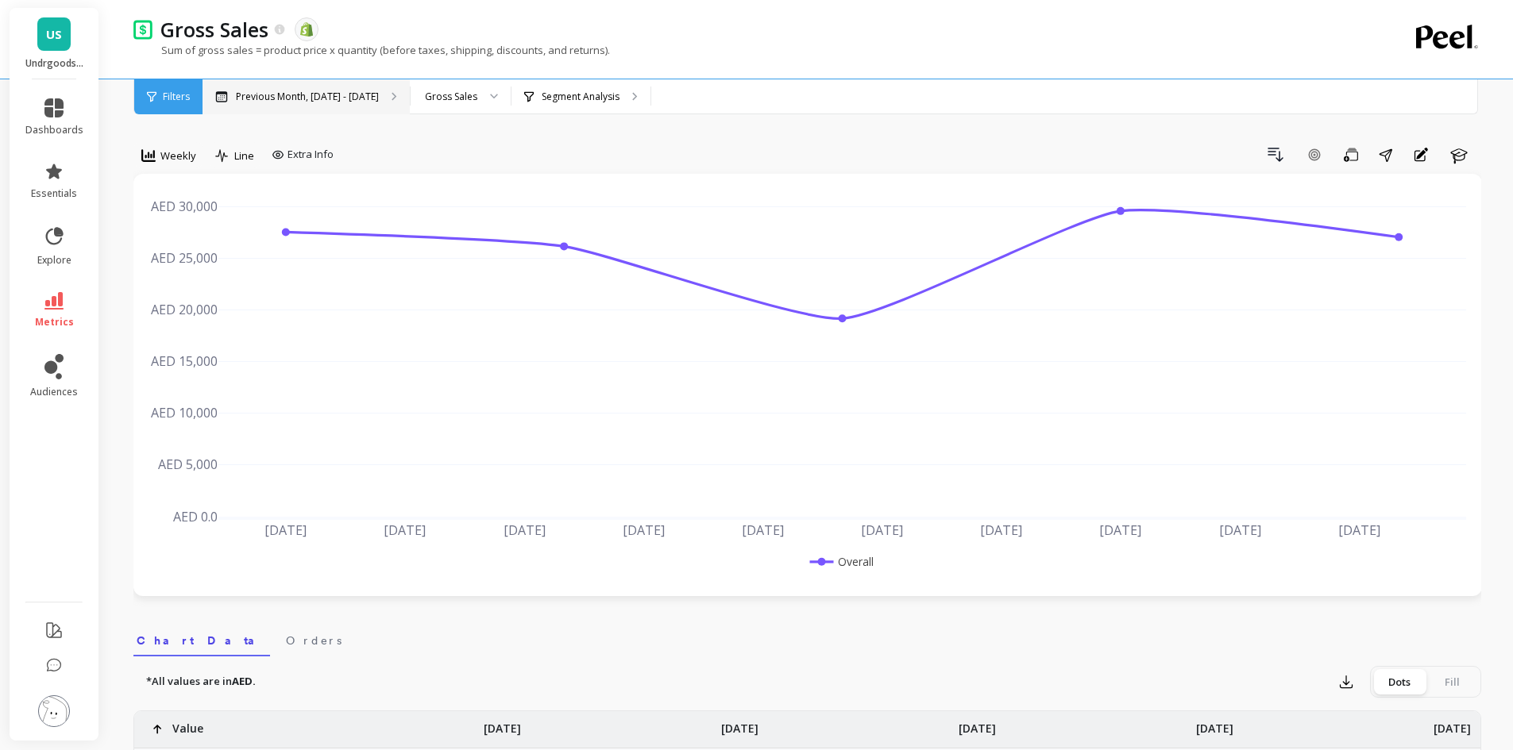
click at [276, 94] on p "Previous Month, [DATE] - [DATE]" at bounding box center [307, 97] width 143 height 13
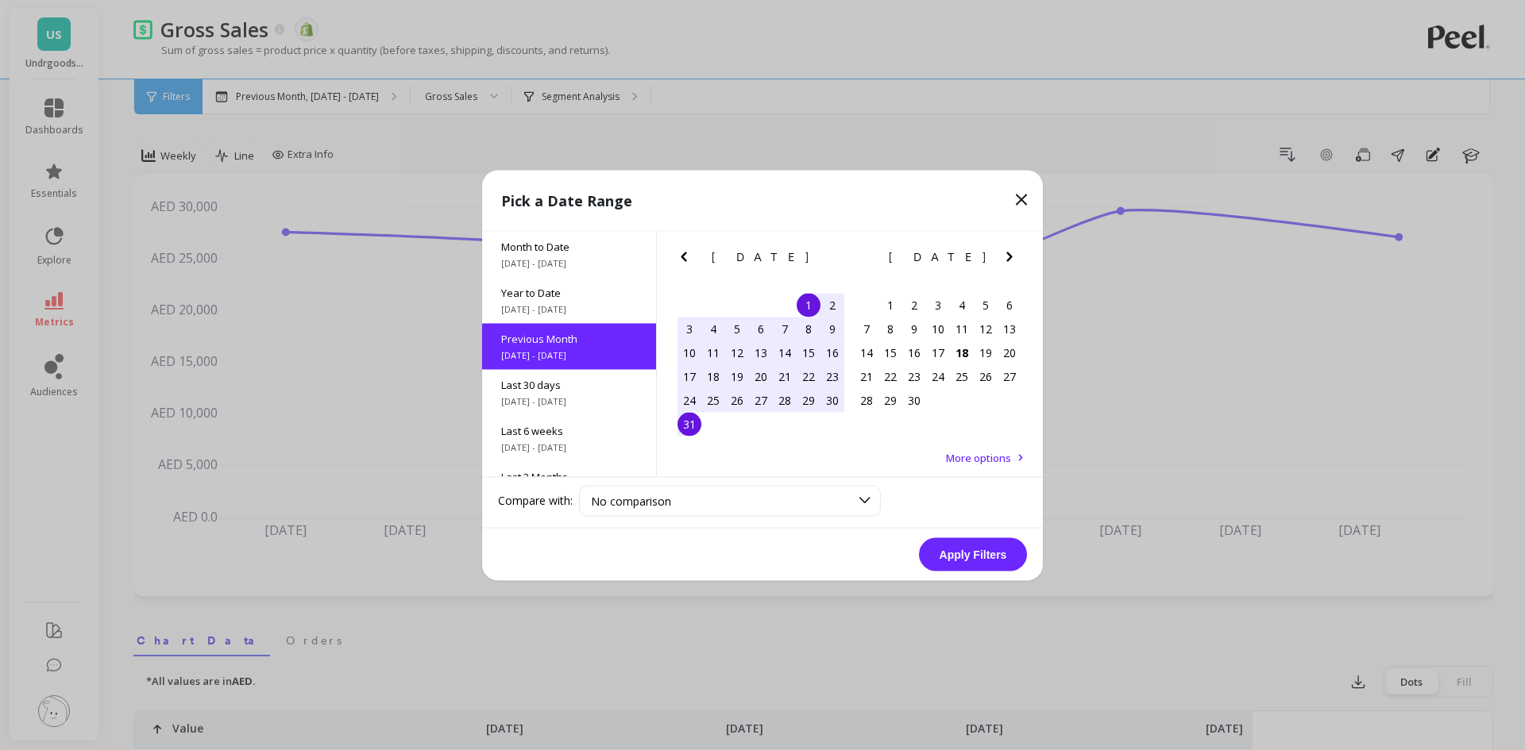
click at [983, 543] on button "Apply Filters" at bounding box center [973, 554] width 108 height 33
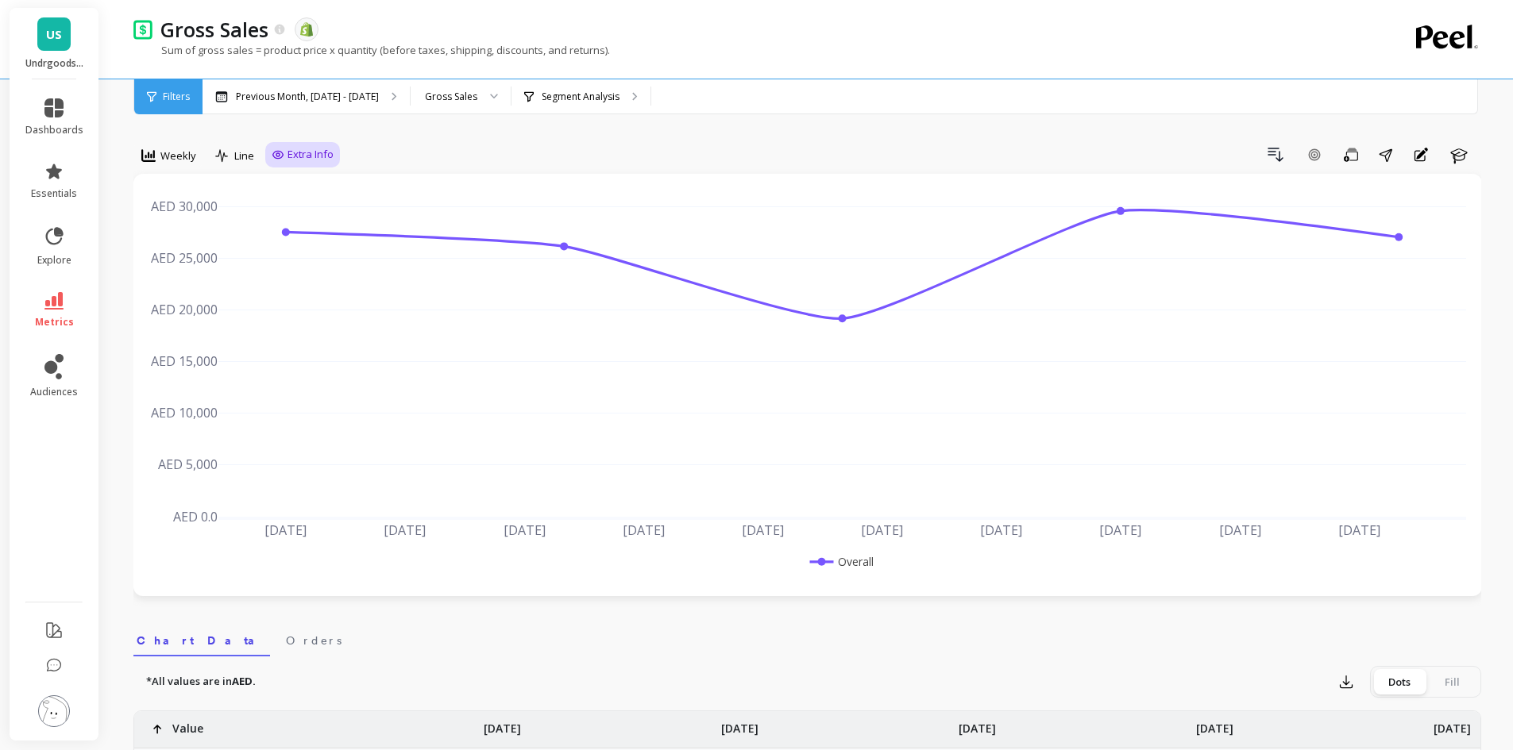
click at [282, 158] on icon at bounding box center [278, 154] width 13 height 13
click at [452, 148] on div "Drill Down Add Goal Save Share Annotations Learn" at bounding box center [910, 154] width 1141 height 25
click at [54, 245] on icon at bounding box center [54, 235] width 17 height 17
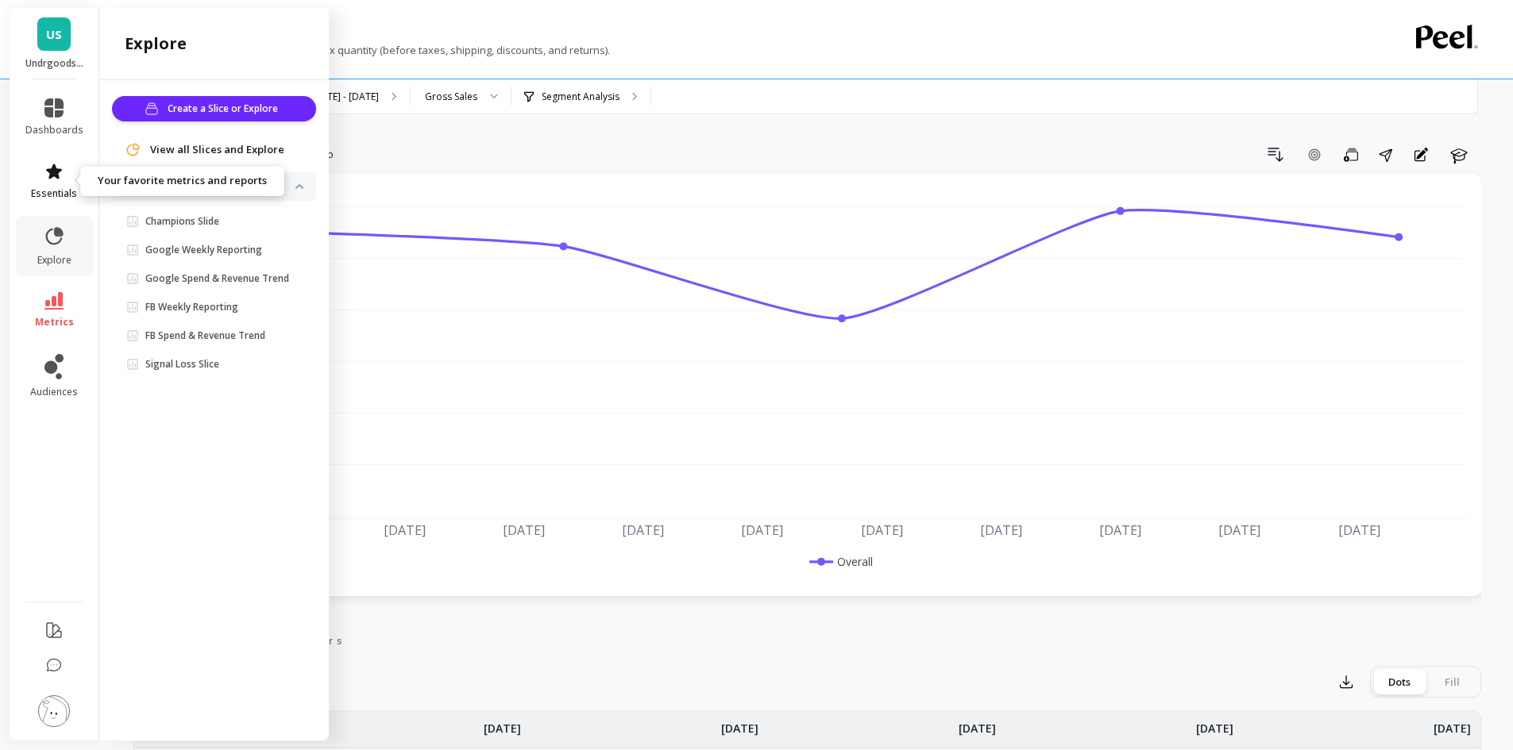
click at [52, 177] on icon at bounding box center [54, 171] width 16 height 15
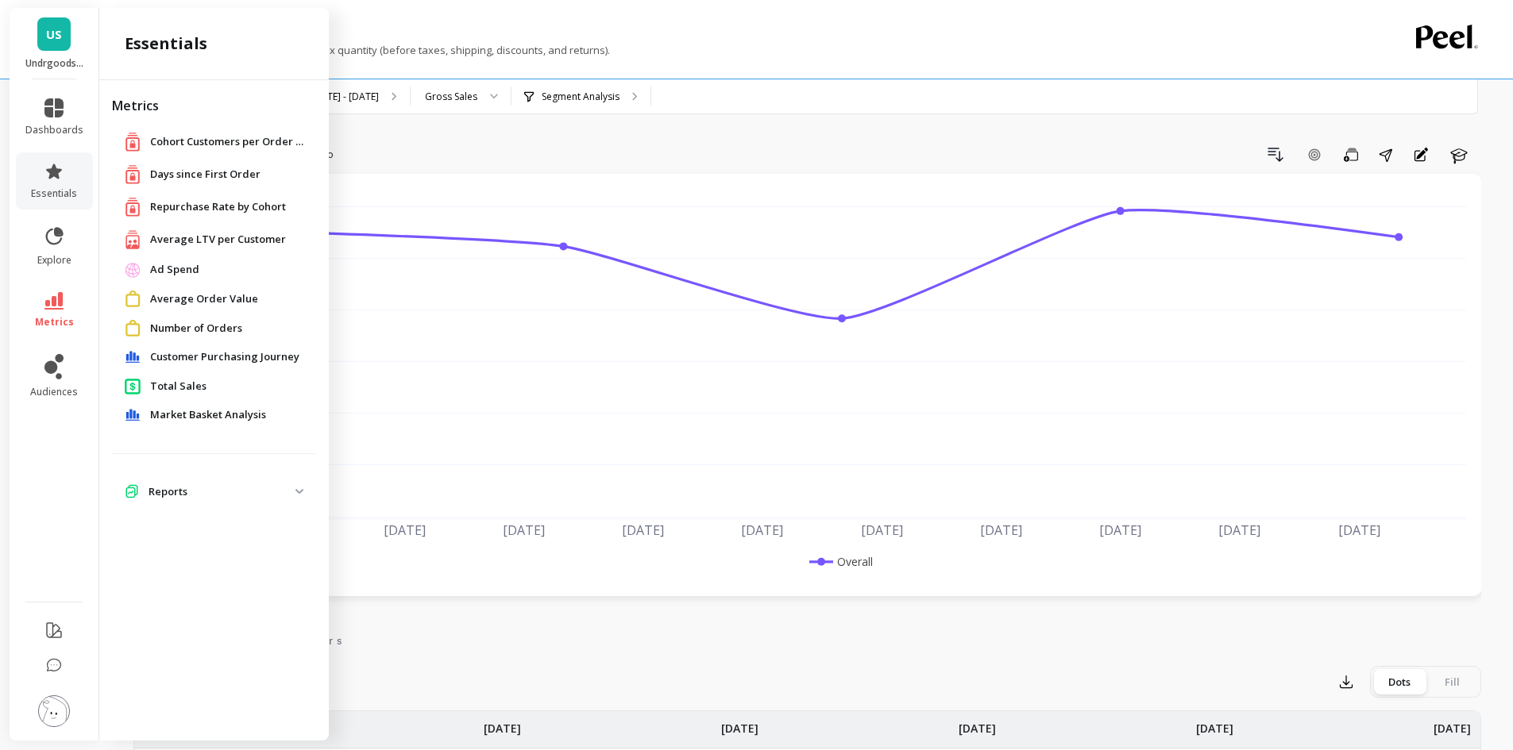
click at [185, 205] on span "Repurchase Rate by Cohort" at bounding box center [218, 207] width 136 height 16
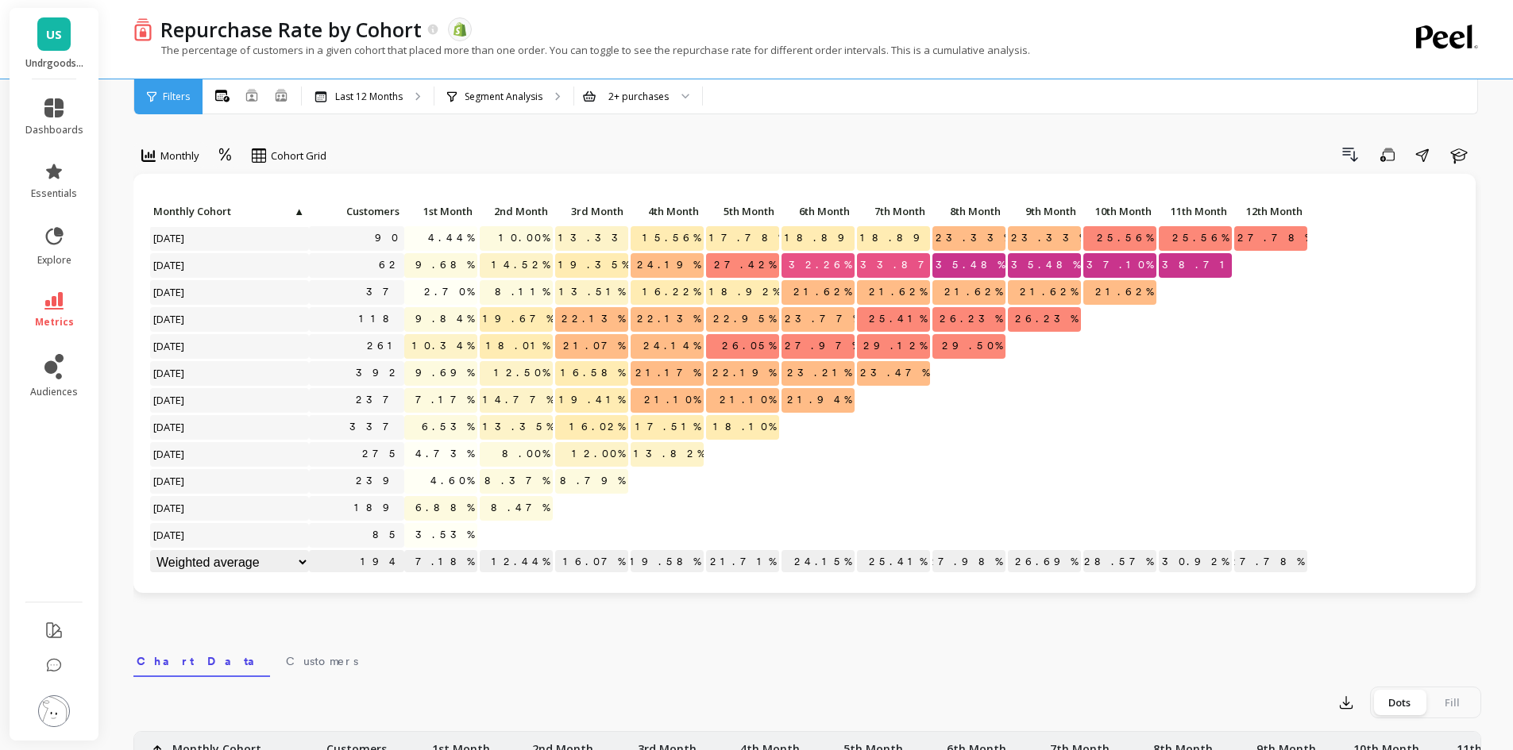
click at [430, 156] on div "Drill Down Save Share Learn" at bounding box center [908, 154] width 1143 height 25
click at [64, 312] on link "metrics" at bounding box center [54, 310] width 58 height 37
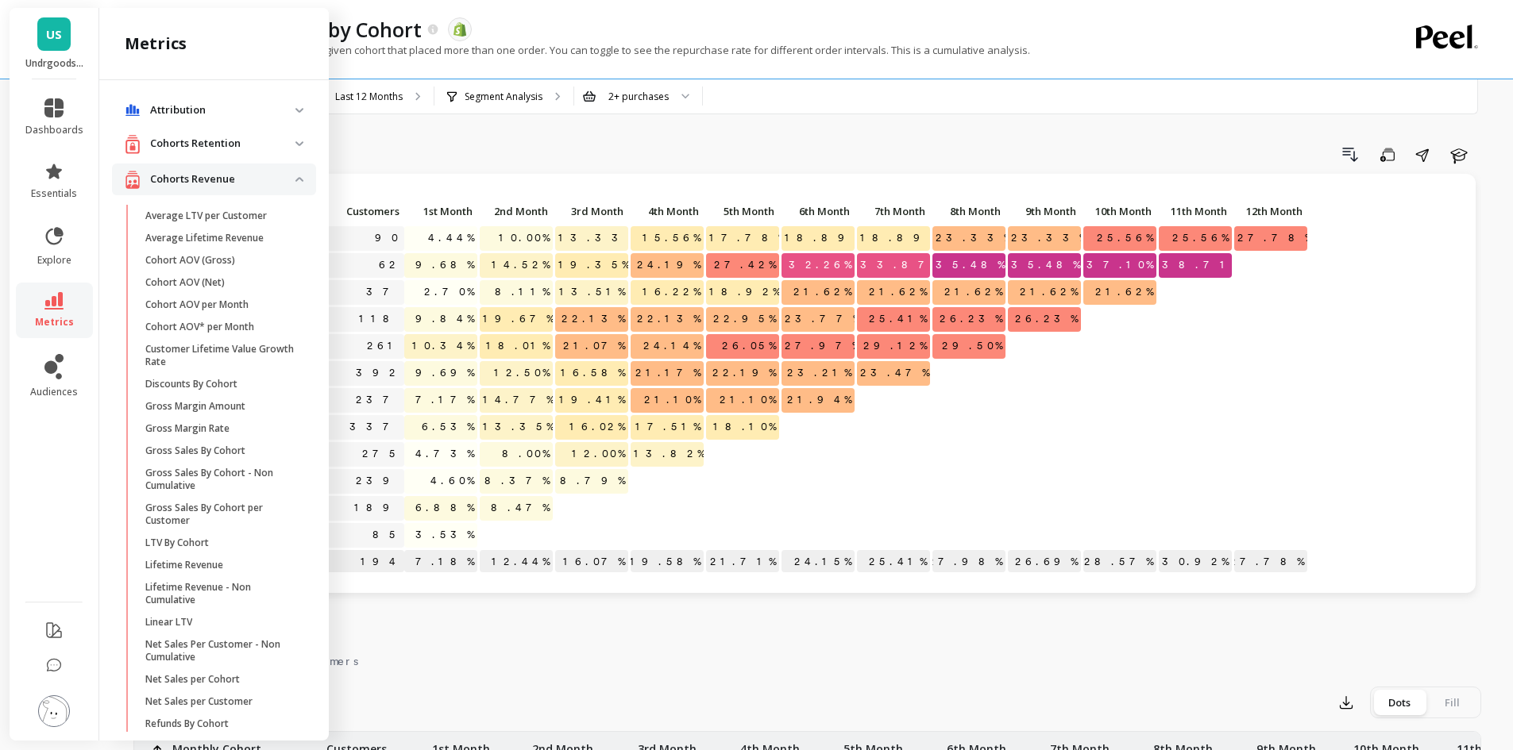
scroll to position [718, 0]
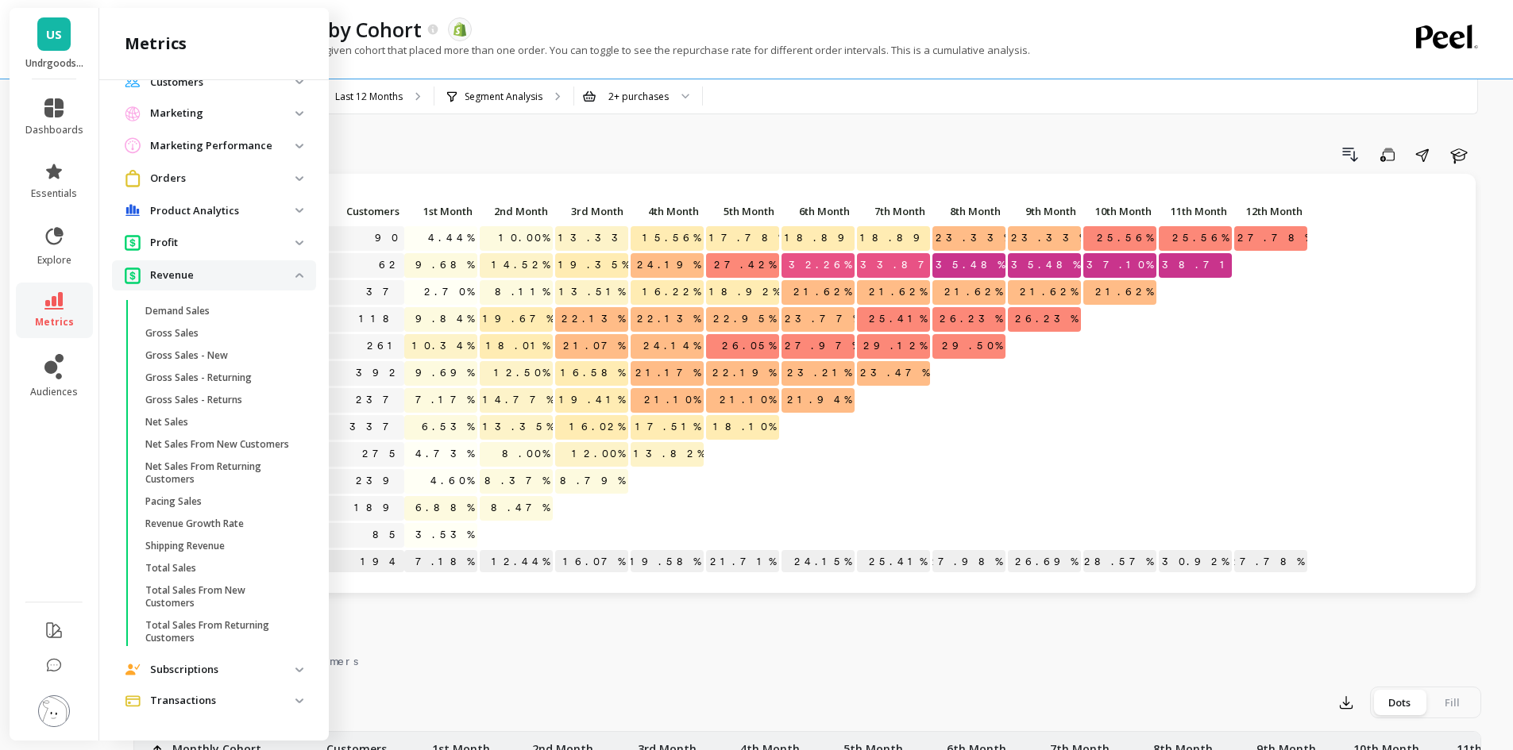
click at [283, 164] on span "Orders" at bounding box center [214, 178] width 204 height 29
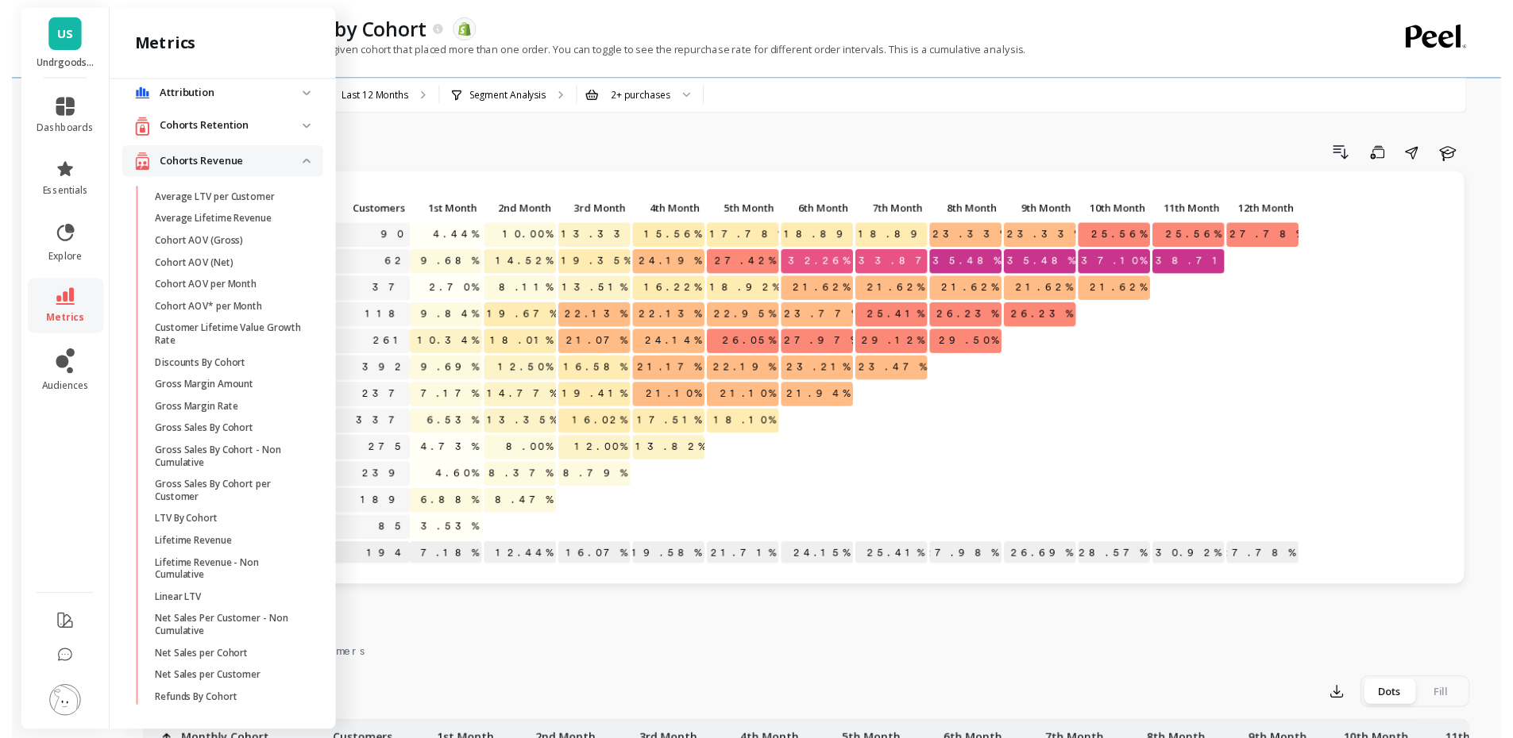
scroll to position [0, 0]
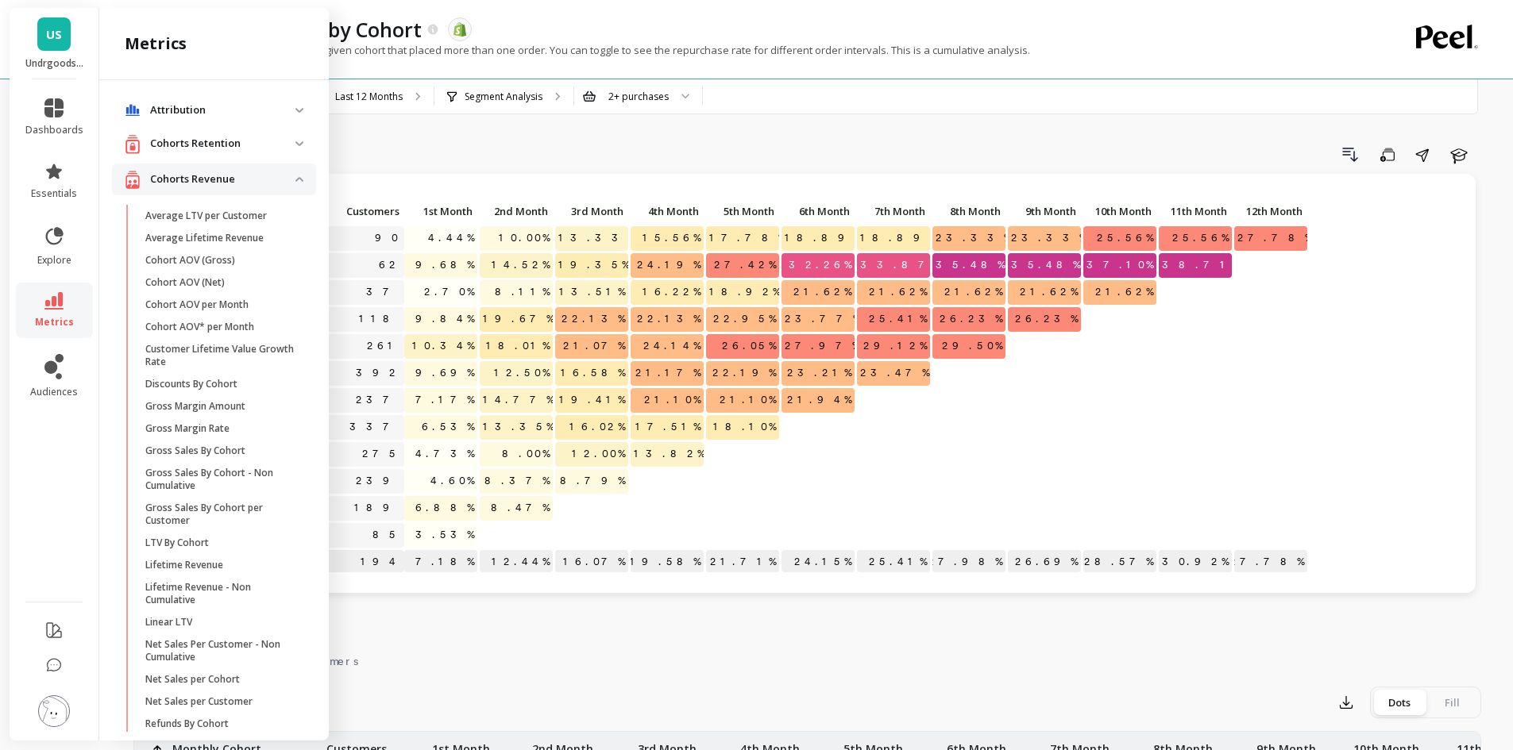
click at [283, 150] on p "Cohorts Retention" at bounding box center [222, 144] width 145 height 16
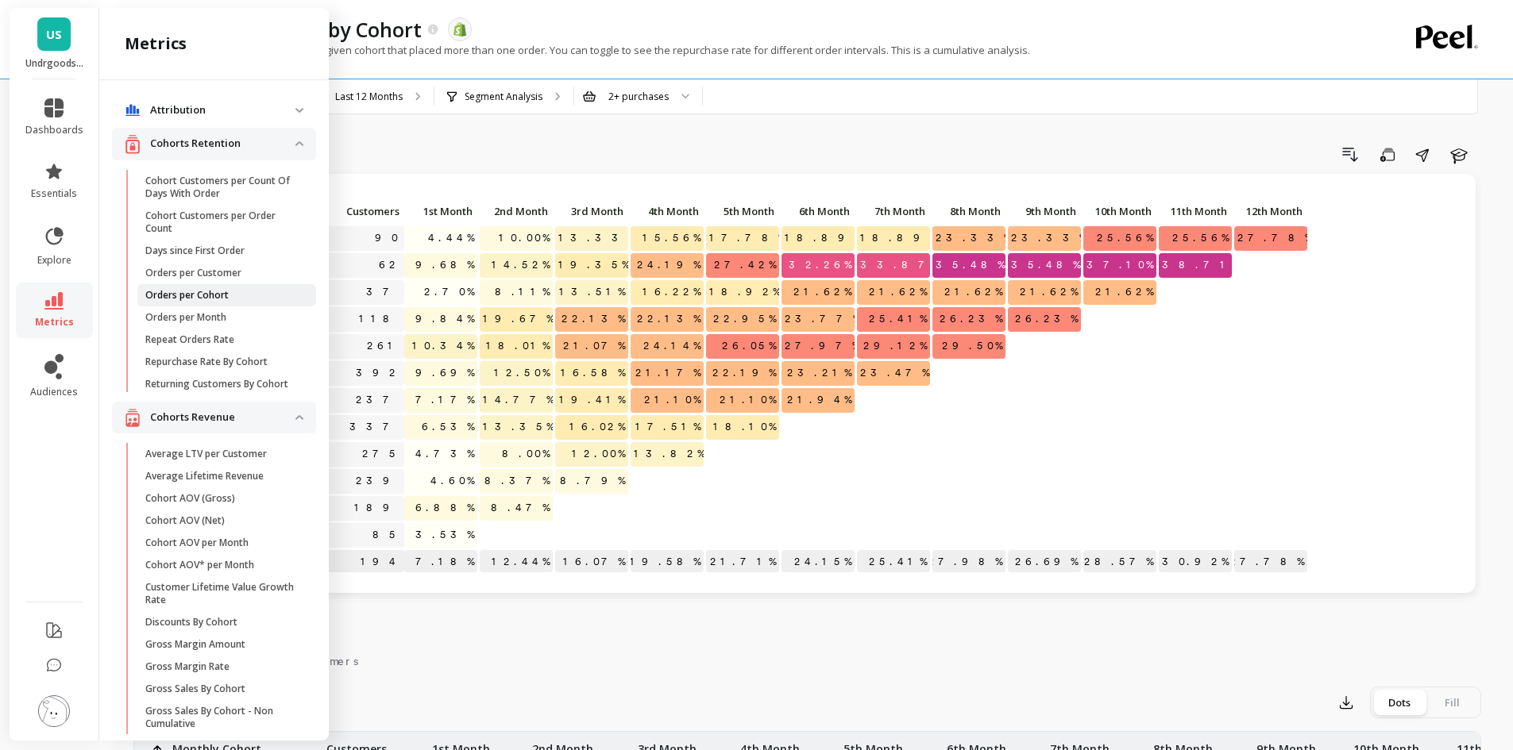
click at [250, 287] on link "Orders per Cohort" at bounding box center [226, 295] width 179 height 22
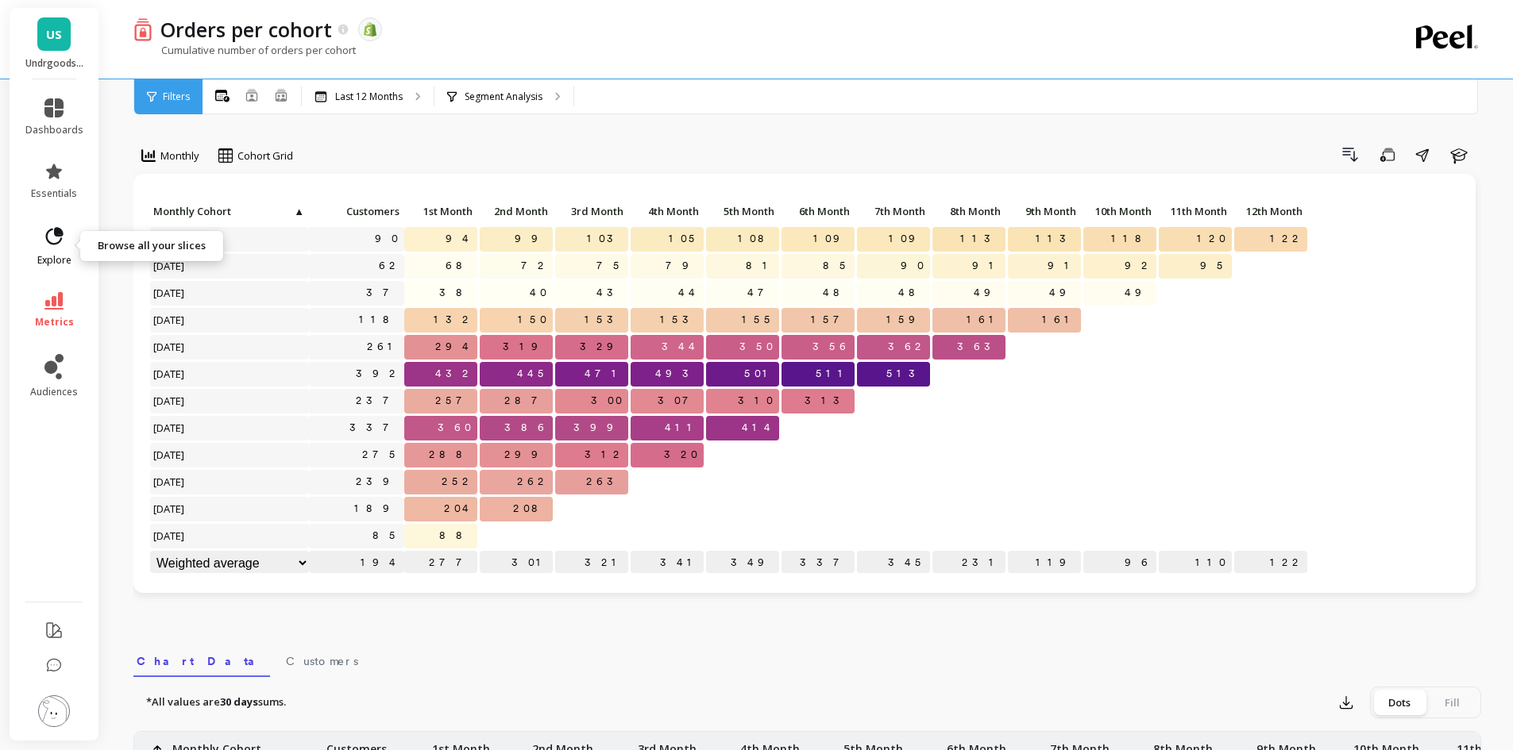
click at [52, 235] on icon at bounding box center [54, 237] width 22 height 22
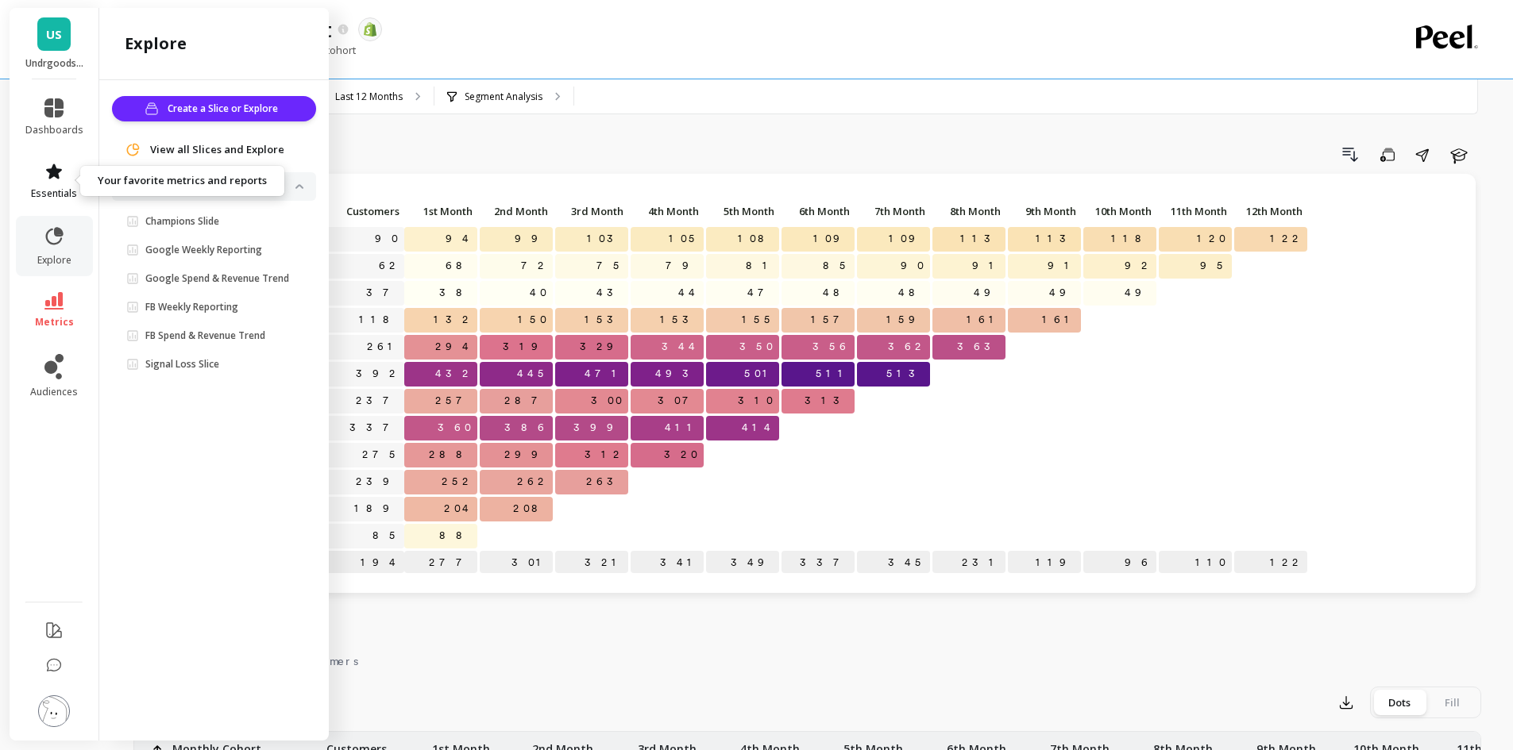
click at [48, 182] on link "essentials" at bounding box center [54, 181] width 58 height 38
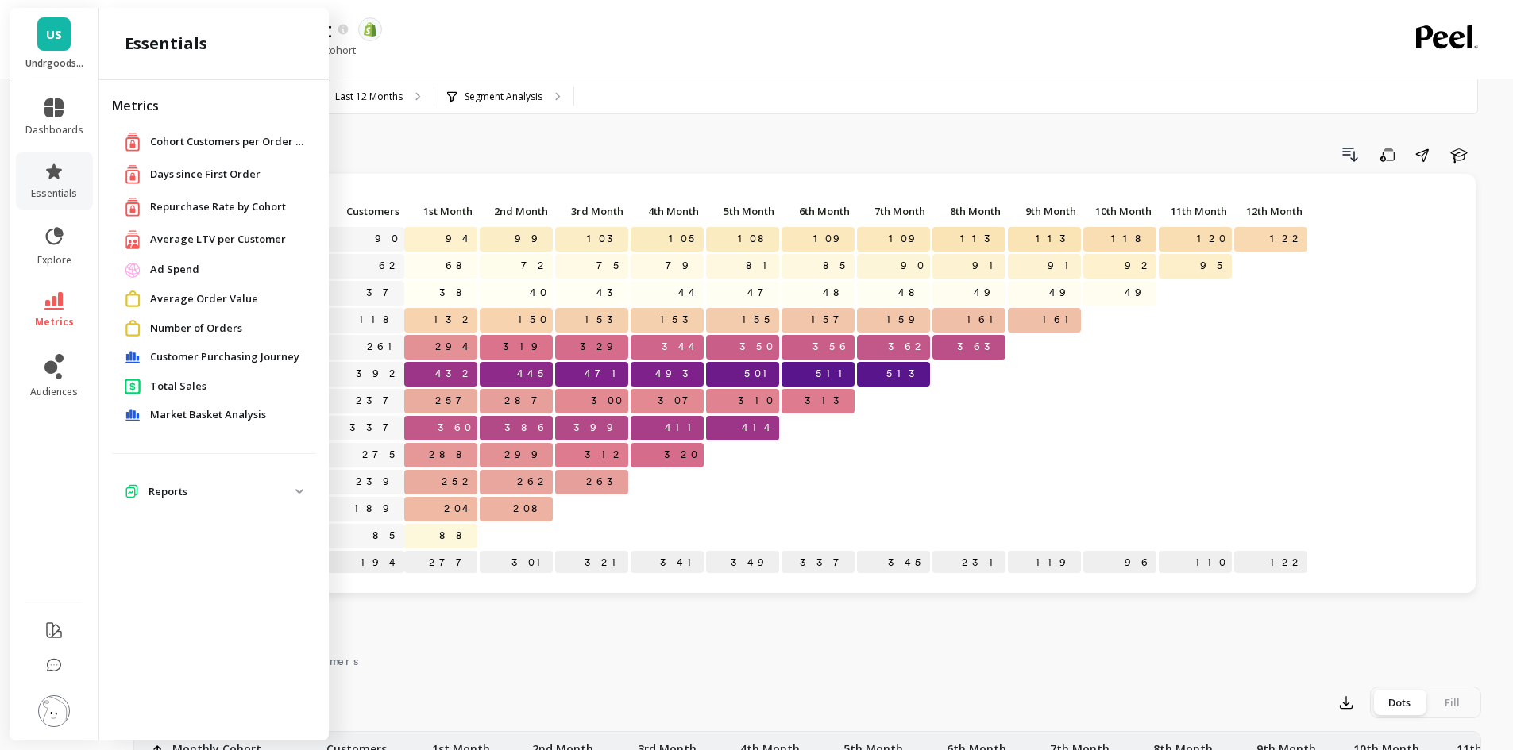
click at [199, 174] on span "Days since First Order" at bounding box center [205, 175] width 110 height 16
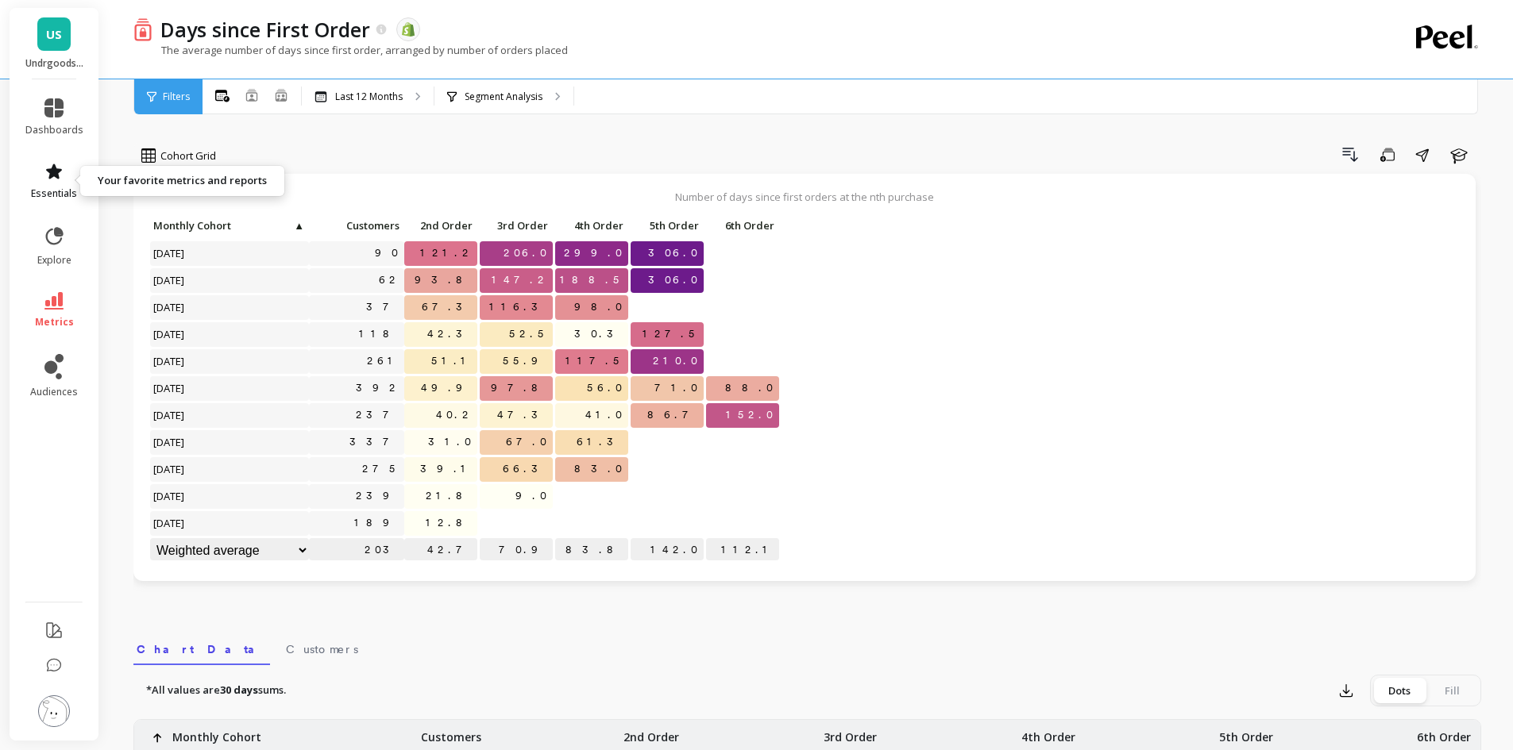
click at [46, 175] on icon at bounding box center [53, 171] width 19 height 19
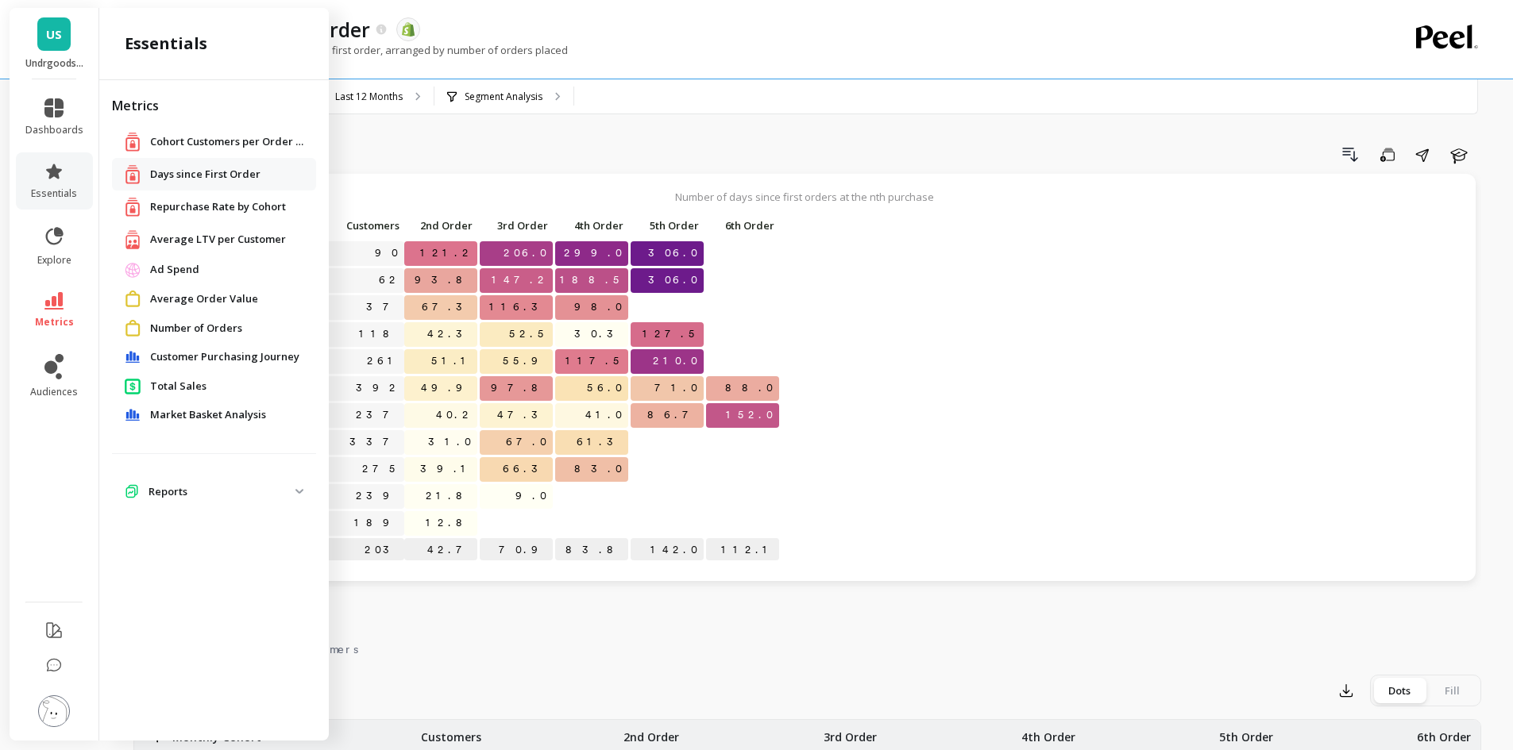
click at [197, 357] on span "Customer Purchasing Journey" at bounding box center [224, 357] width 149 height 16
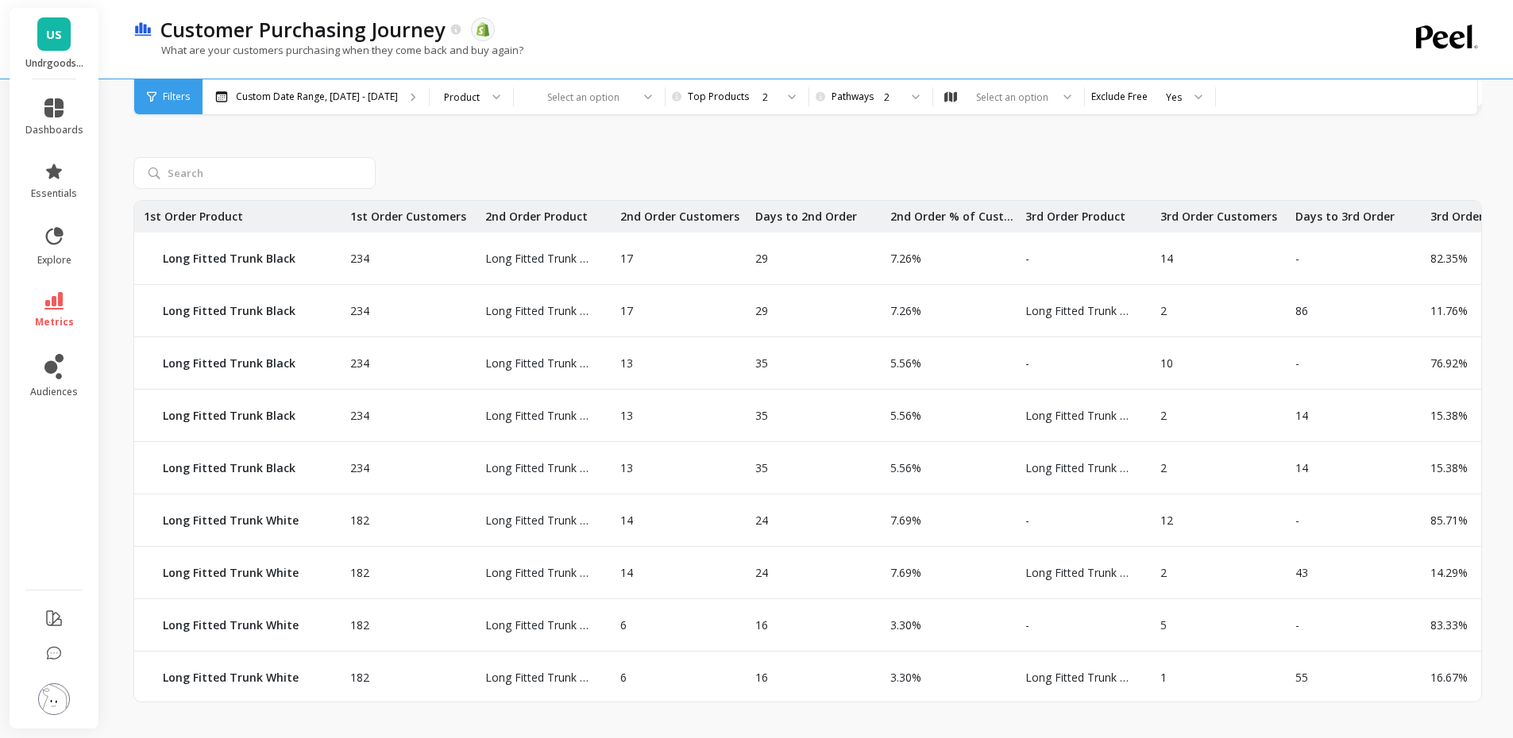
scroll to position [715, 0]
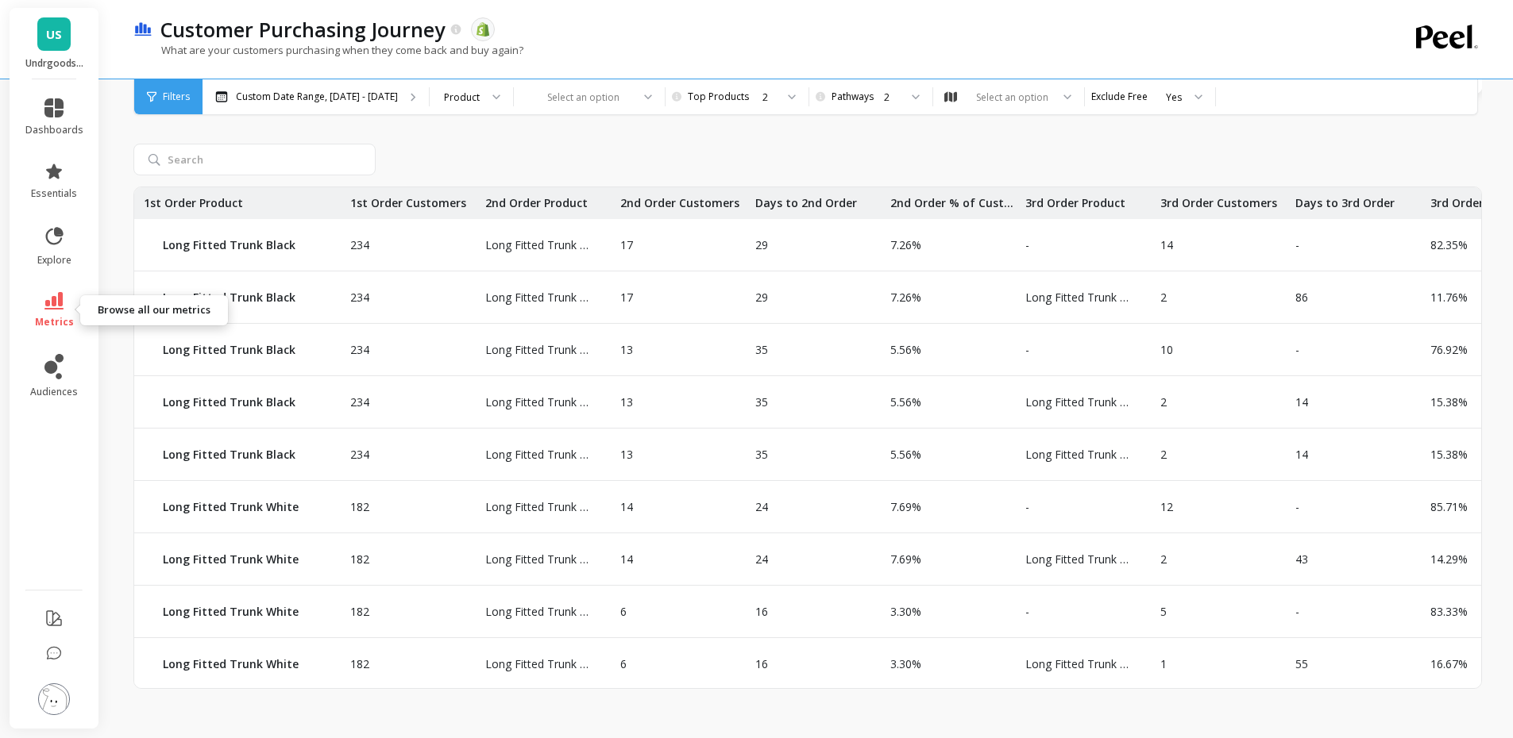
click at [59, 306] on icon at bounding box center [53, 300] width 19 height 17
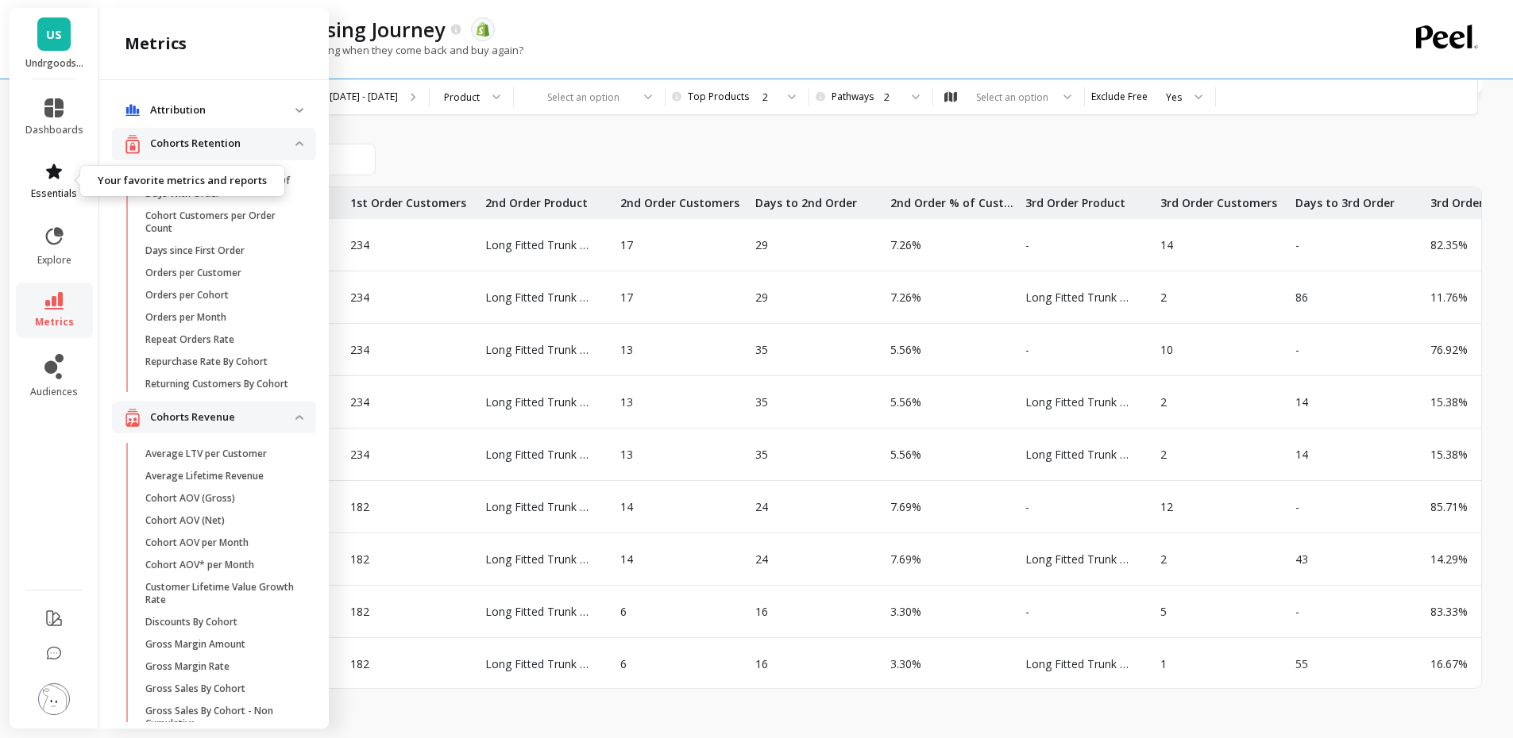
click at [54, 191] on span "essentials" at bounding box center [54, 193] width 46 height 13
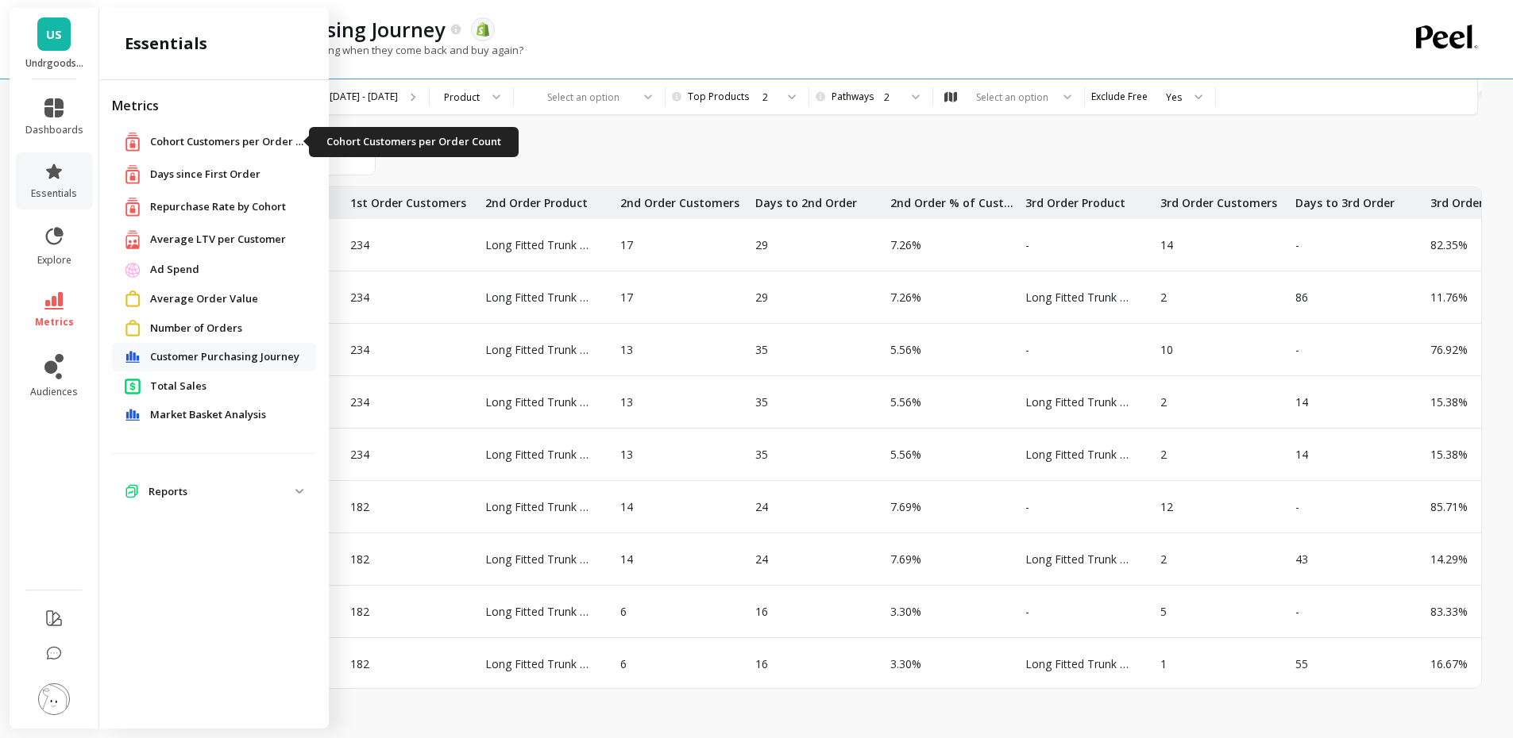
click at [183, 141] on span "Cohort Customers per Order Count" at bounding box center [229, 142] width 159 height 16
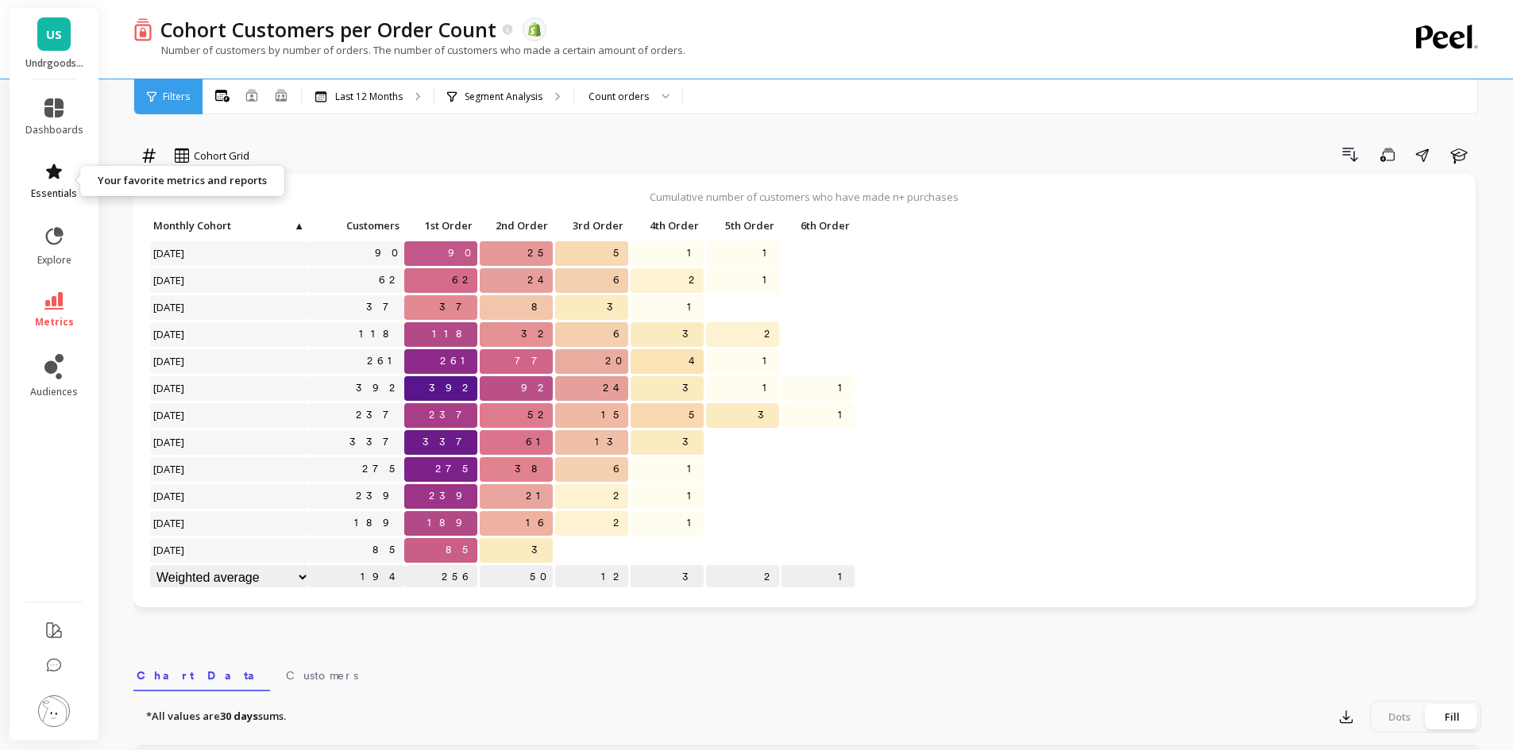
click at [54, 187] on span "essentials" at bounding box center [54, 193] width 46 height 13
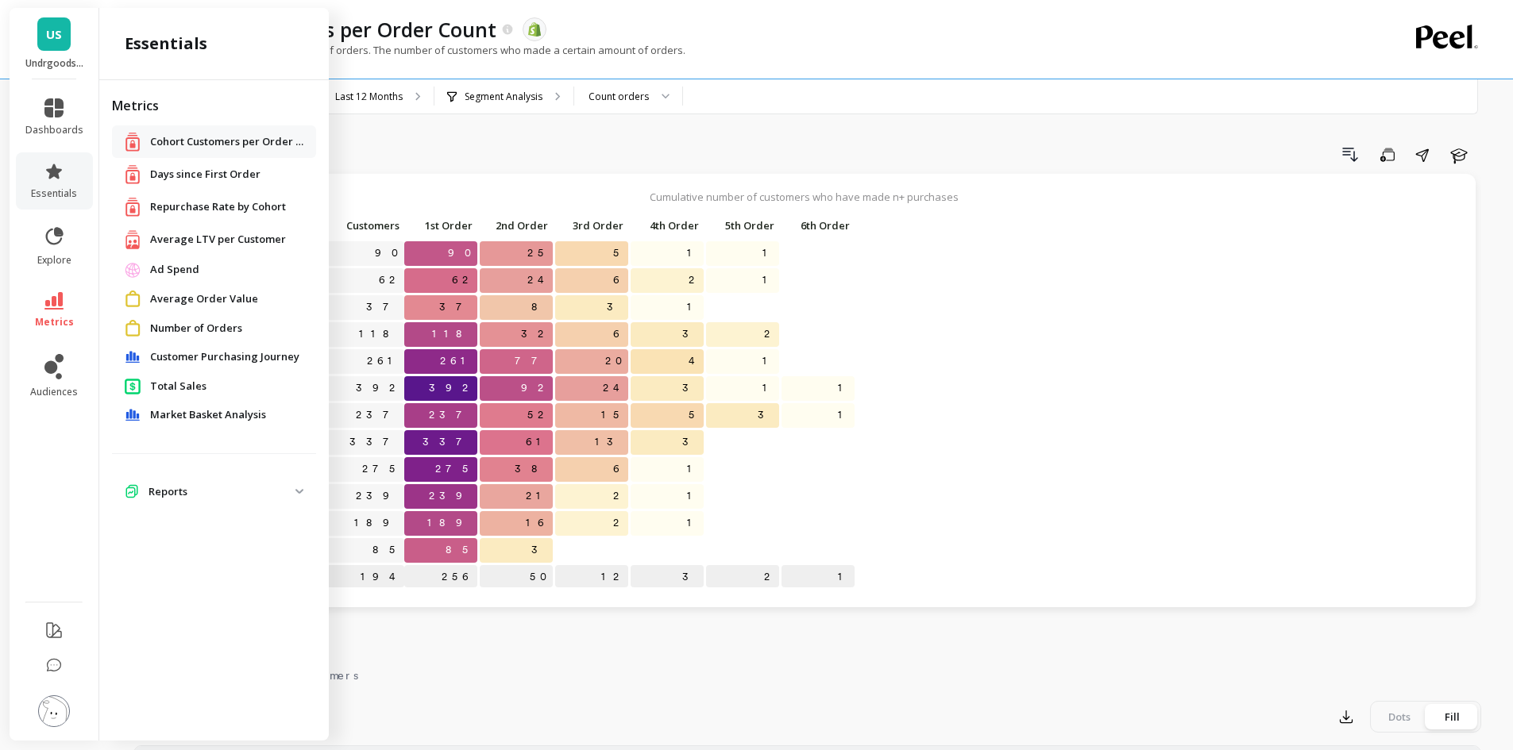
drag, startPoint x: 209, startPoint y: 201, endPoint x: 569, endPoint y: 183, distance: 361.0
click at [209, 201] on span "Repurchase Rate by Cohort" at bounding box center [218, 207] width 136 height 16
